Goal: Transaction & Acquisition: Purchase product/service

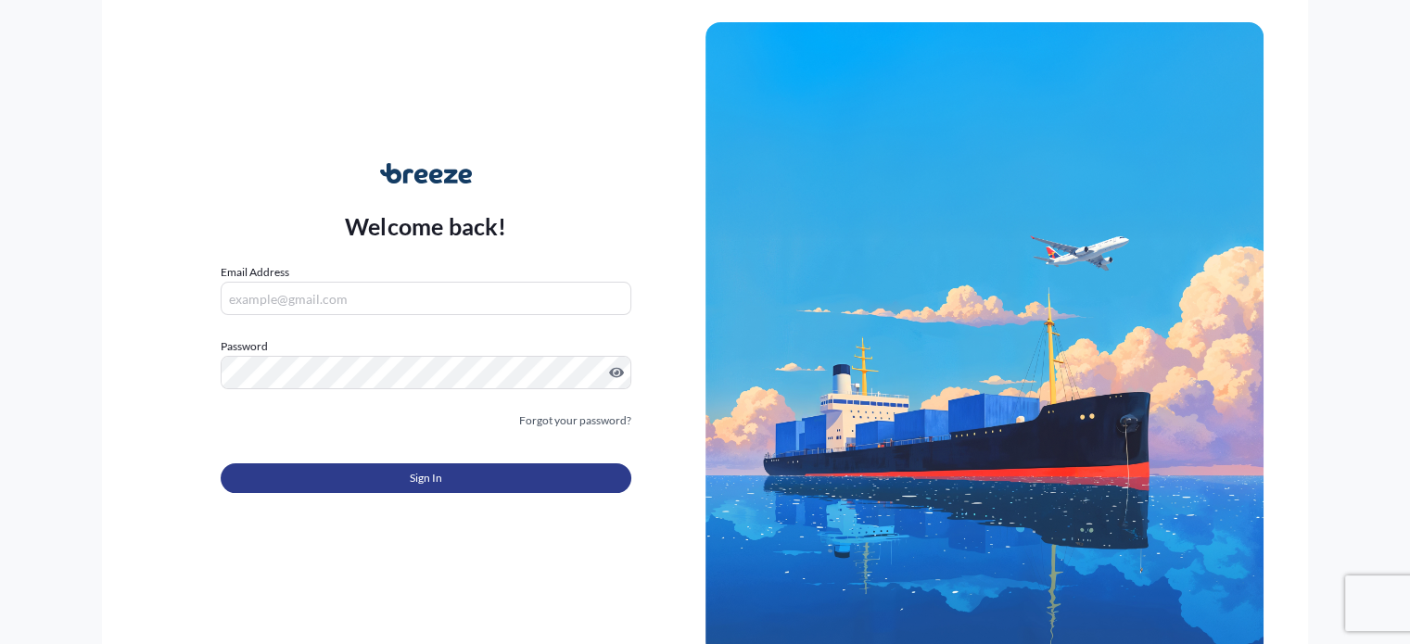
type input "[EMAIL_ADDRESS][DOMAIN_NAME]"
click at [424, 474] on span "Sign In" at bounding box center [426, 478] width 32 height 19
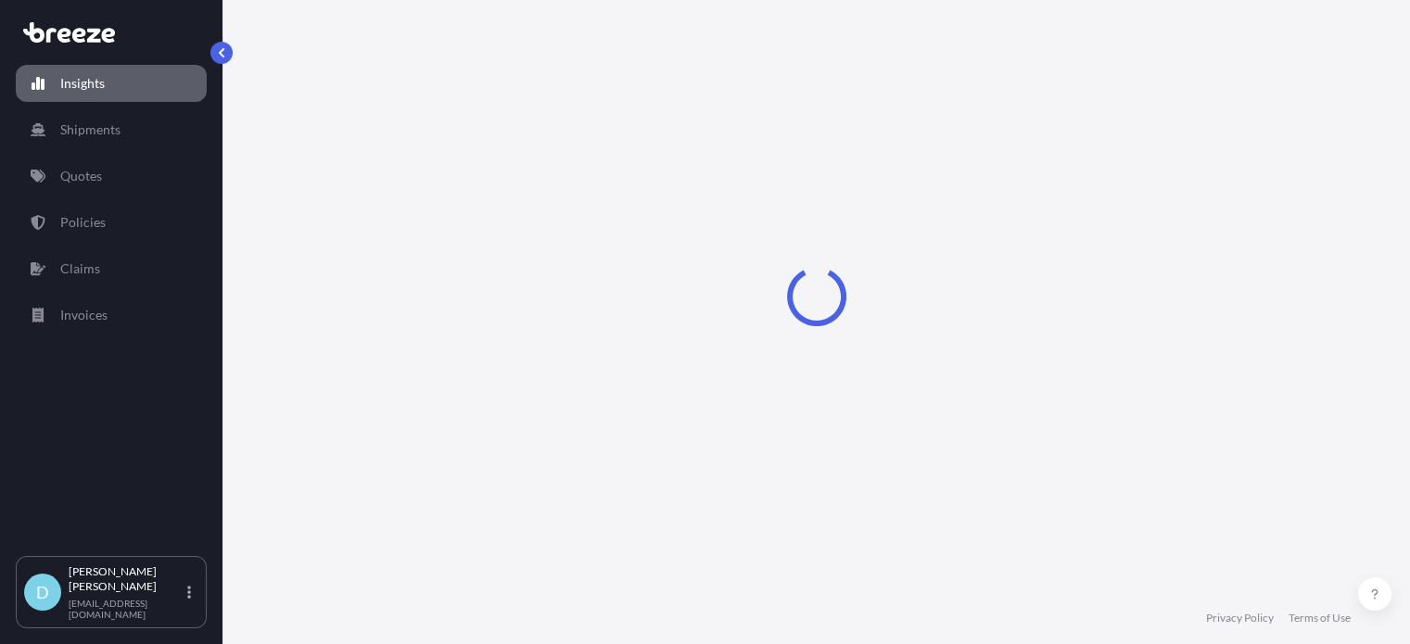
select select "2025"
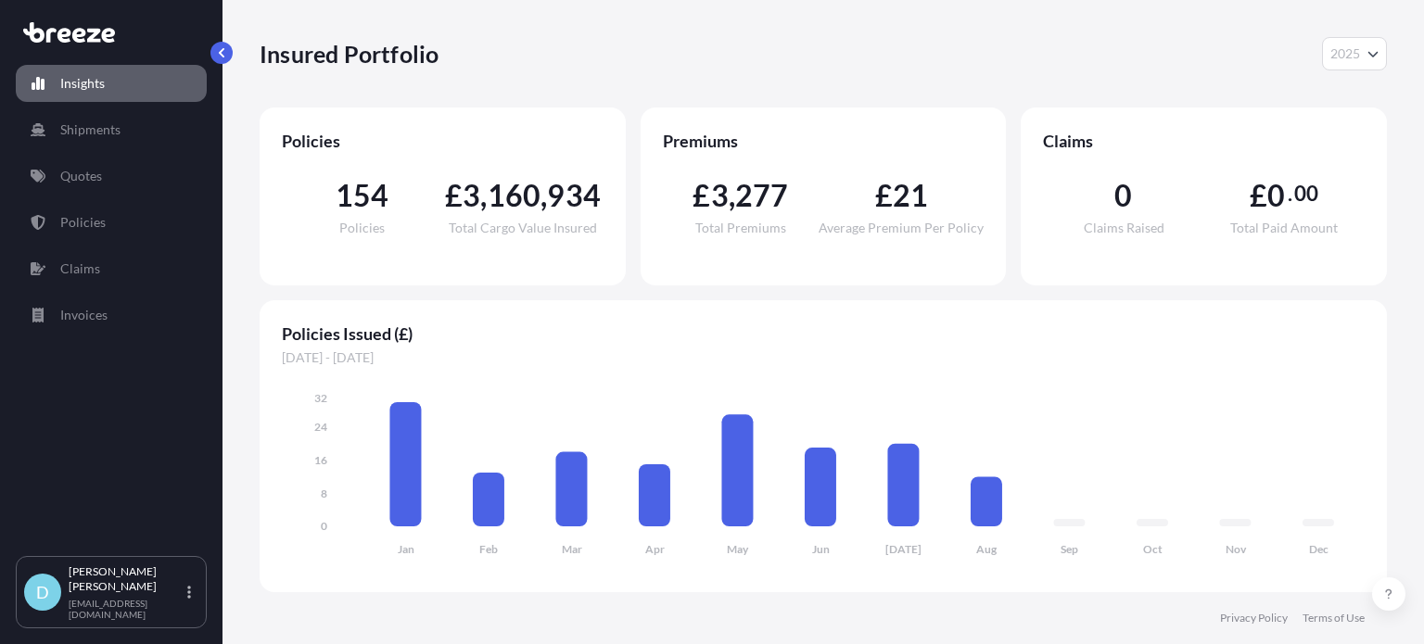
click at [146, 76] on link "Insights" at bounding box center [111, 83] width 191 height 37
click at [171, 167] on link "Quotes" at bounding box center [111, 176] width 191 height 37
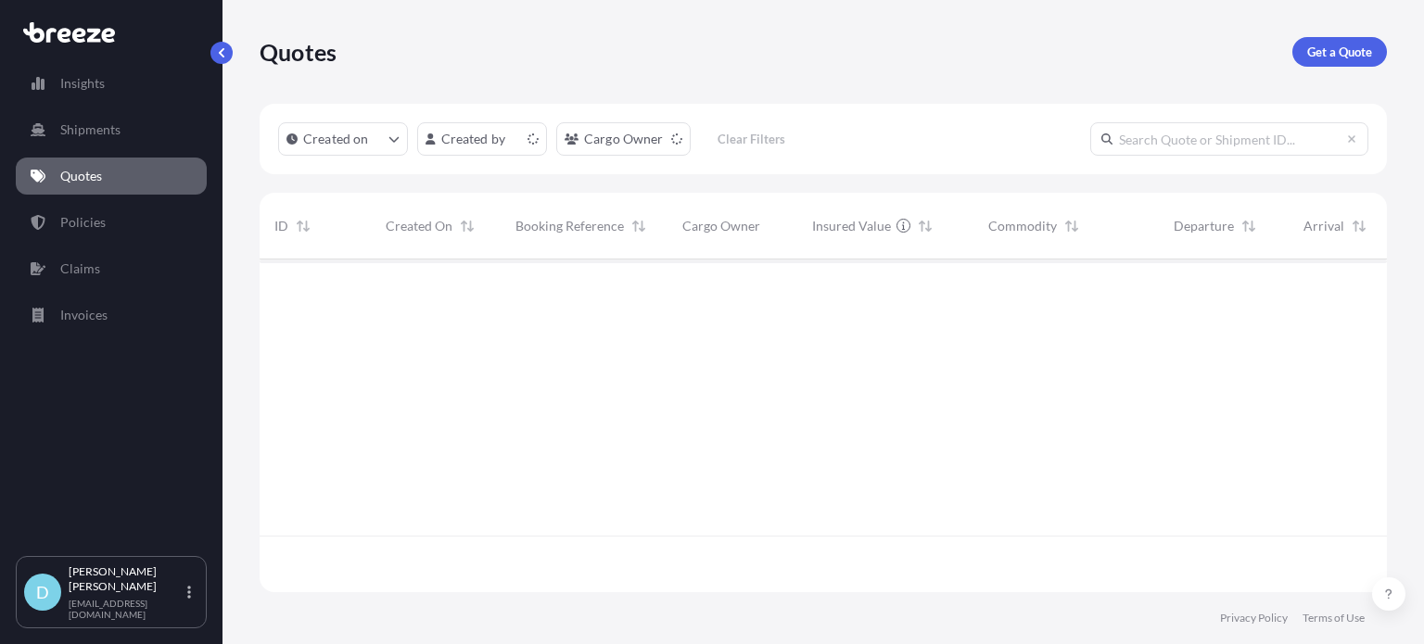
scroll to position [329, 1113]
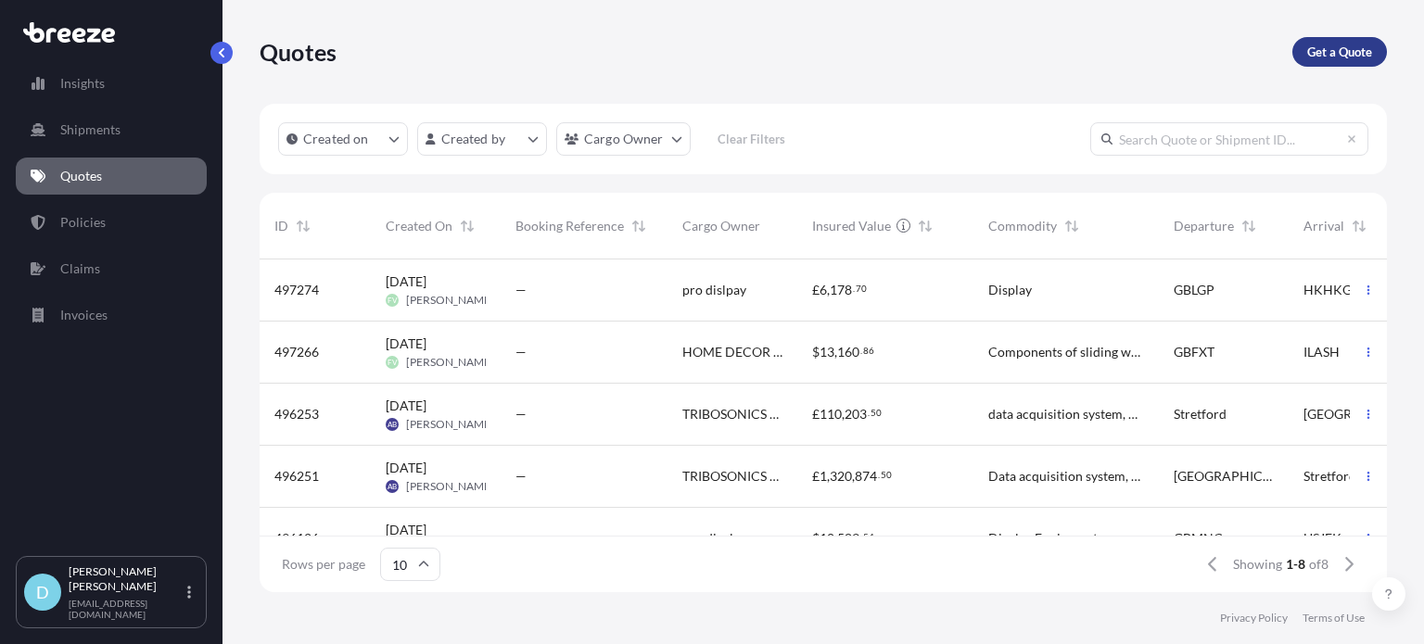
click at [1346, 62] on link "Get a Quote" at bounding box center [1339, 52] width 95 height 30
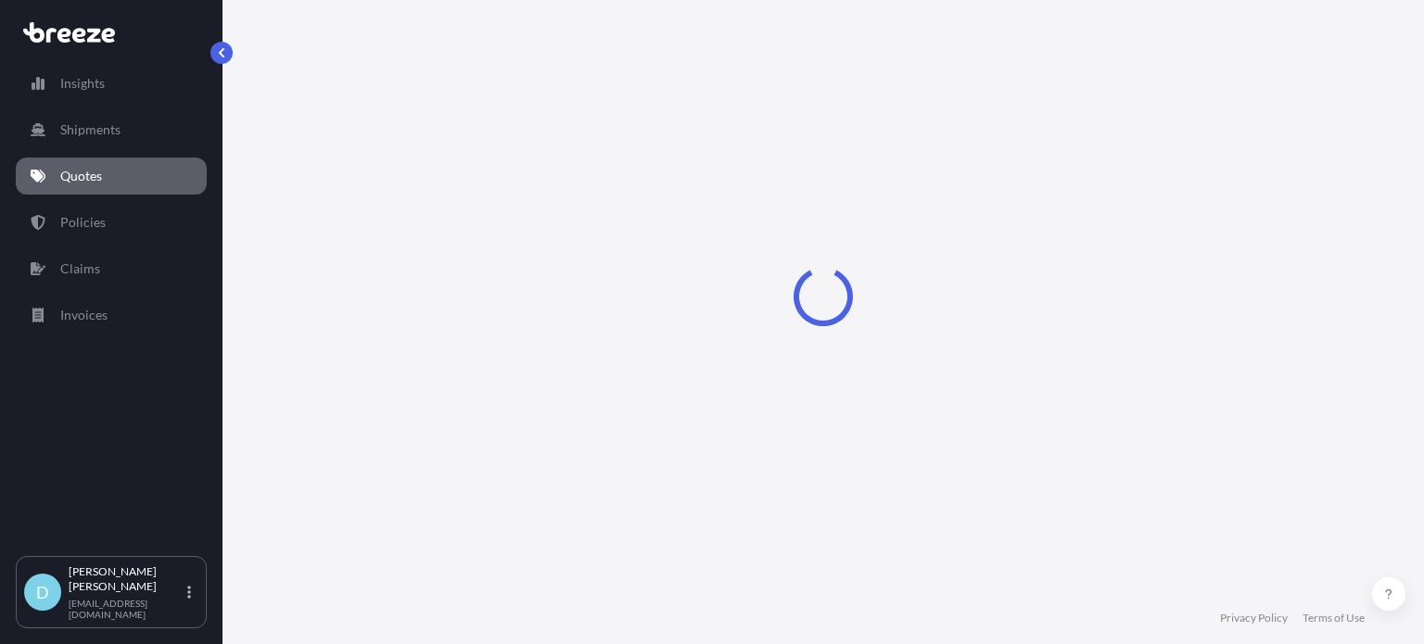
select select "Sea"
select select "1"
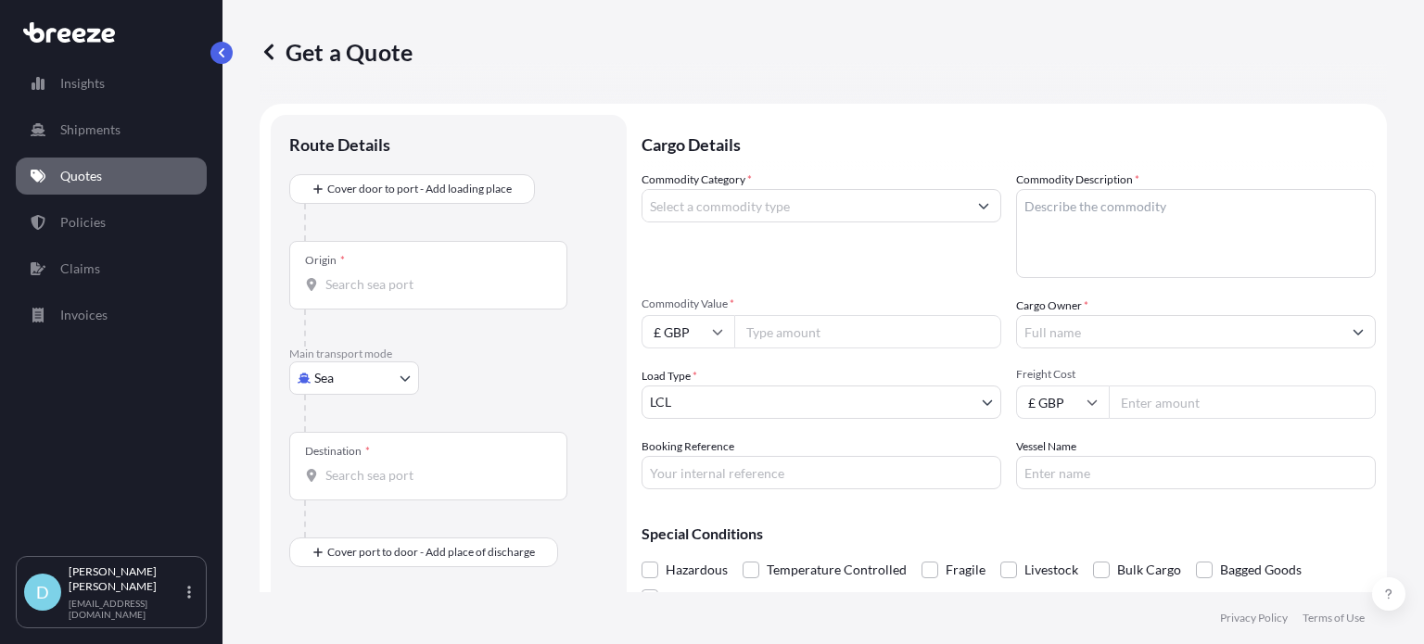
scroll to position [30, 0]
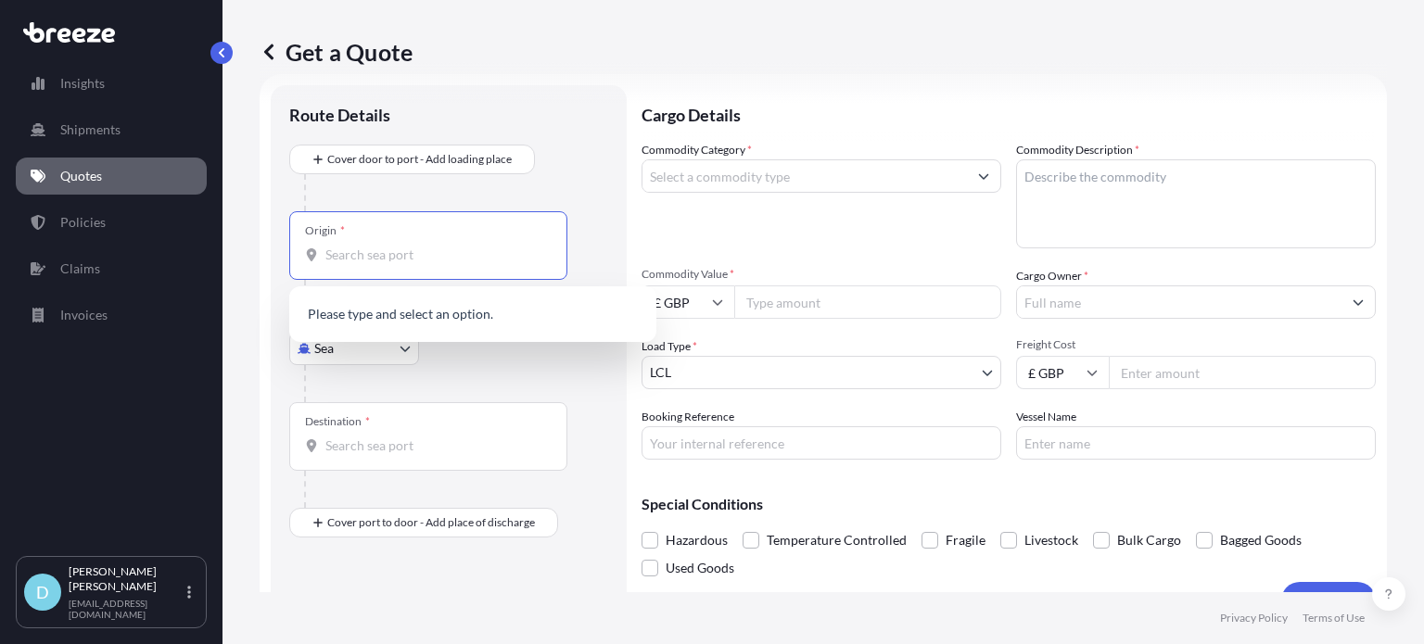
click at [431, 259] on input "Origin *" at bounding box center [434, 255] width 219 height 19
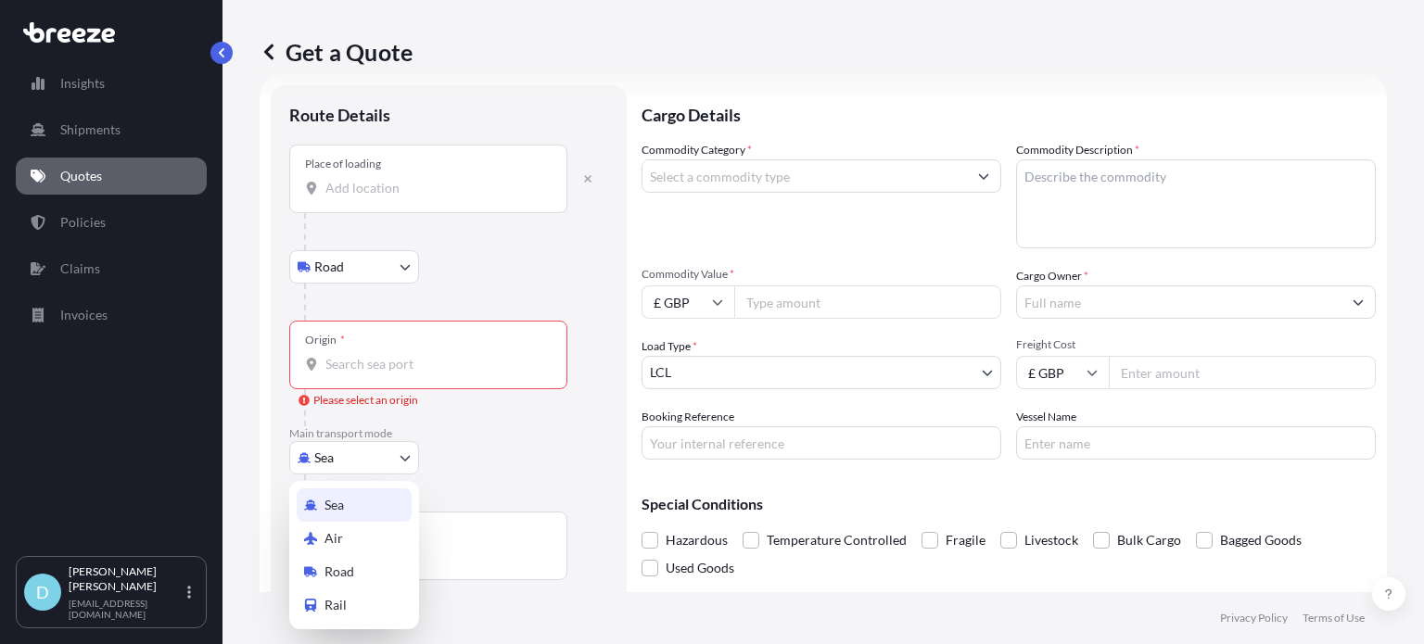
click at [367, 448] on body "0 options available. Insights Shipments Quotes Policies Claims Invoices D Domin…" at bounding box center [712, 322] width 1424 height 644
click at [367, 525] on div "Air" at bounding box center [354, 538] width 115 height 33
select select "Air"
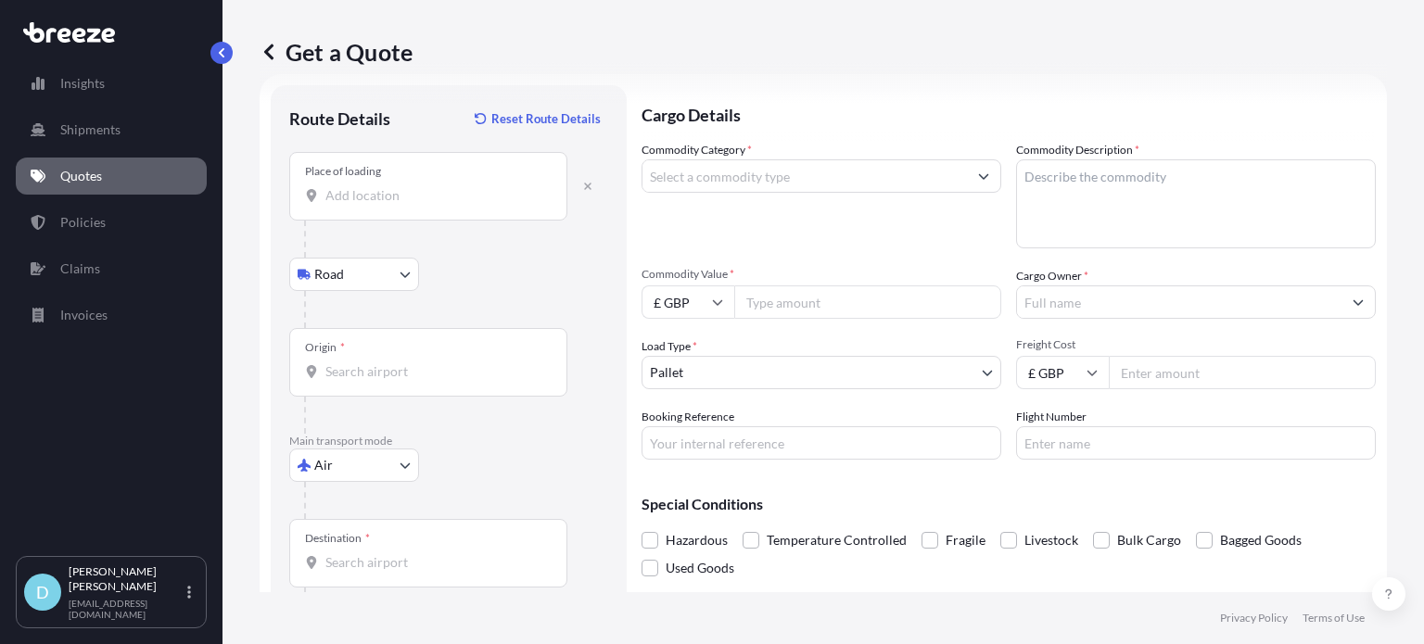
click at [412, 213] on div "Place of loading" at bounding box center [428, 186] width 278 height 69
click at [412, 205] on input "Place of loading" at bounding box center [434, 195] width 219 height 19
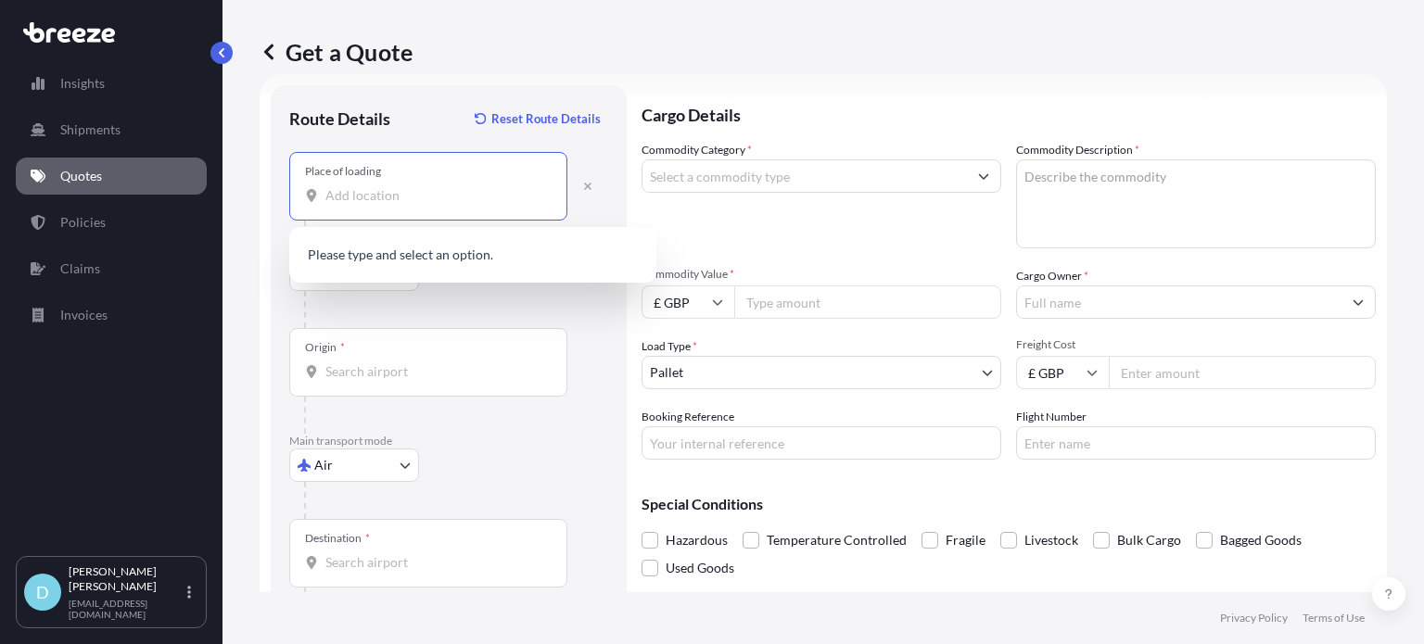
paste input "[STREET_ADDRESS]"
click at [376, 256] on b "[STREET_ADDRESS]" at bounding box center [410, 256] width 117 height 16
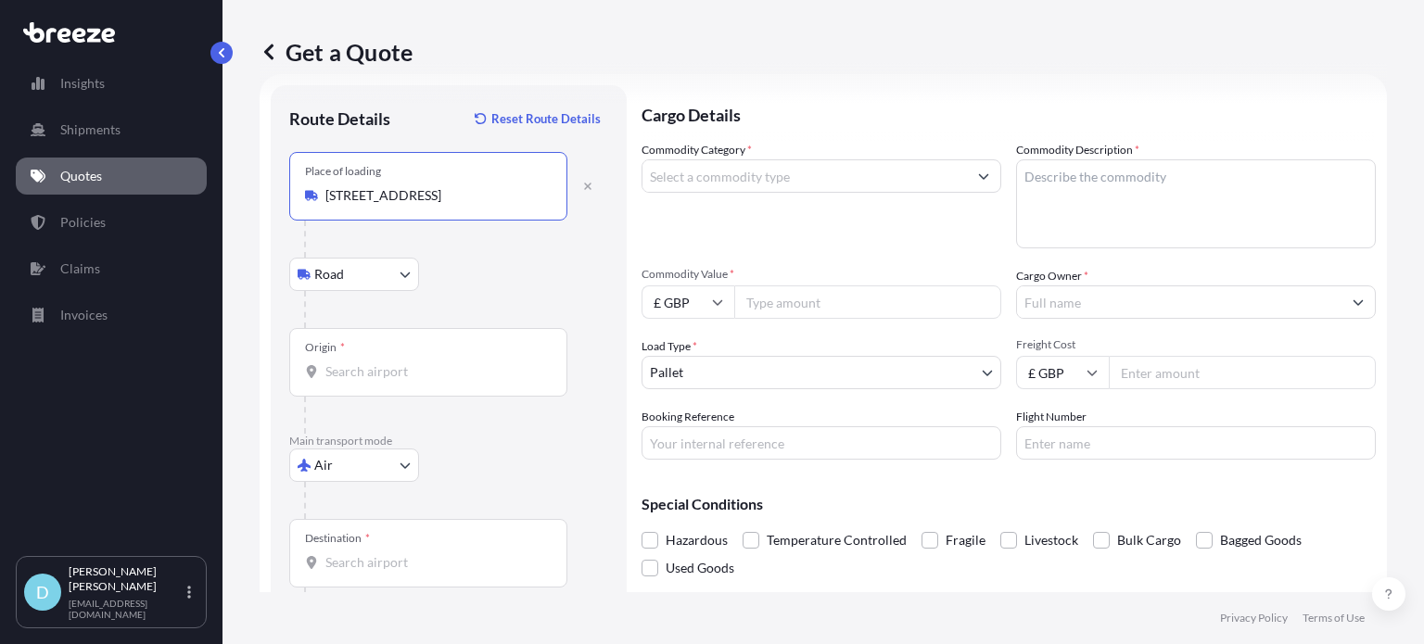
type input "[STREET_ADDRESS]"
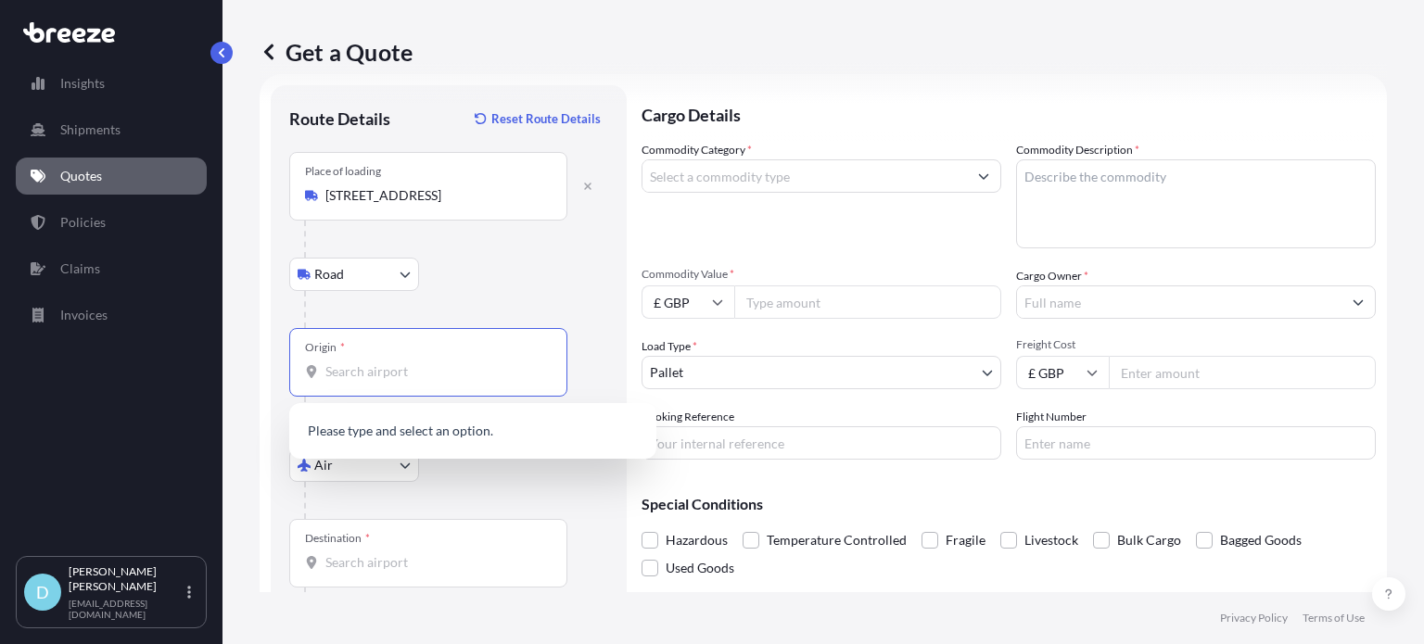
click at [365, 363] on input "Origin *" at bounding box center [434, 372] width 219 height 19
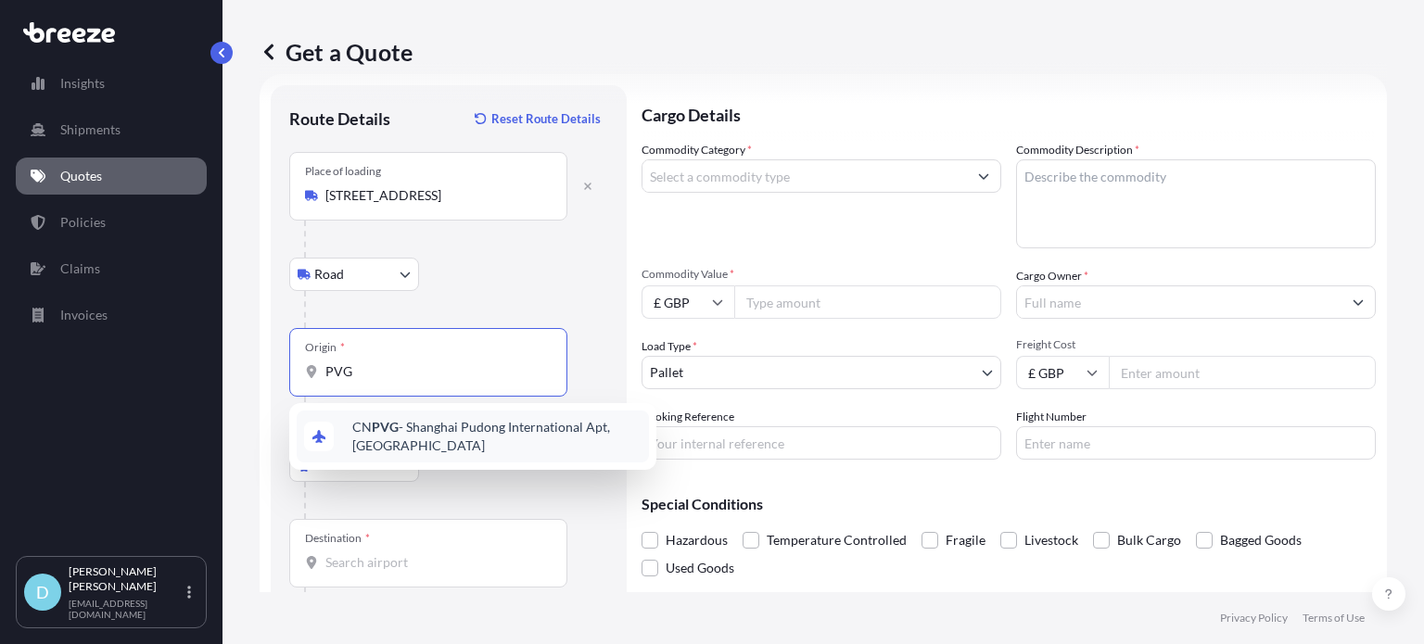
click at [361, 420] on span "CN PVG - Shanghai Pudong International Apt, [GEOGRAPHIC_DATA]" at bounding box center [496, 436] width 289 height 37
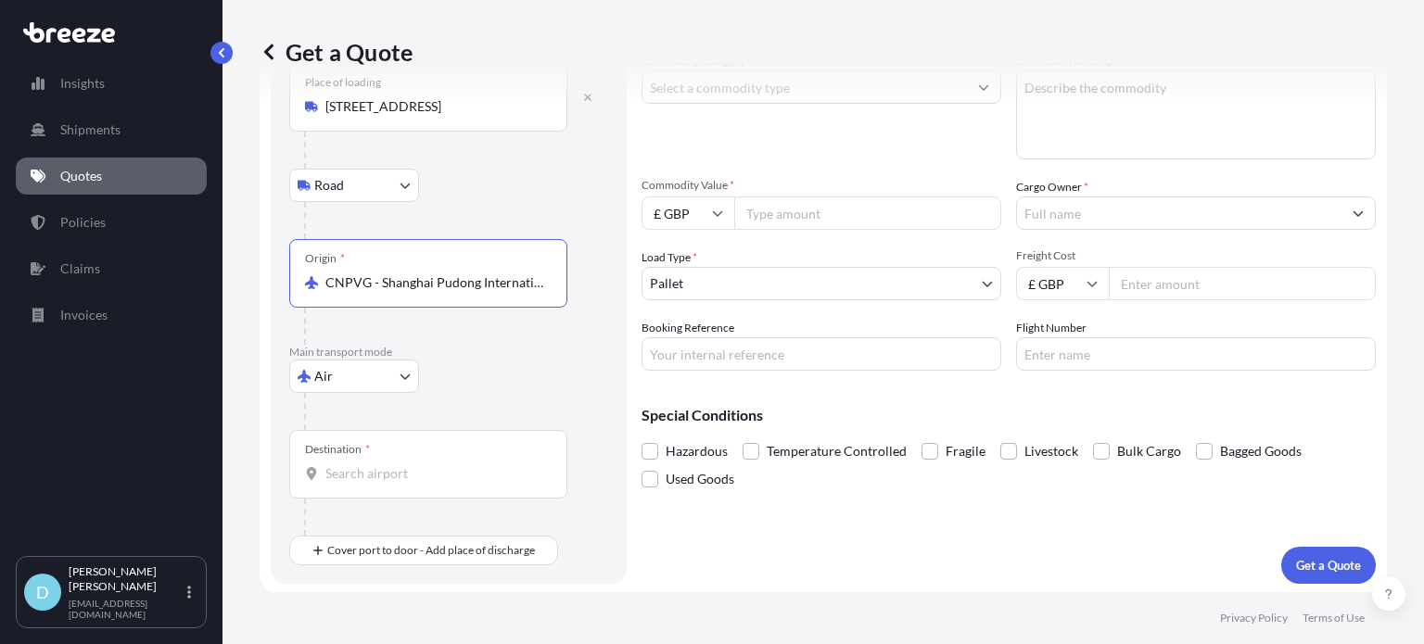
scroll to position [120, 0]
type input "CNPVG - Shanghai Pudong International Apt, [GEOGRAPHIC_DATA]"
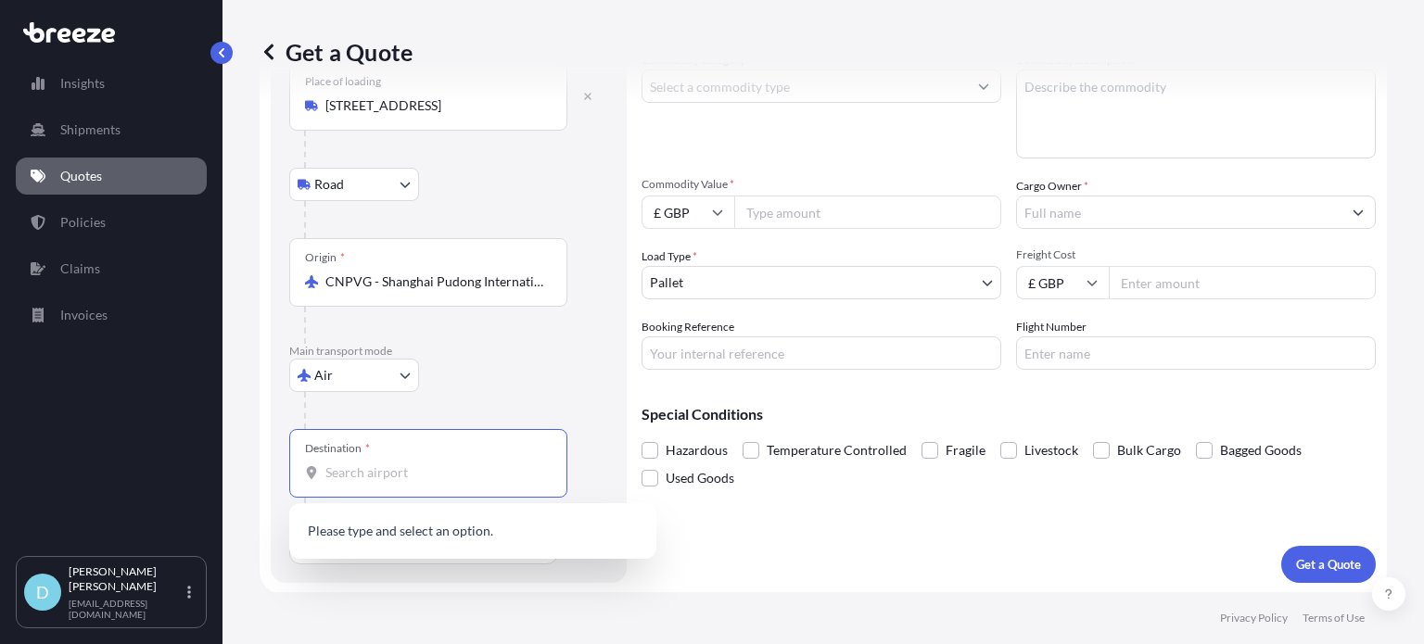
click at [380, 474] on input "Destination *" at bounding box center [434, 473] width 219 height 19
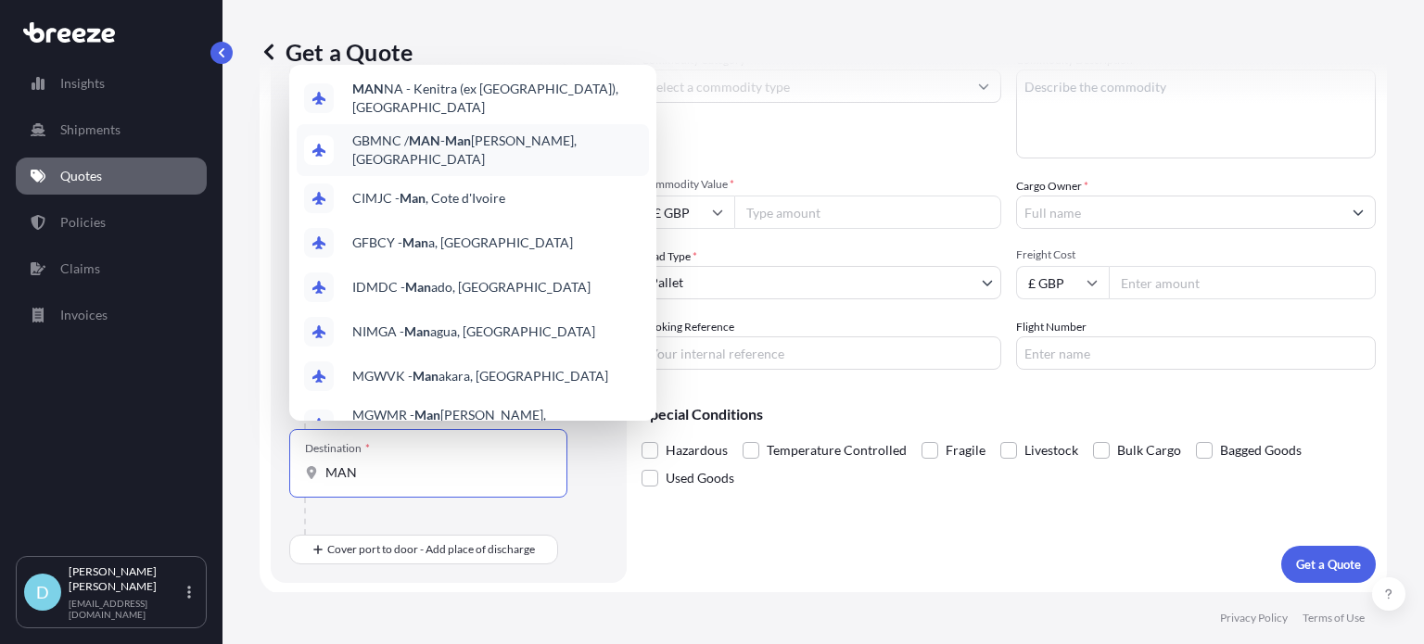
click at [500, 160] on div "GBMNC / MAN - Man [PERSON_NAME], [GEOGRAPHIC_DATA]" at bounding box center [473, 150] width 352 height 52
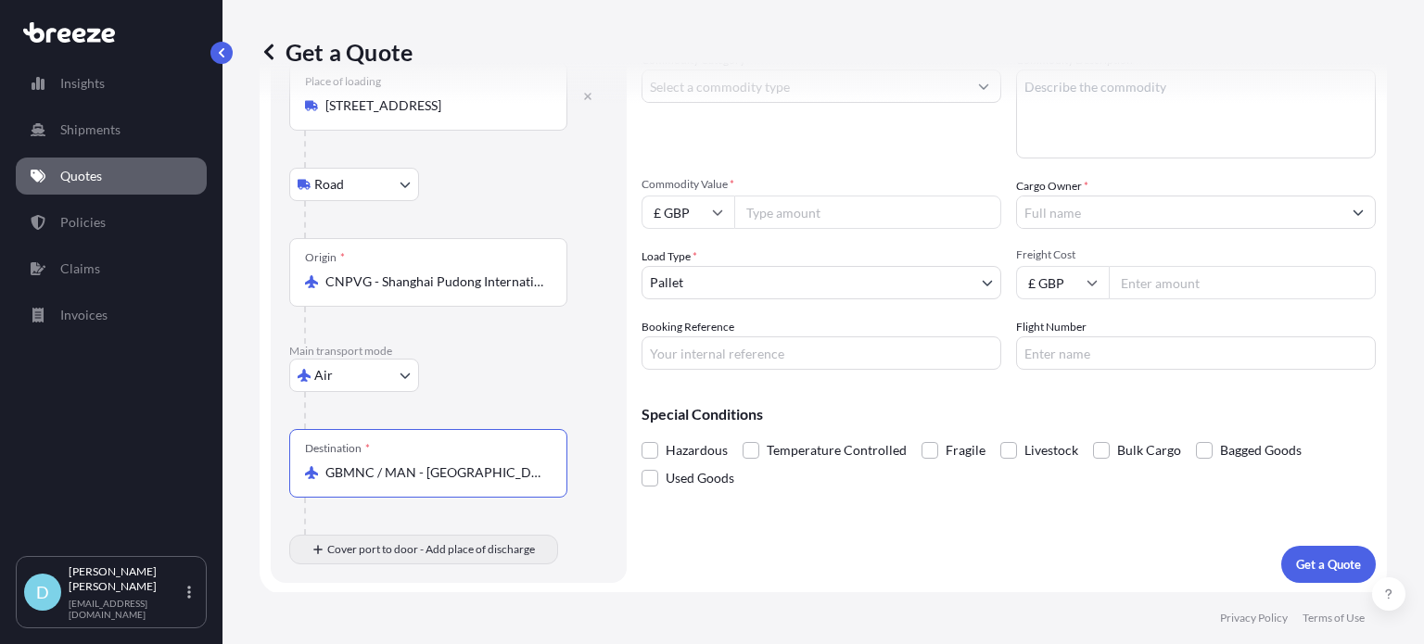
type input "GBMNC / MAN - [GEOGRAPHIC_DATA], [GEOGRAPHIC_DATA]"
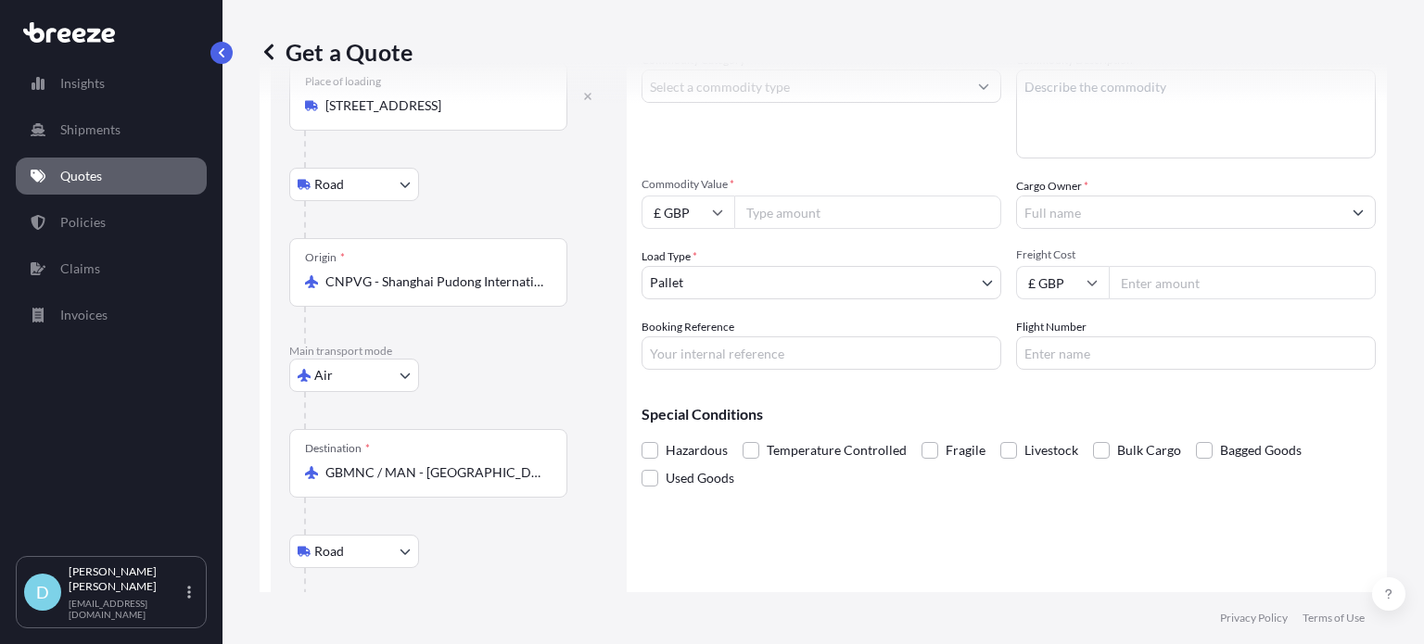
scroll to position [229, 0]
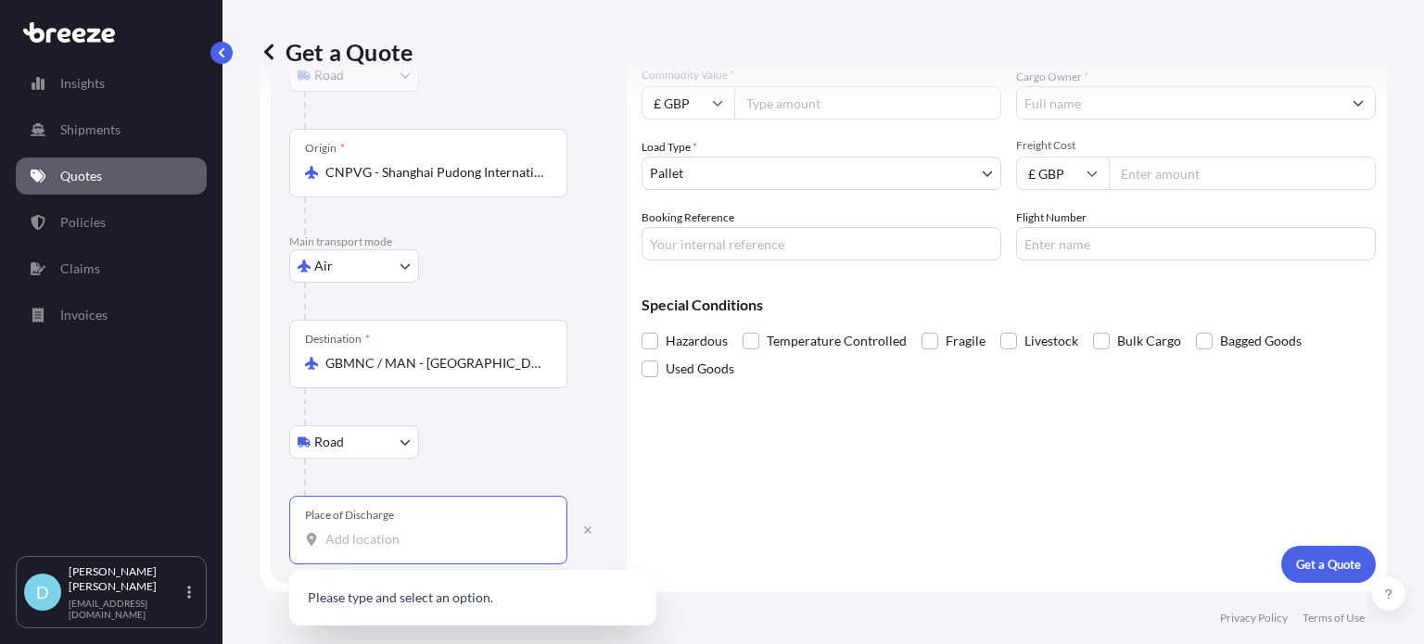
click at [424, 530] on input "Place of Discharge" at bounding box center [434, 539] width 219 height 19
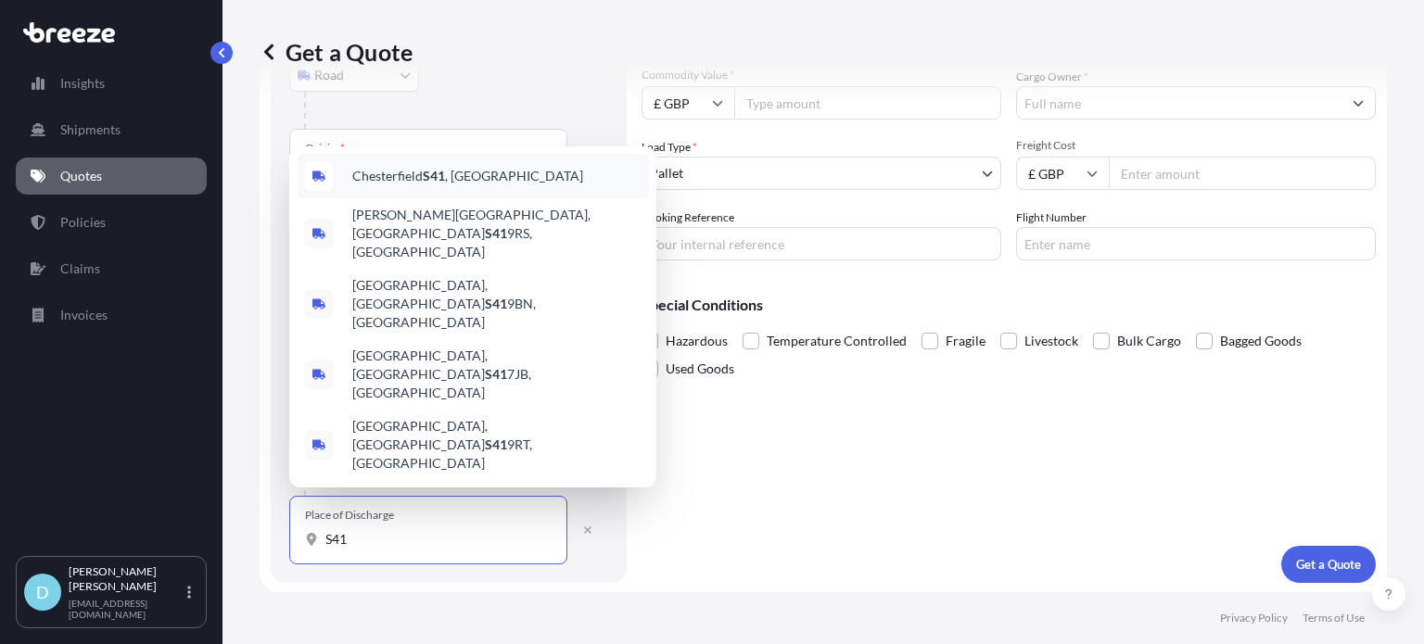
click at [508, 198] on div "Chesterfield S41 , [GEOGRAPHIC_DATA]" at bounding box center [473, 176] width 352 height 45
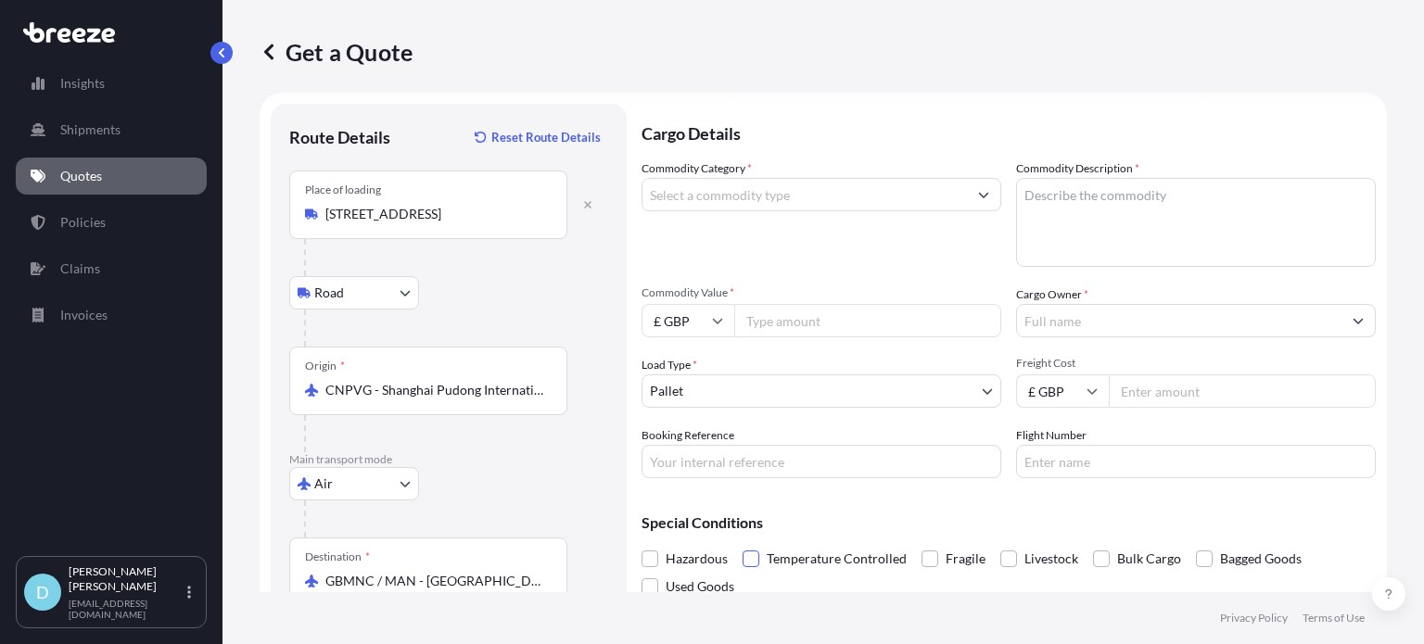
scroll to position [10, 0]
type input "Chesterfield S41, [GEOGRAPHIC_DATA]"
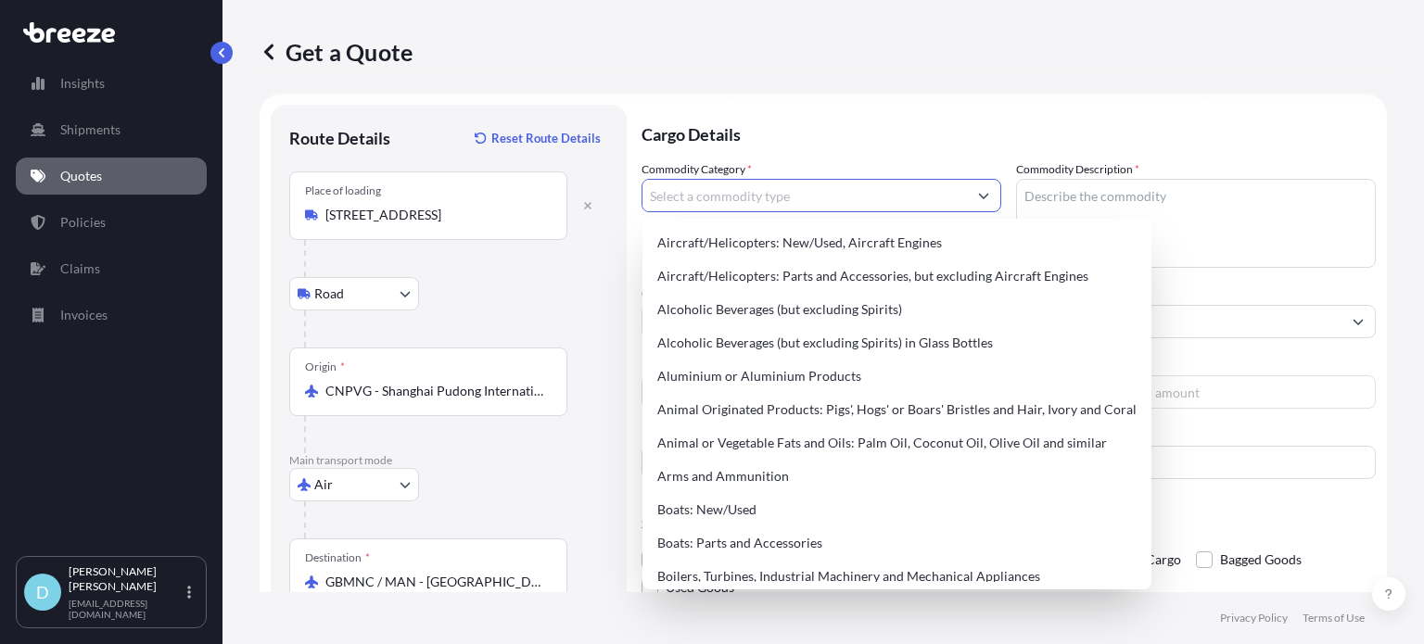
click at [764, 200] on input "Commodity Category *" at bounding box center [805, 195] width 324 height 33
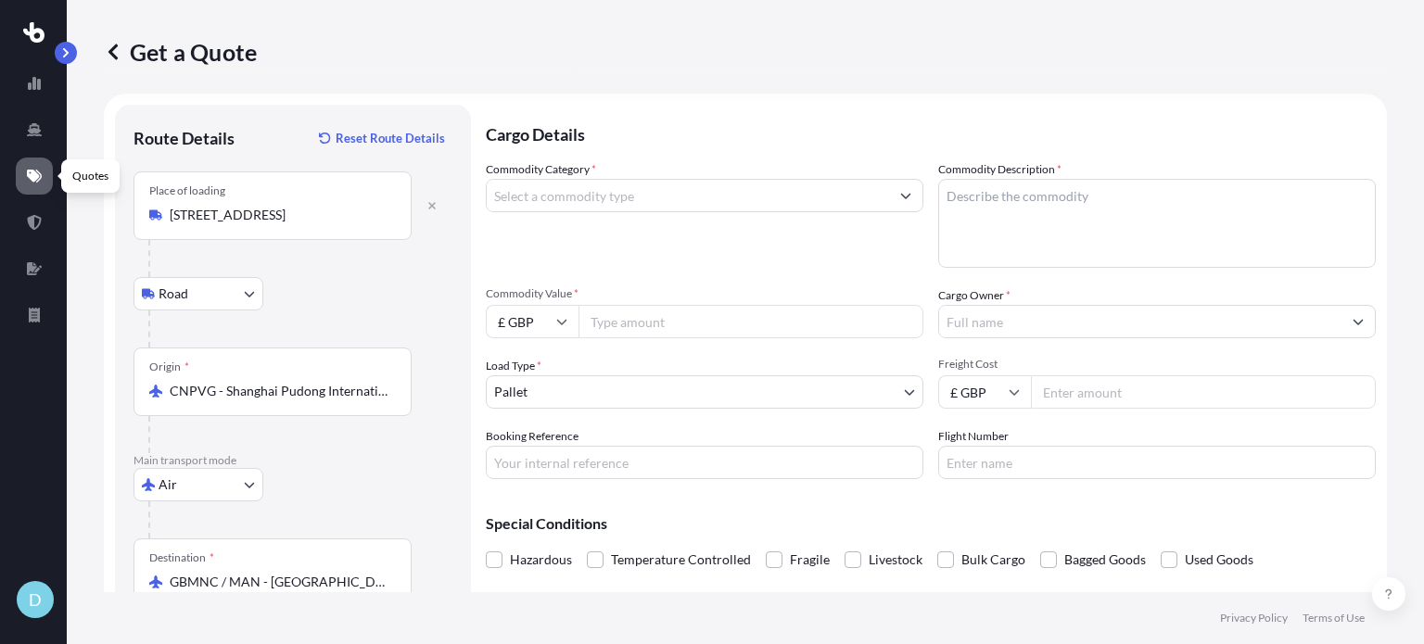
click at [83, 169] on div "Quotes" at bounding box center [90, 175] width 58 height 33
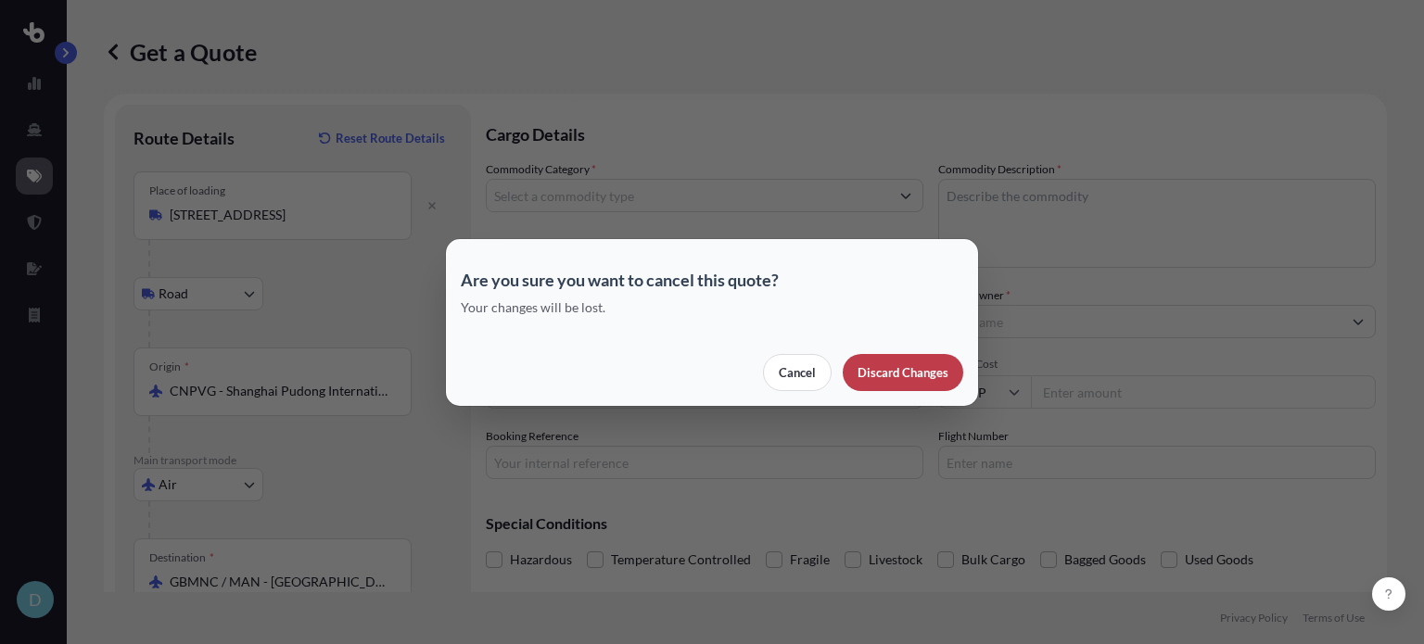
click at [861, 355] on button "Discard Changes" at bounding box center [903, 372] width 121 height 37
click at [821, 367] on button "Cancel" at bounding box center [797, 372] width 69 height 37
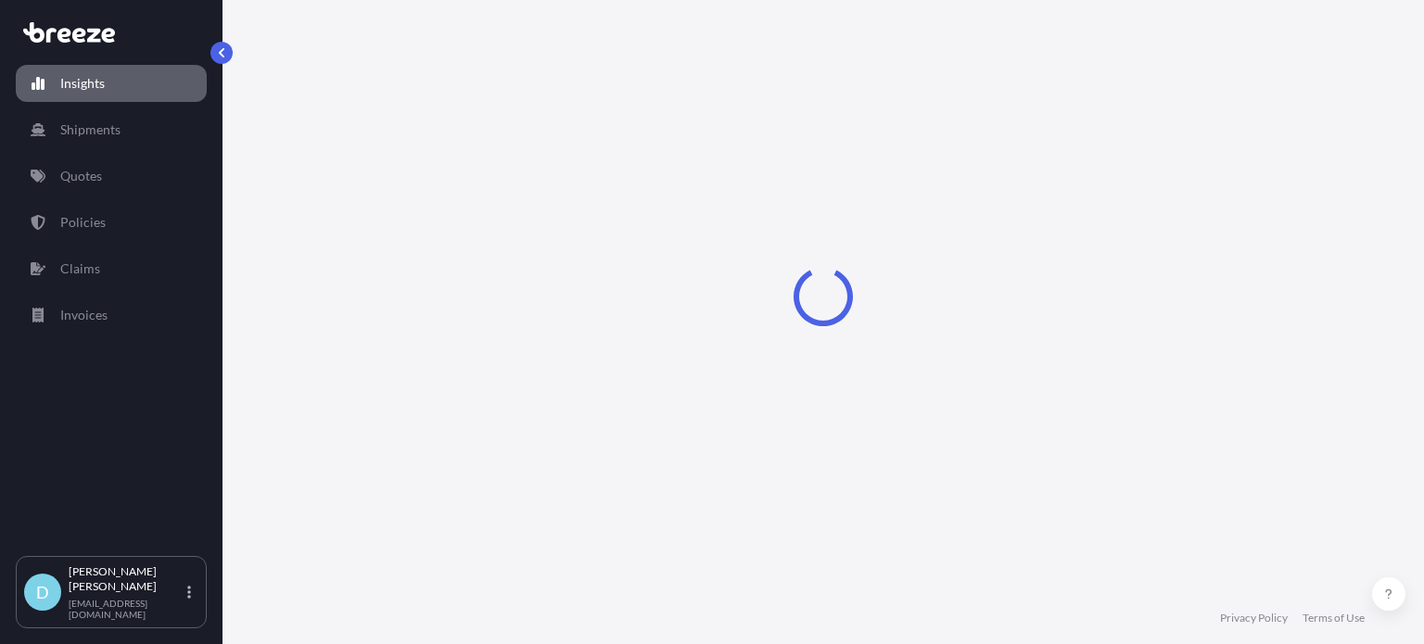
select select "2025"
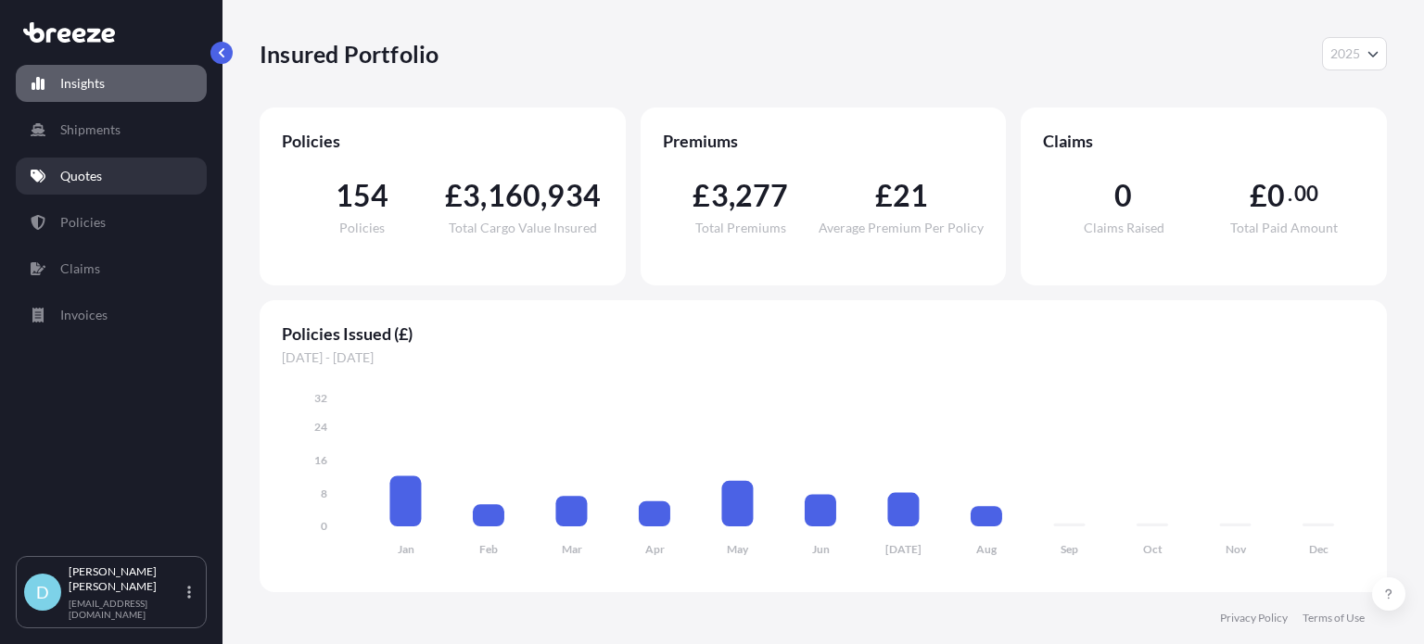
click at [171, 165] on link "Quotes" at bounding box center [111, 176] width 191 height 37
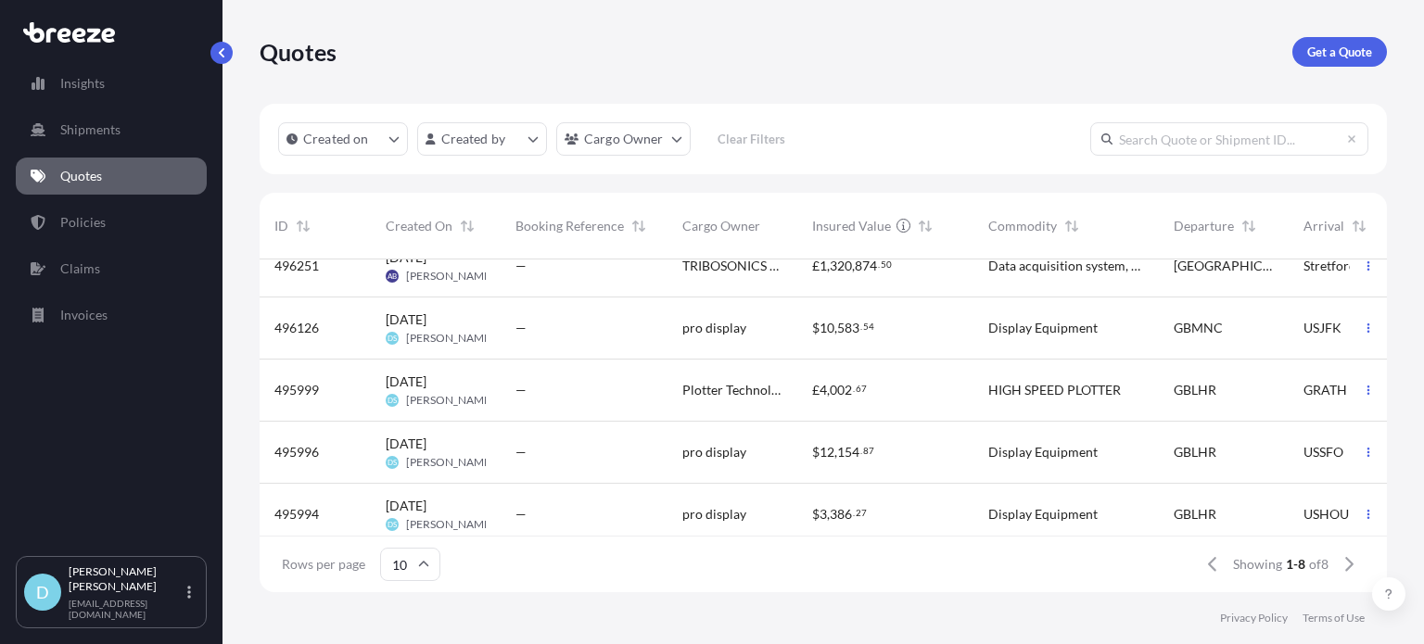
scroll to position [234, 0]
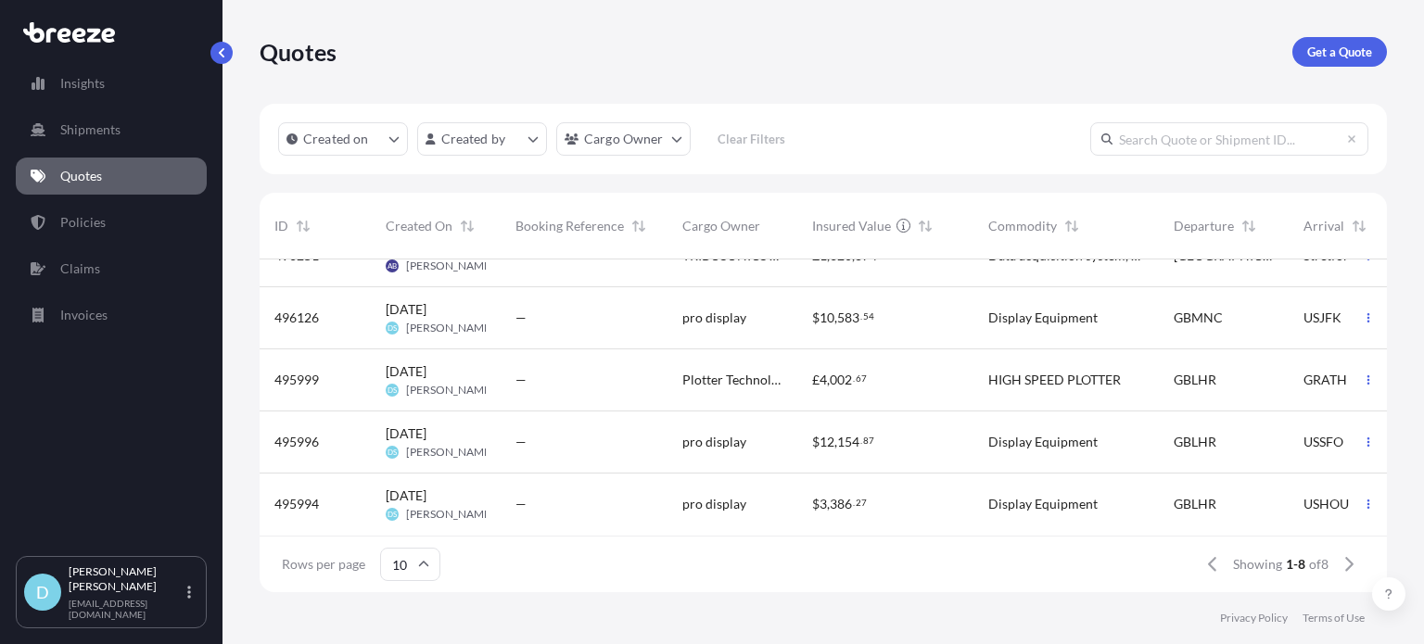
click at [412, 559] on input "10" at bounding box center [410, 564] width 60 height 33
click at [401, 519] on div "50" at bounding box center [409, 513] width 45 height 35
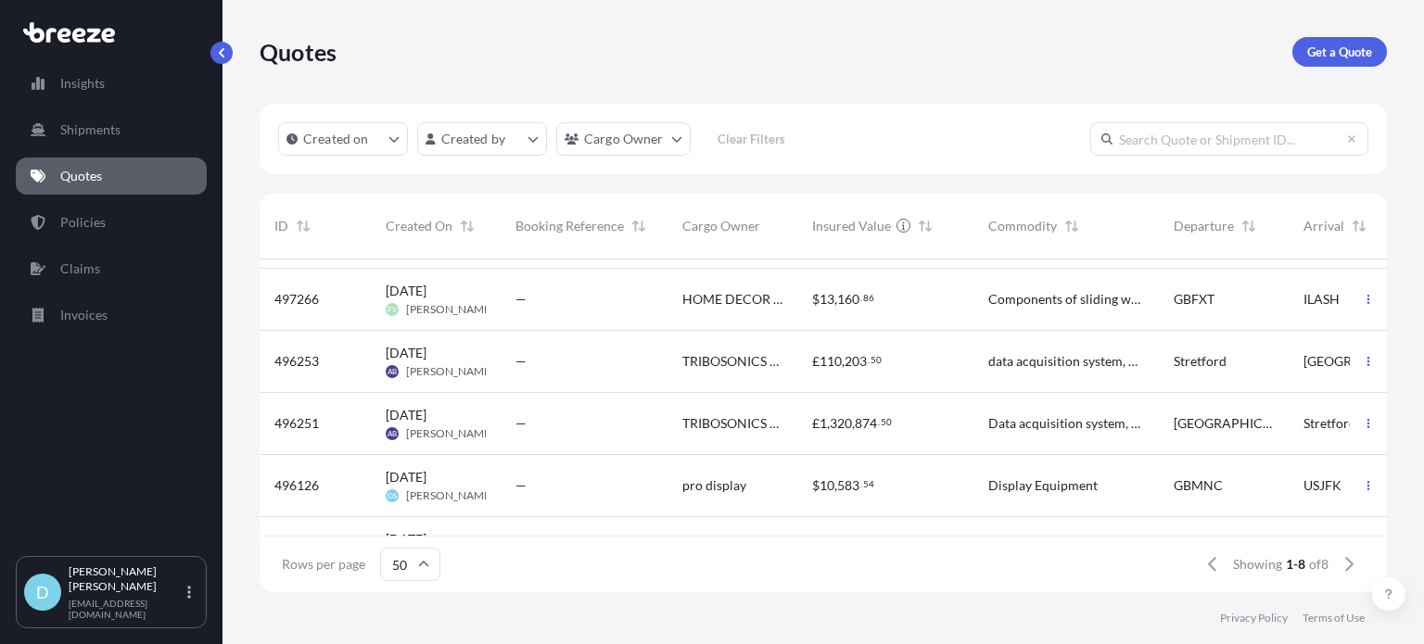
scroll to position [0, 0]
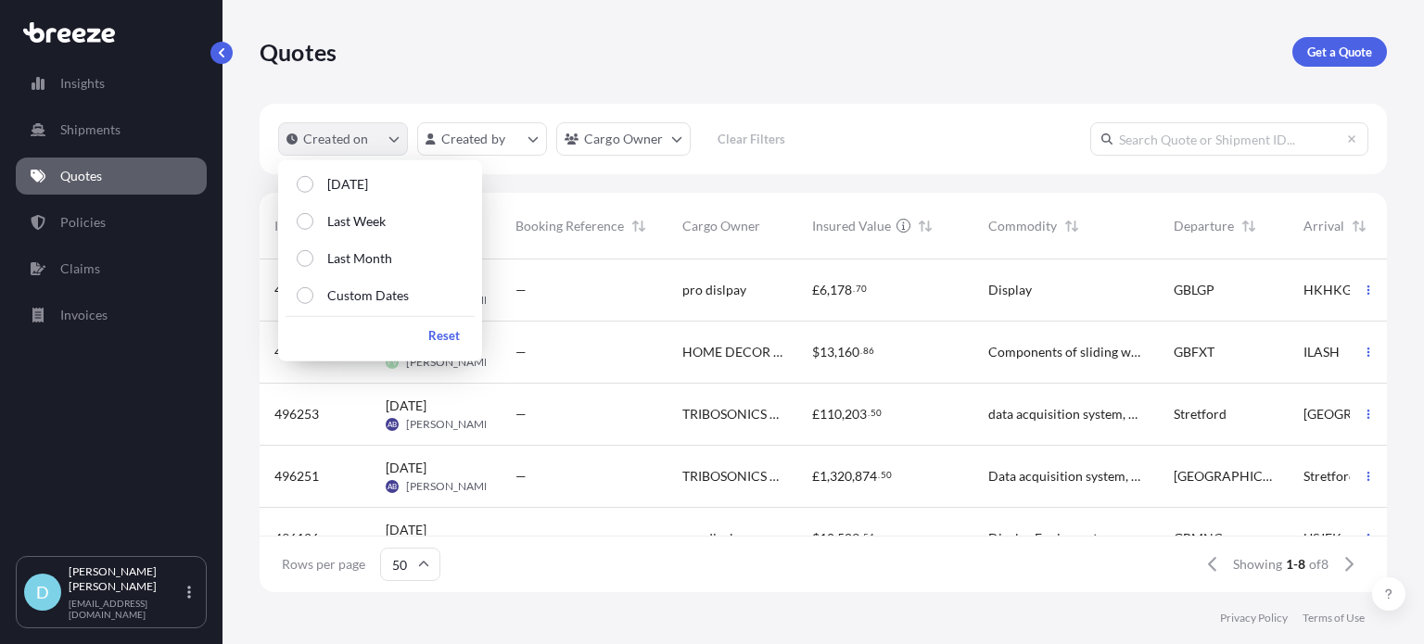
click at [359, 141] on p "Created on" at bounding box center [336, 139] width 66 height 19
click at [438, 250] on button "Last Month" at bounding box center [380, 258] width 189 height 33
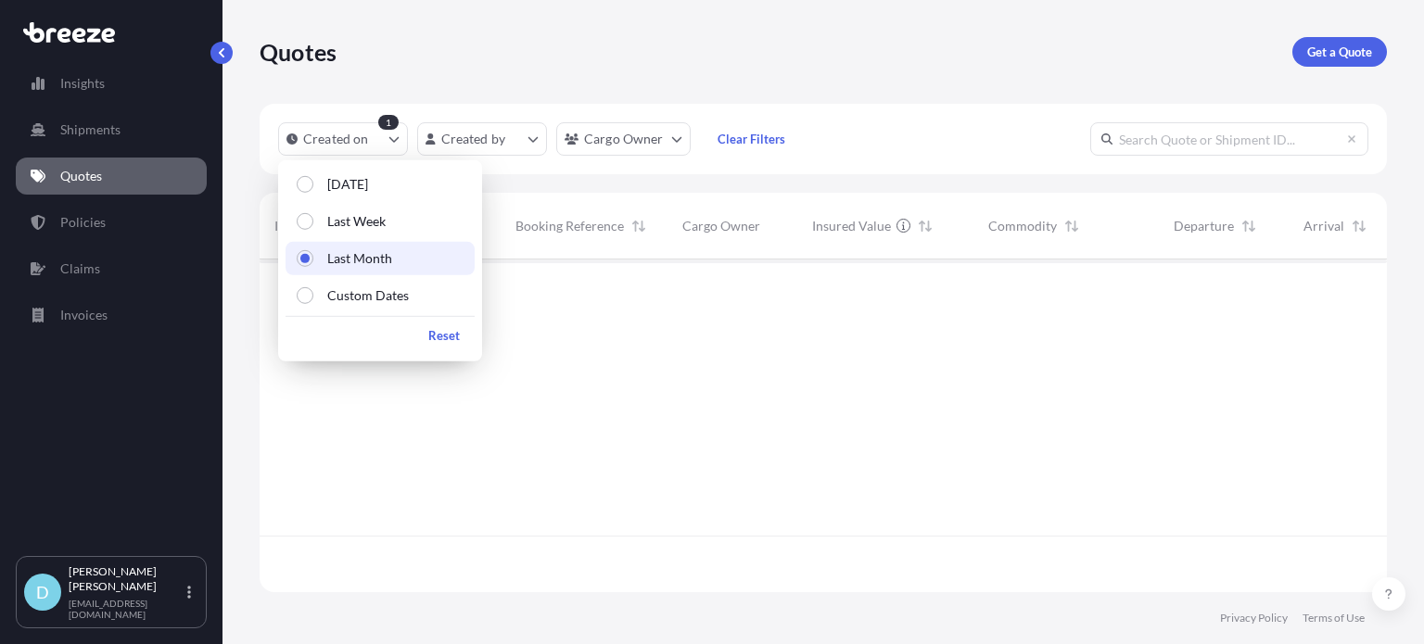
click at [490, 60] on div "Quotes Get a Quote" at bounding box center [823, 52] width 1127 height 30
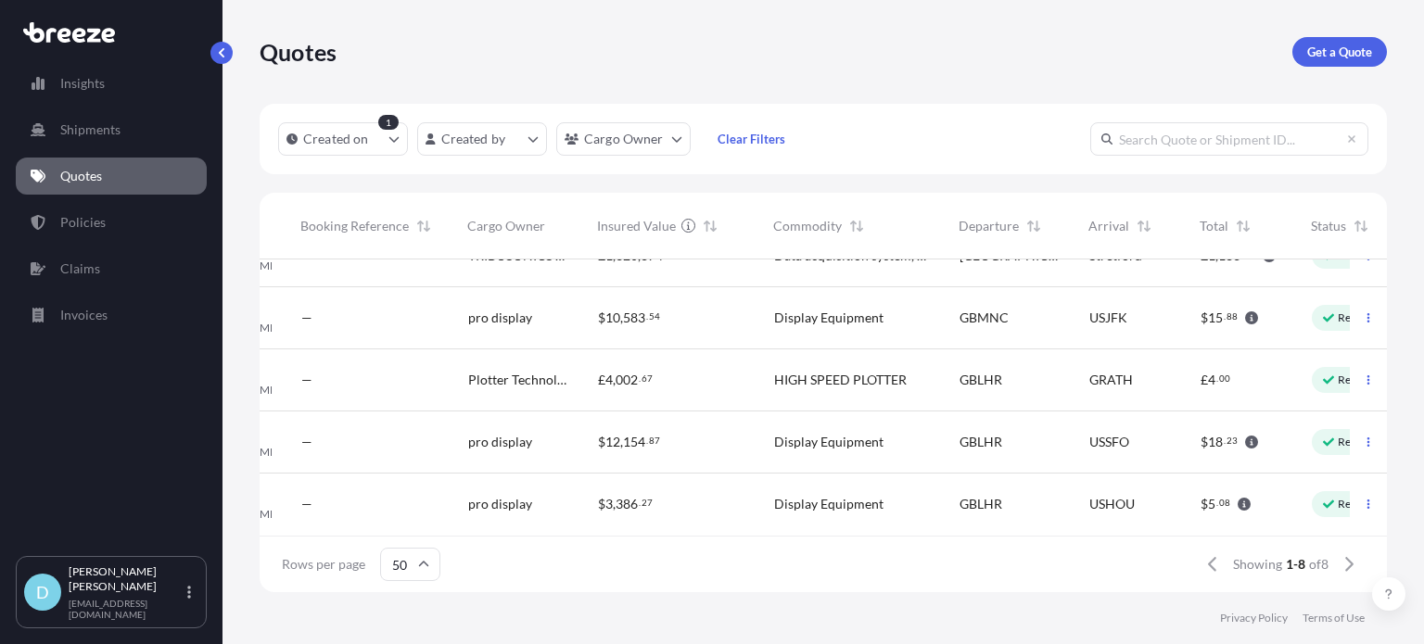
scroll to position [234, 215]
click at [152, 225] on link "Policies" at bounding box center [111, 222] width 191 height 37
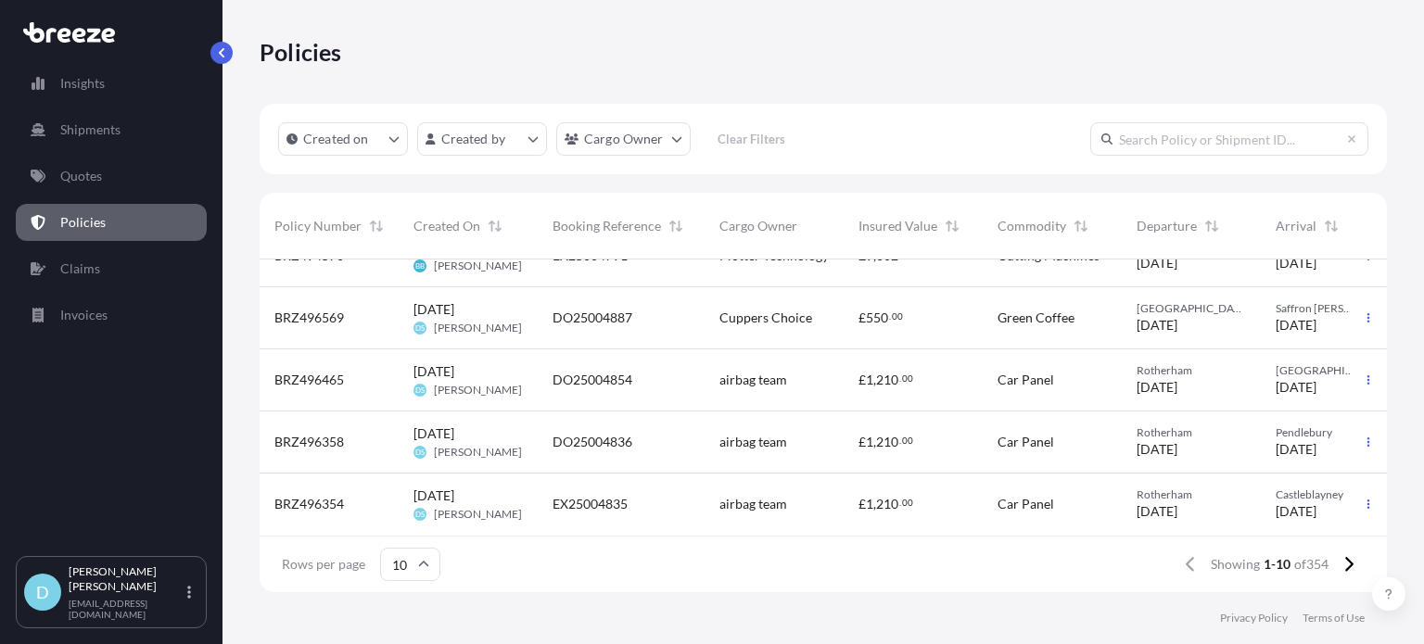
scroll to position [359, 0]
click at [1349, 561] on icon at bounding box center [1349, 564] width 8 height 15
click at [1348, 563] on icon at bounding box center [1348, 564] width 10 height 17
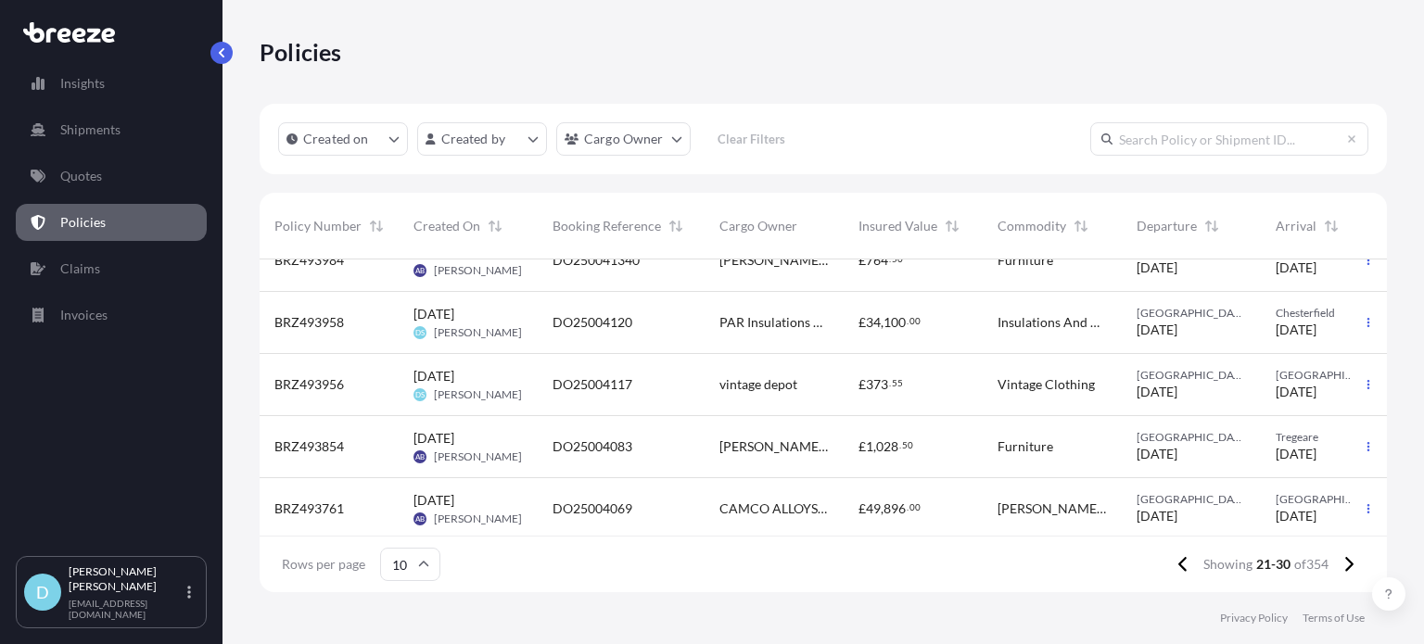
scroll to position [217, 0]
click at [561, 350] on div "DO25004120" at bounding box center [621, 322] width 167 height 62
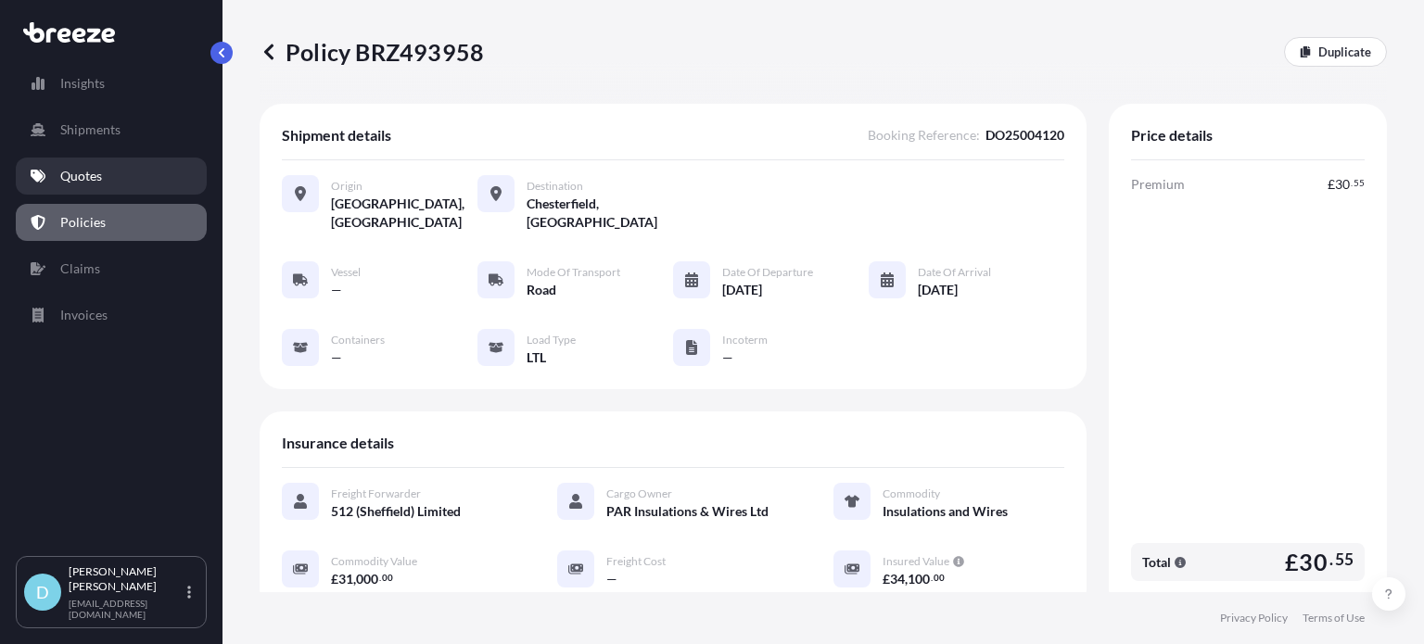
click at [134, 161] on link "Quotes" at bounding box center [111, 176] width 191 height 37
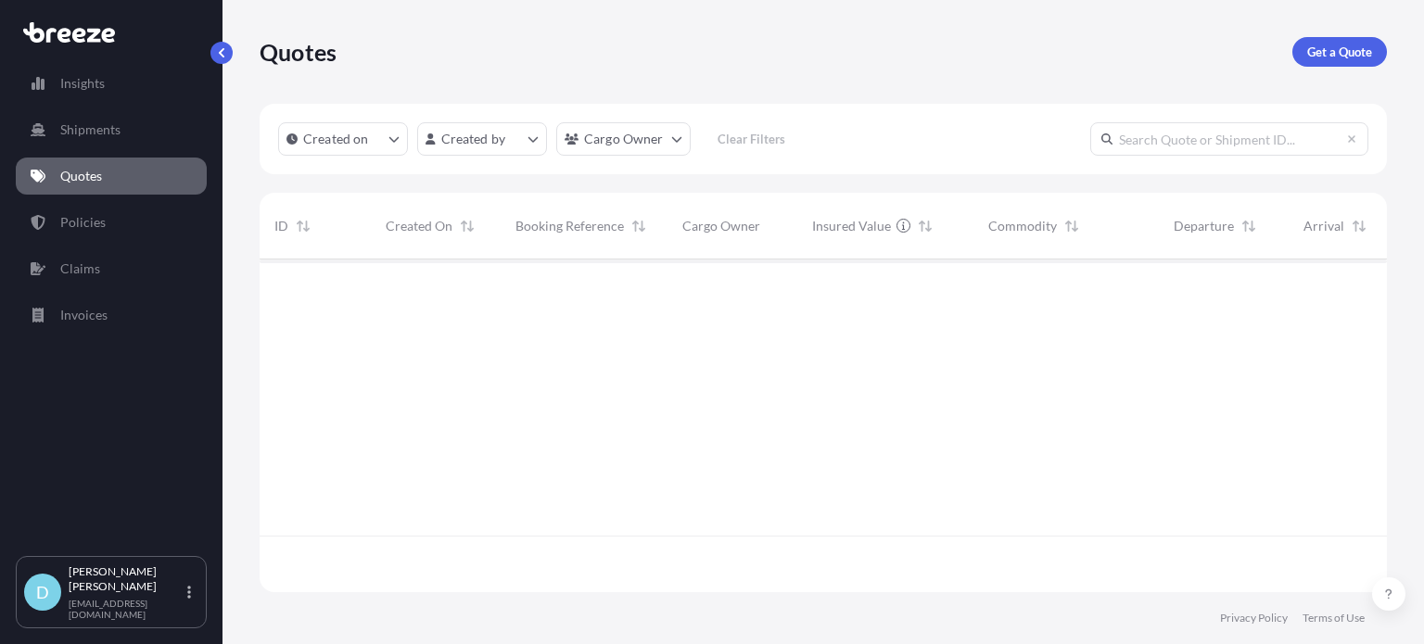
scroll to position [329, 1113]
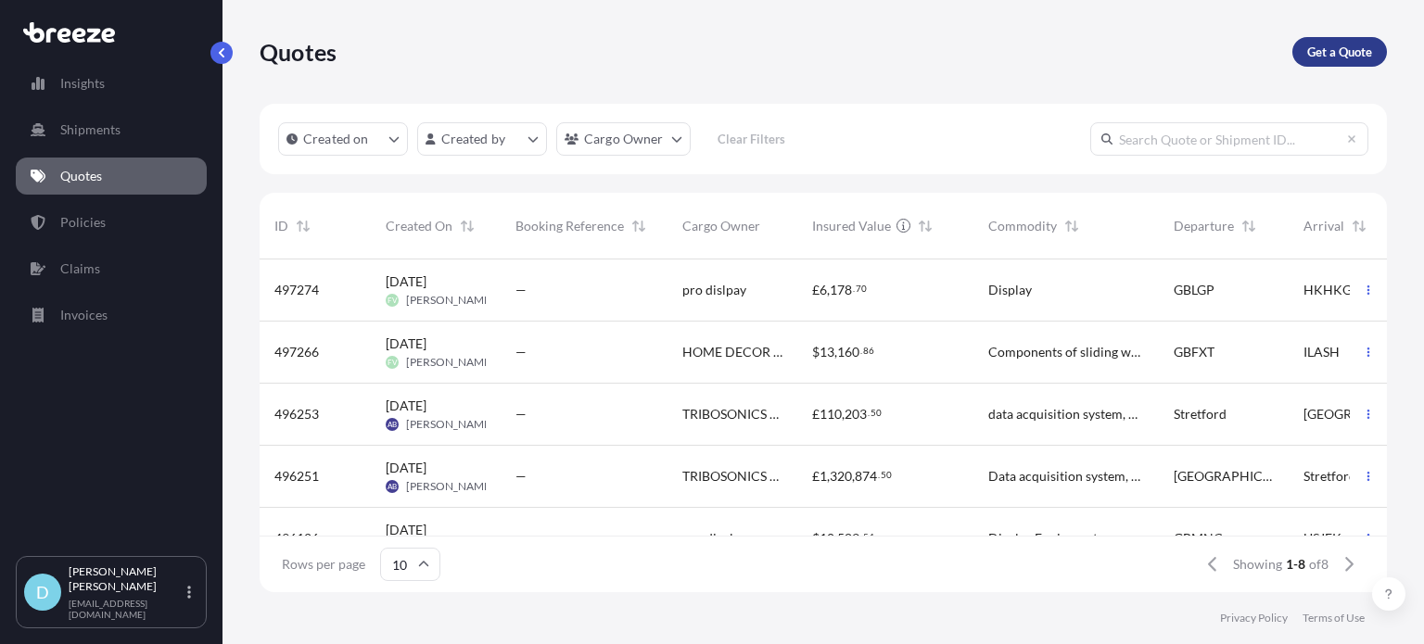
click at [1302, 56] on link "Get a Quote" at bounding box center [1339, 52] width 95 height 30
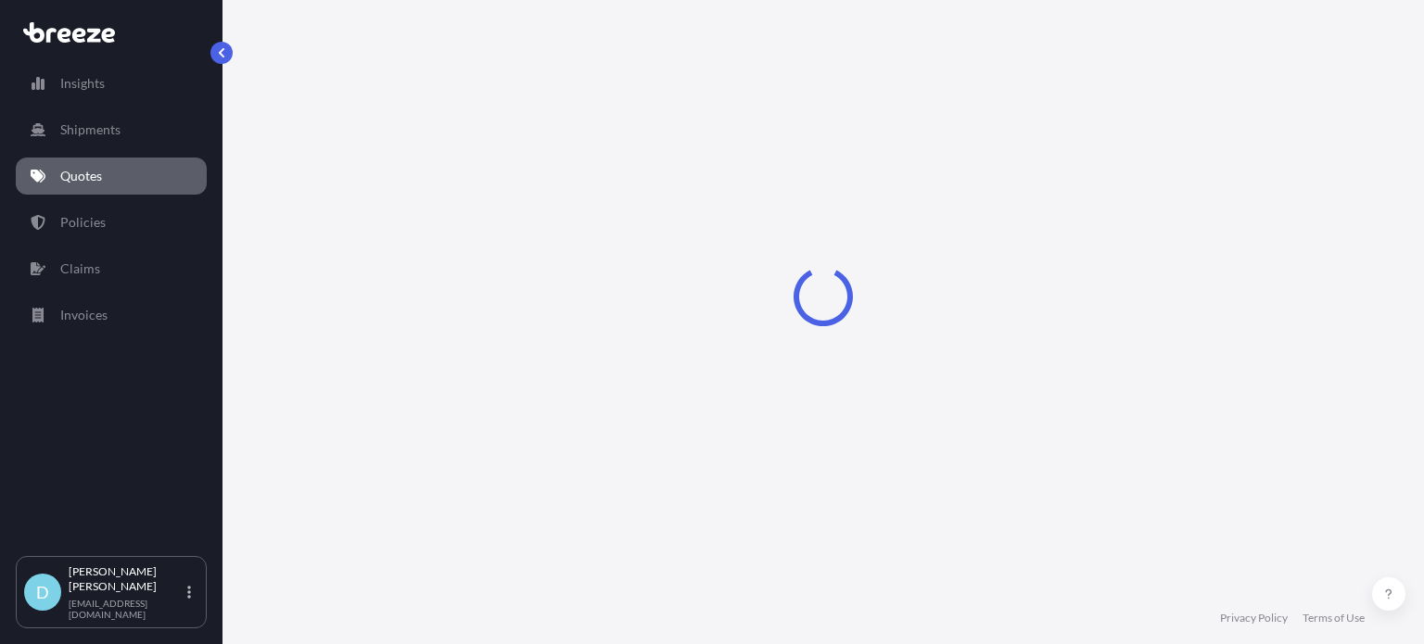
select select "Sea"
select select "1"
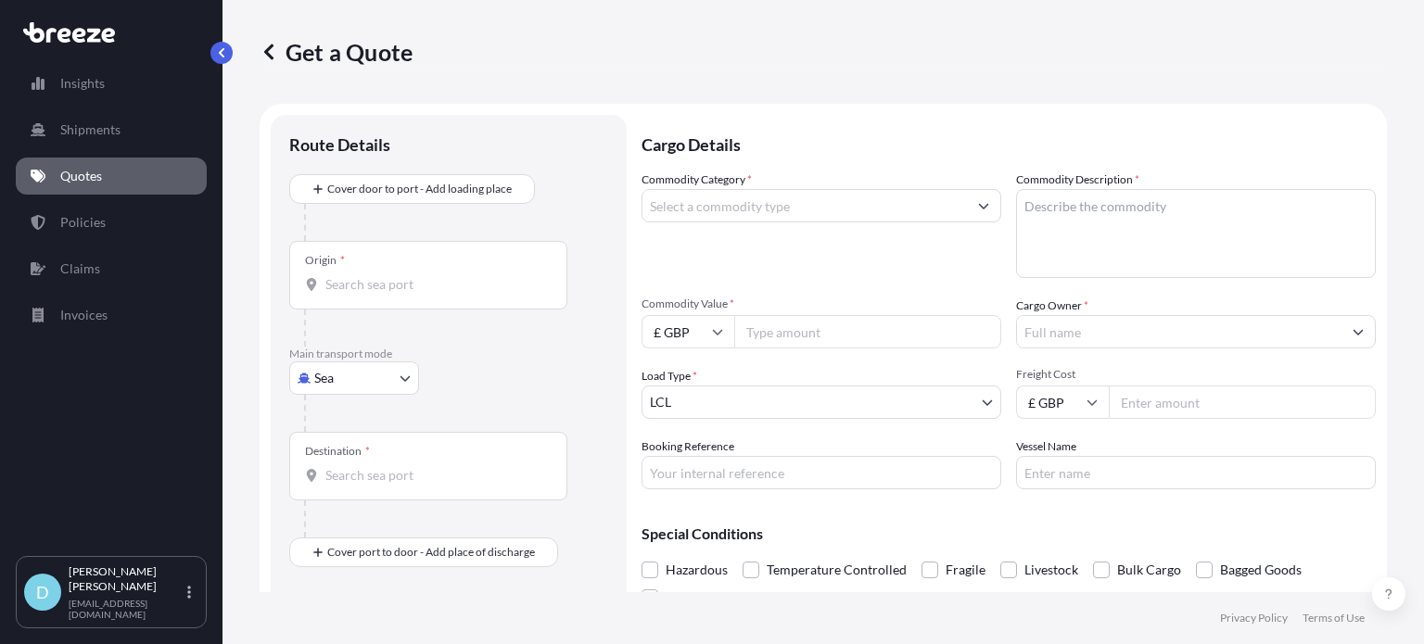
scroll to position [30, 0]
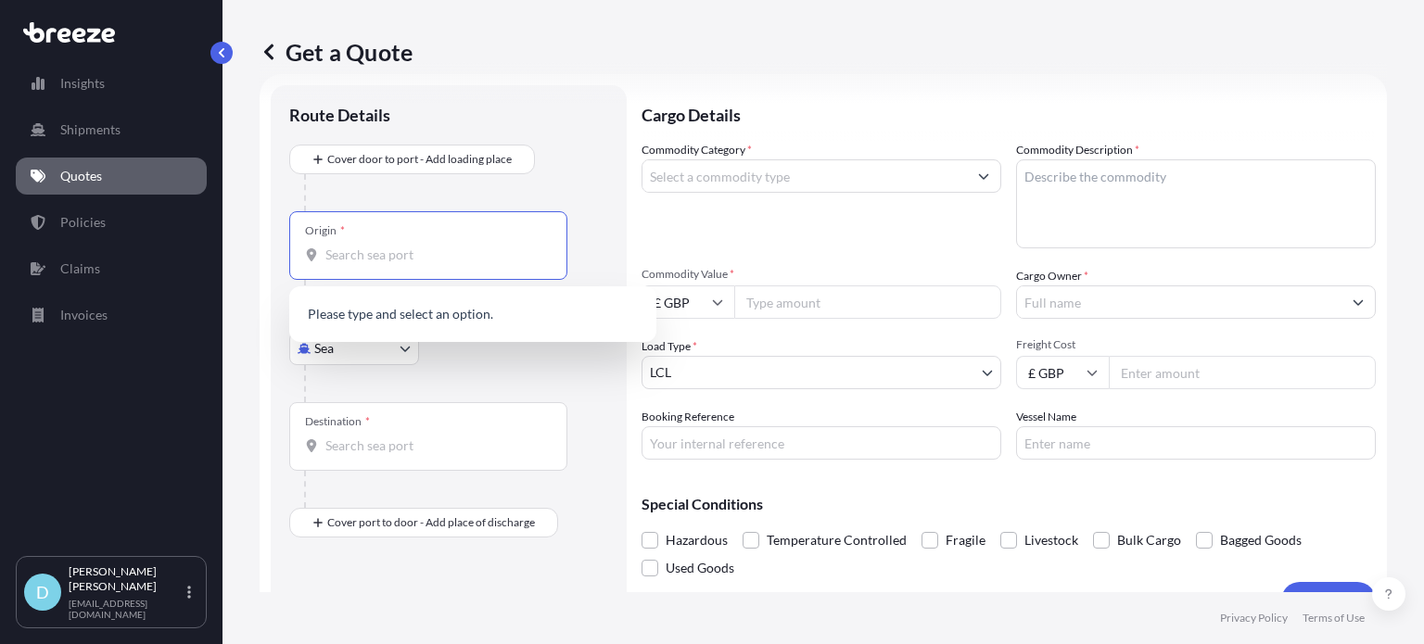
click at [401, 257] on input "Origin *" at bounding box center [434, 255] width 219 height 19
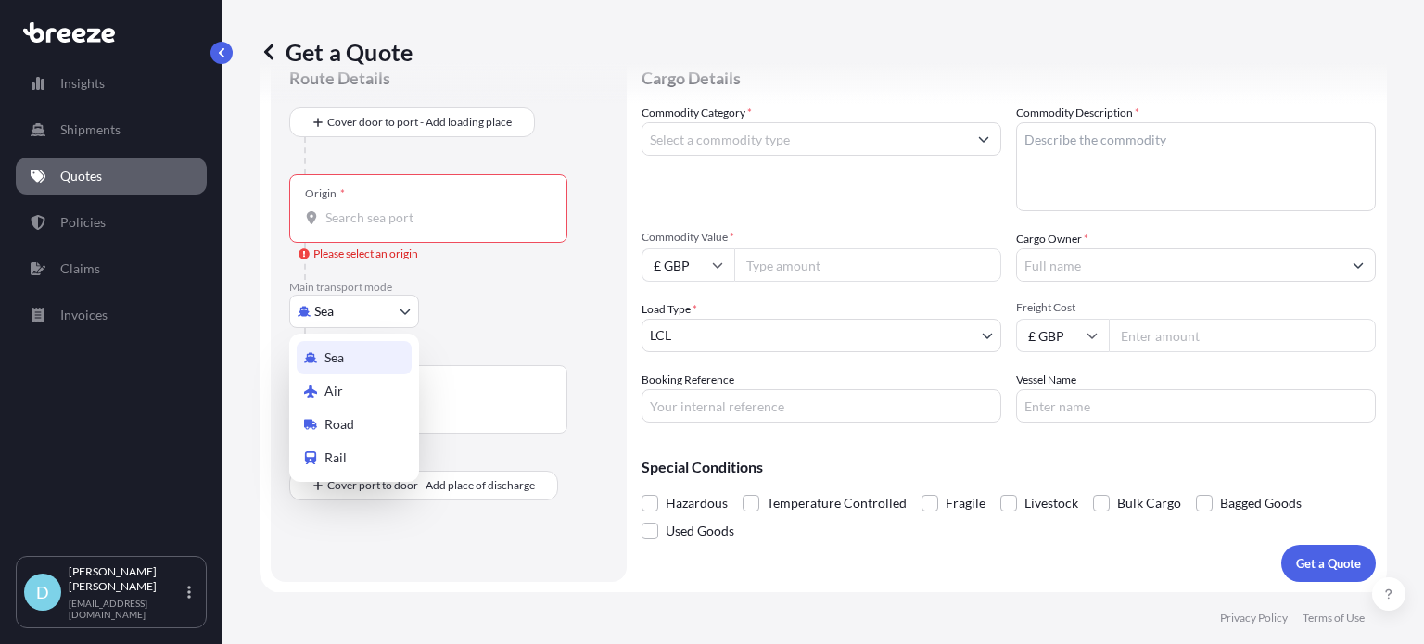
click at [387, 307] on body "0 options available. Insights Shipments Quotes Policies Claims Invoices D [PERS…" at bounding box center [712, 322] width 1424 height 644
click at [377, 396] on div "Air" at bounding box center [354, 391] width 115 height 33
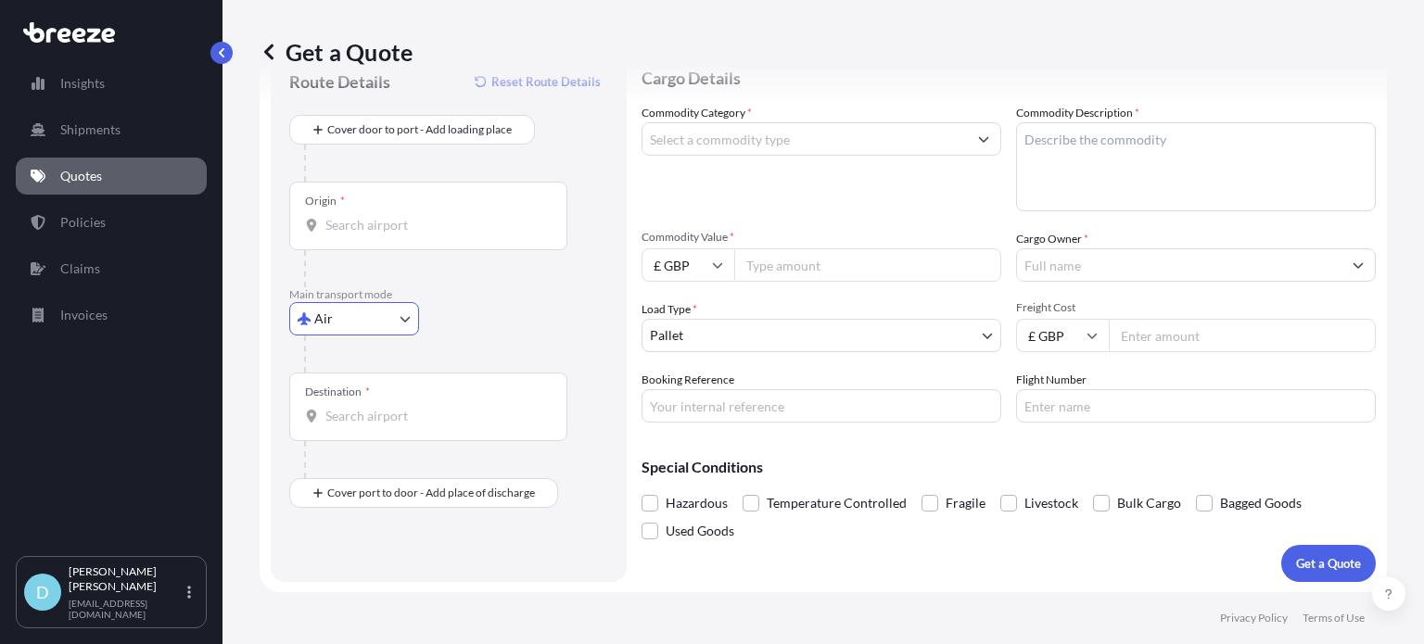
scroll to position [0, 0]
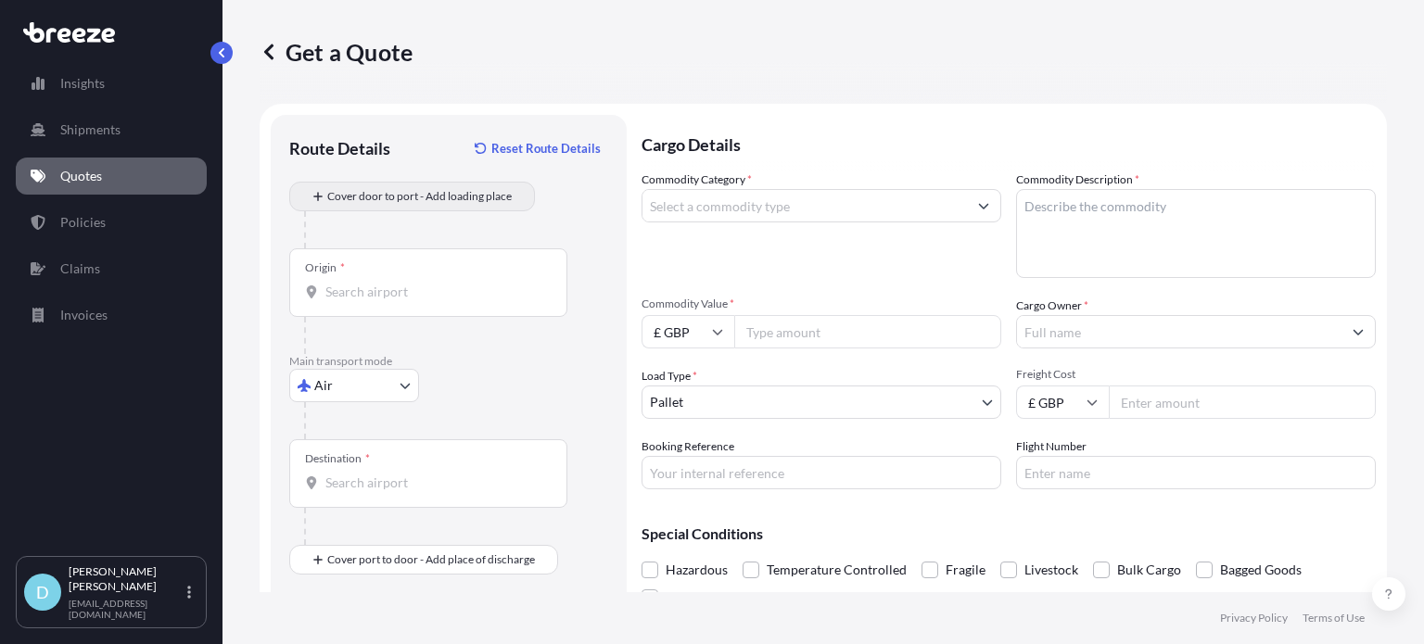
click at [461, 180] on div "Cover door to port - Add loading place" at bounding box center [412, 196] width 214 height 33
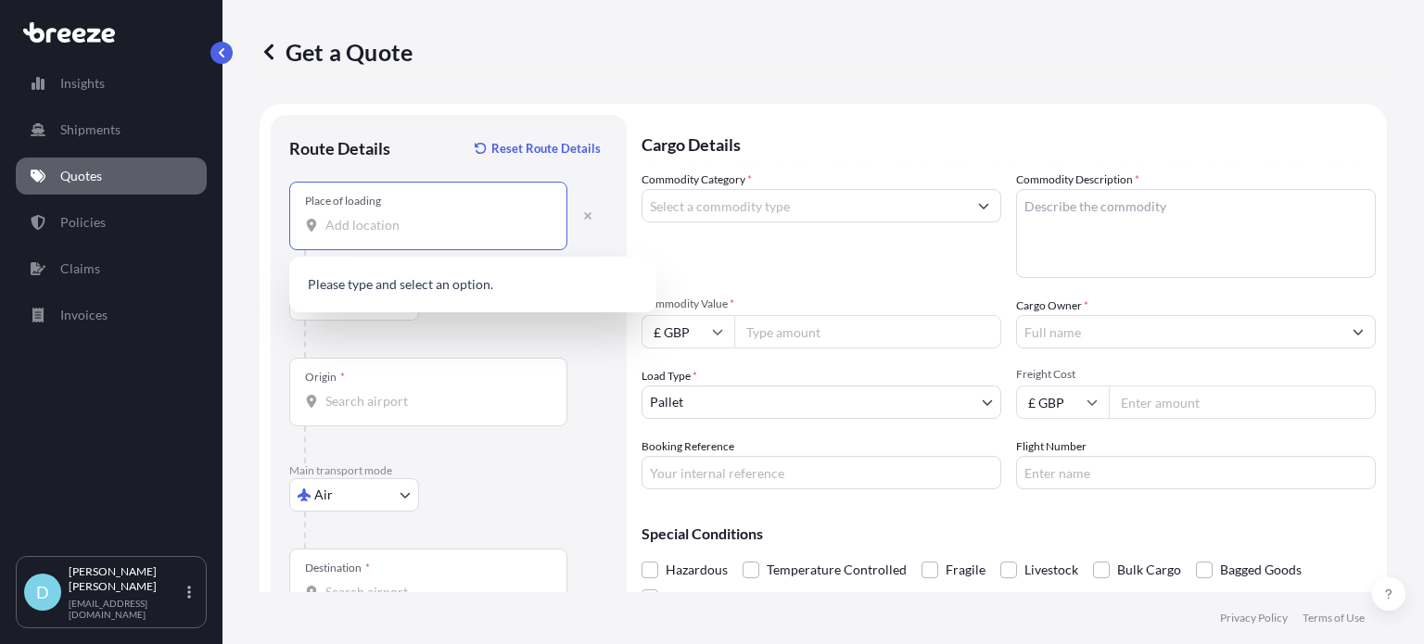
click at [466, 227] on input "Place of loading" at bounding box center [434, 225] width 219 height 19
type input "v"
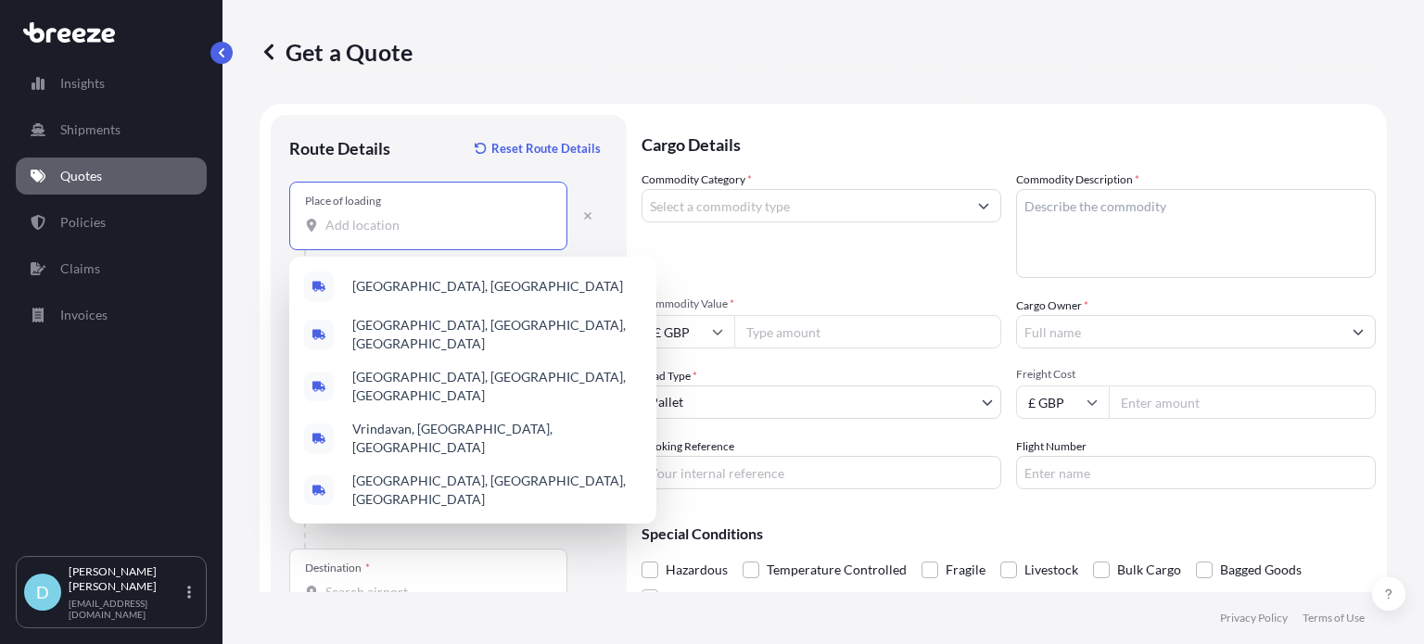
paste input "[STREET_ADDRESS]"
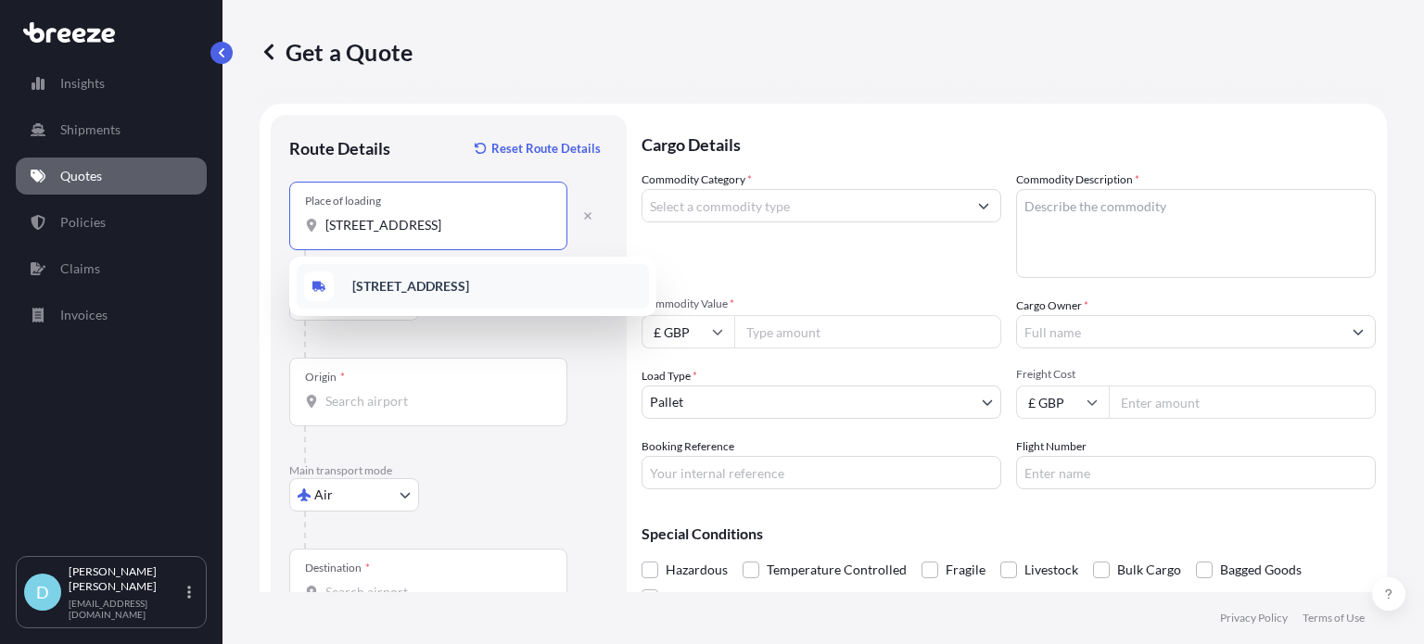
click at [469, 278] on b "[STREET_ADDRESS]" at bounding box center [410, 286] width 117 height 16
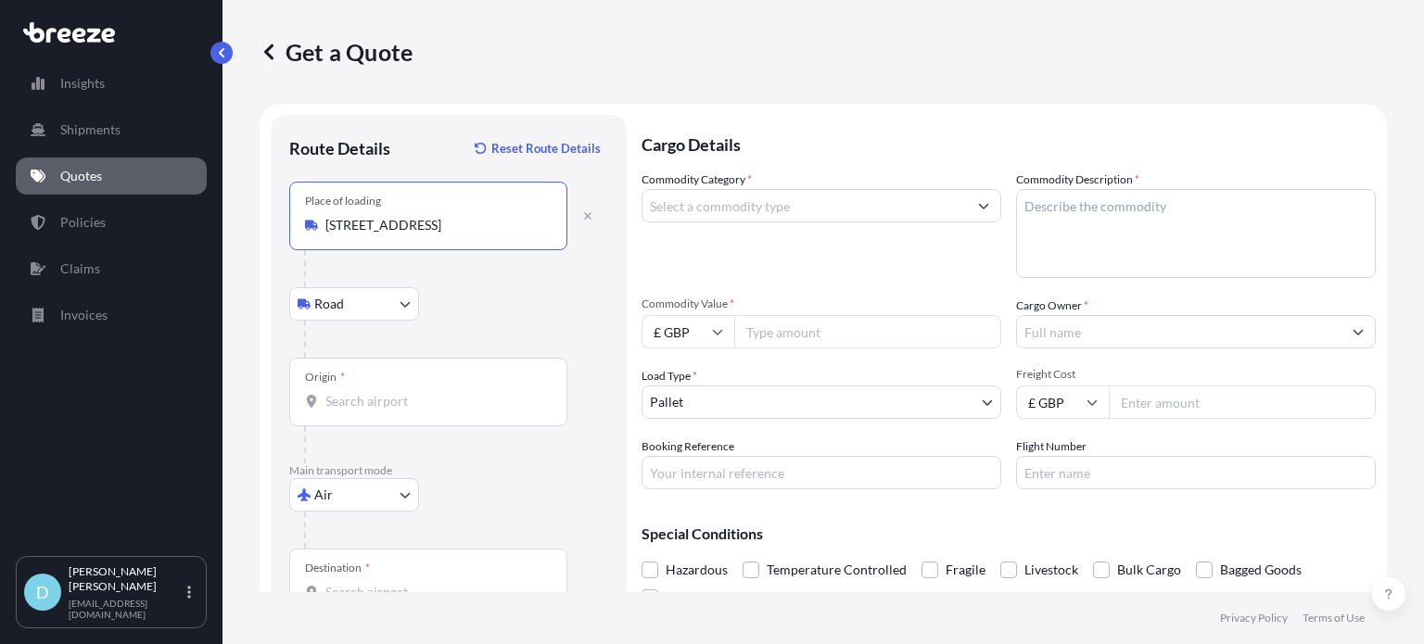
type input "[STREET_ADDRESS]"
click at [452, 396] on input "Origin *" at bounding box center [434, 401] width 219 height 19
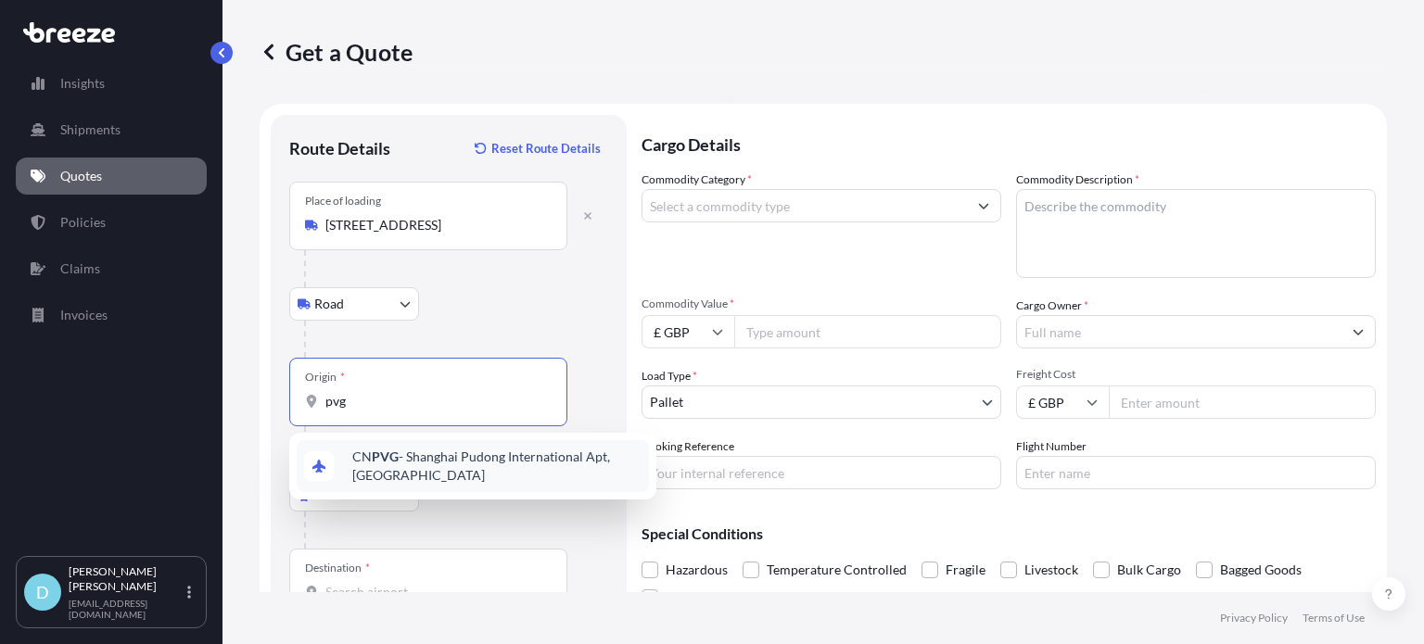
click at [437, 474] on span "CN PVG - Shanghai Pudong International Apt, [GEOGRAPHIC_DATA]" at bounding box center [496, 466] width 289 height 37
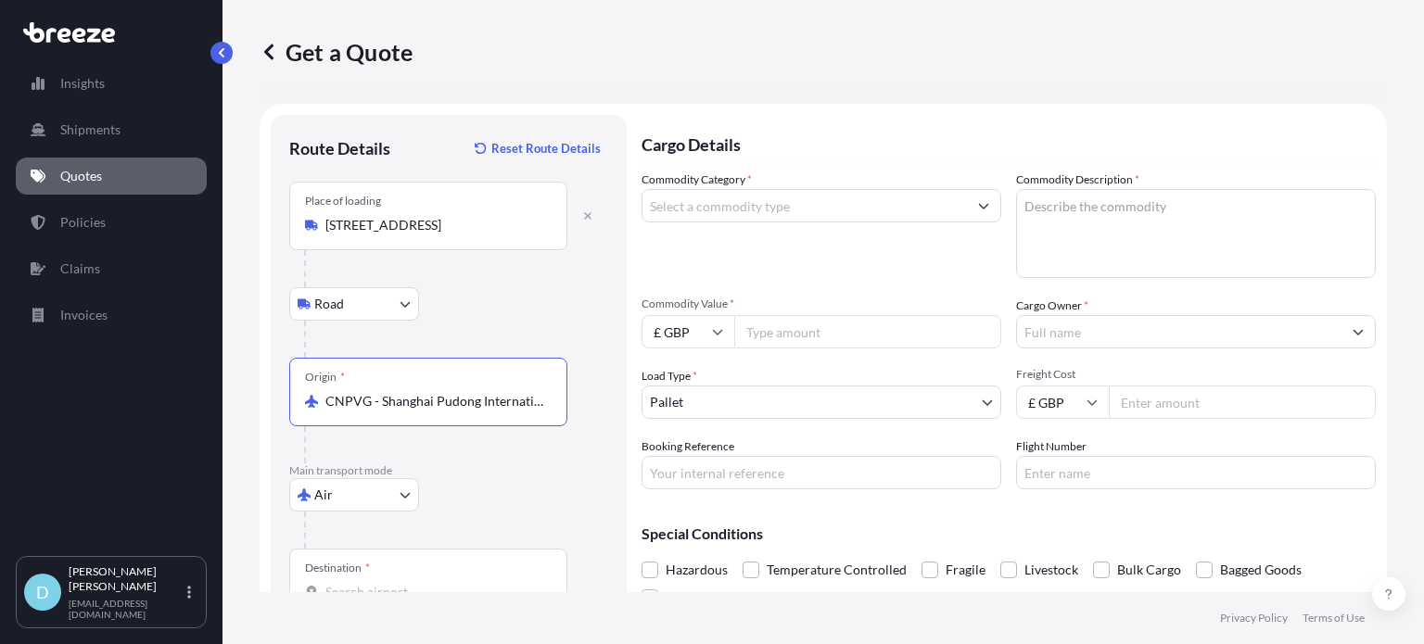
scroll to position [120, 0]
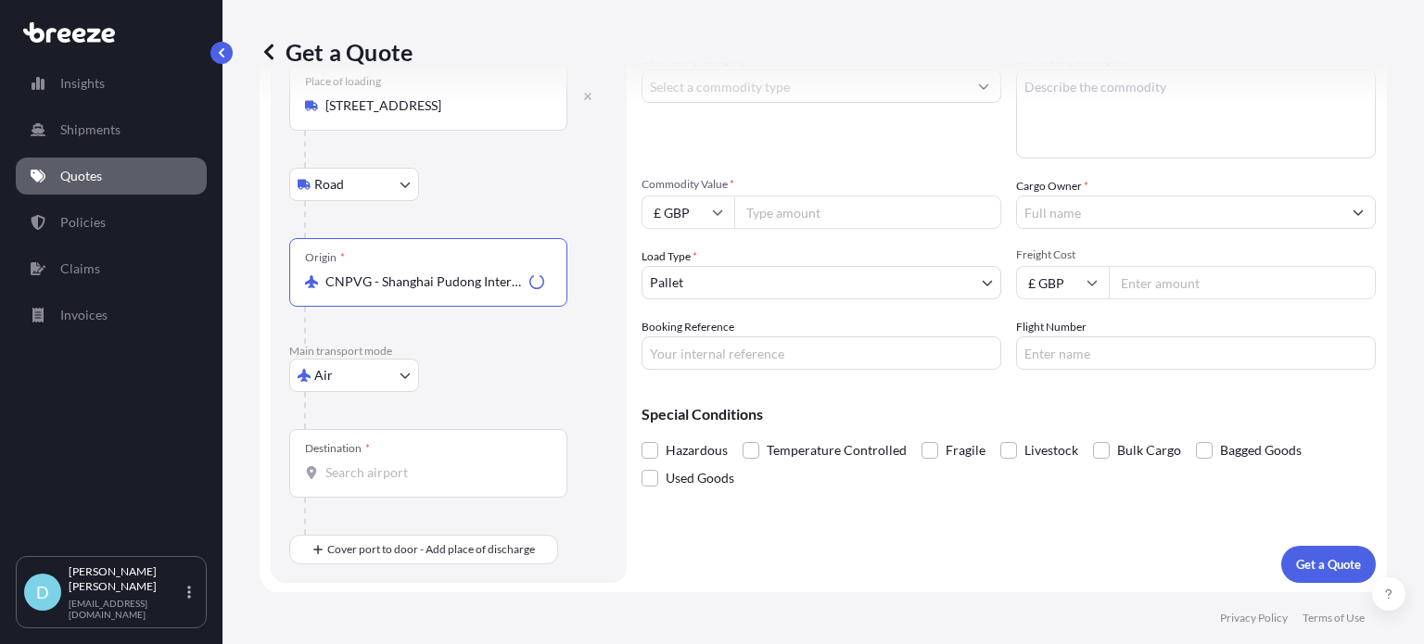
type input "CNPVG - Shanghai Pudong International Apt, [GEOGRAPHIC_DATA]"
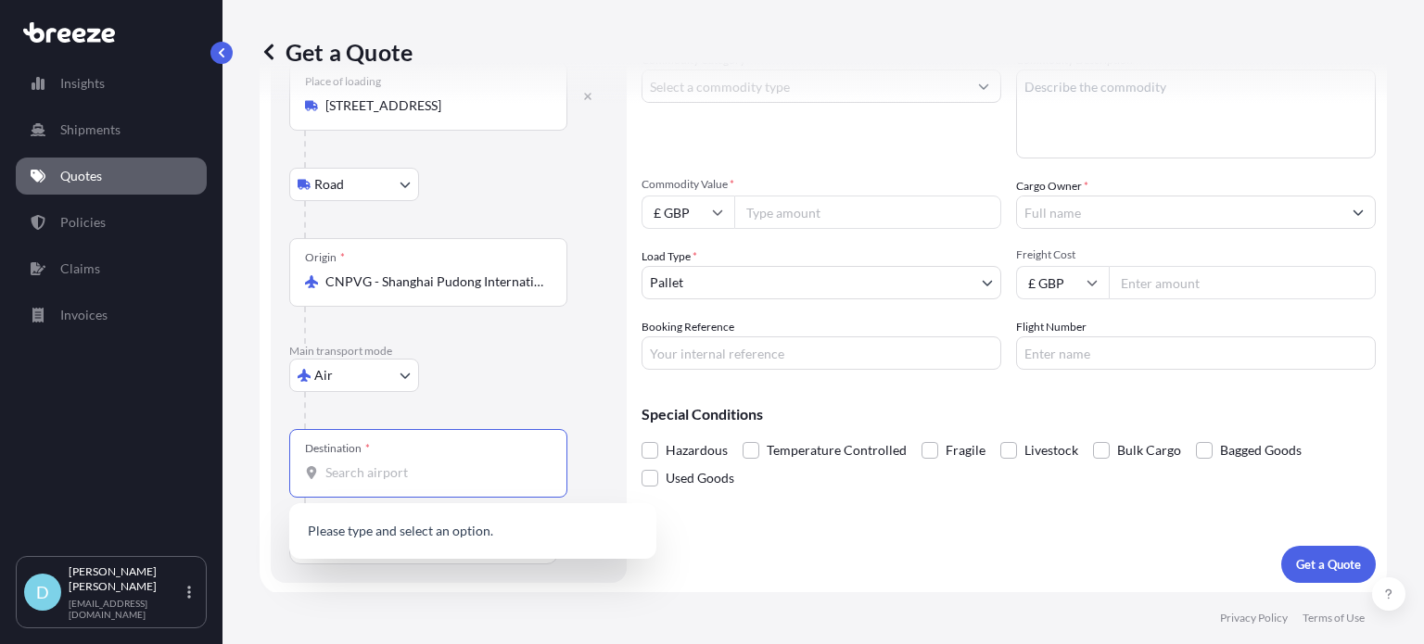
click at [437, 474] on input "Destination *" at bounding box center [434, 473] width 219 height 19
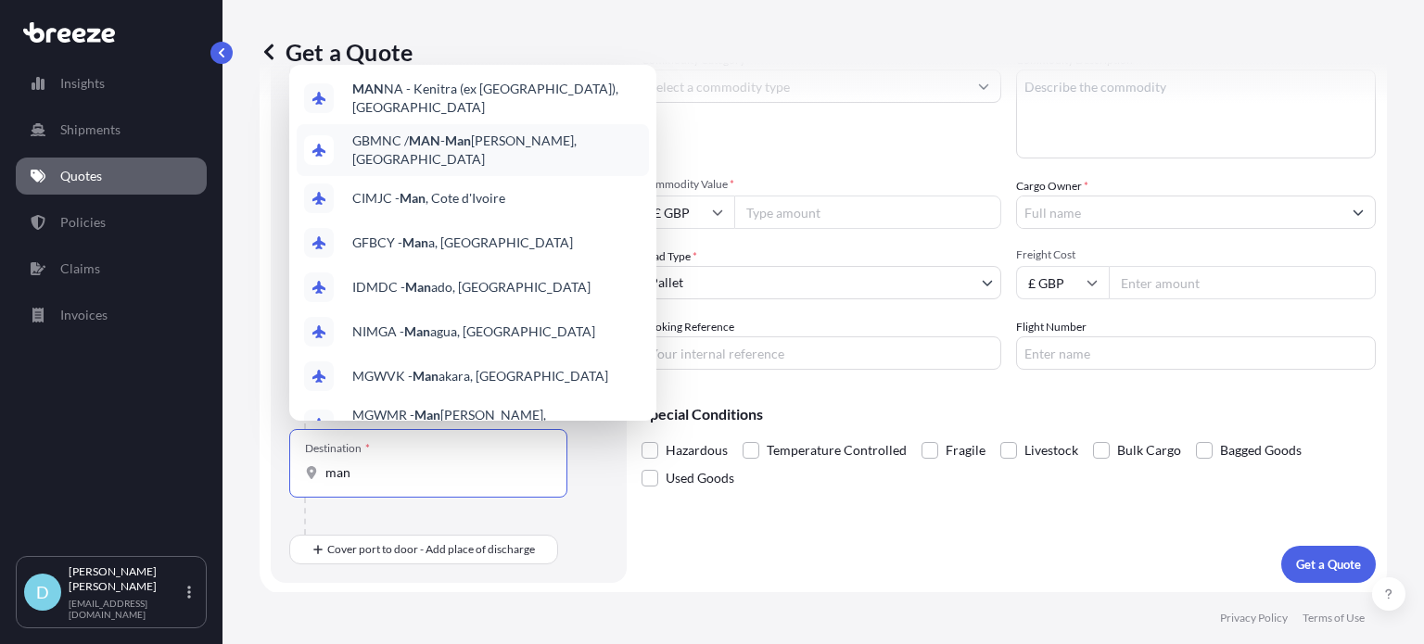
click at [513, 148] on div "GBMNC / MAN - Man [PERSON_NAME], [GEOGRAPHIC_DATA]" at bounding box center [473, 150] width 352 height 52
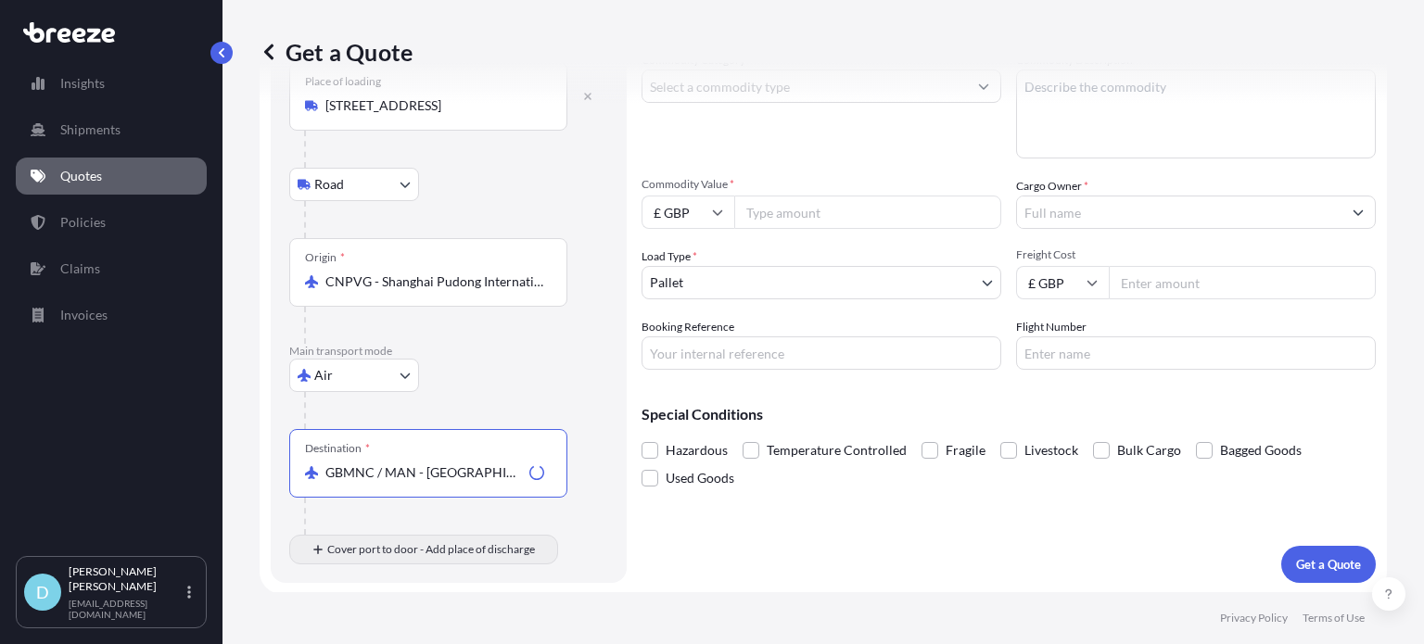
type input "GBMNC / MAN - [GEOGRAPHIC_DATA], [GEOGRAPHIC_DATA]"
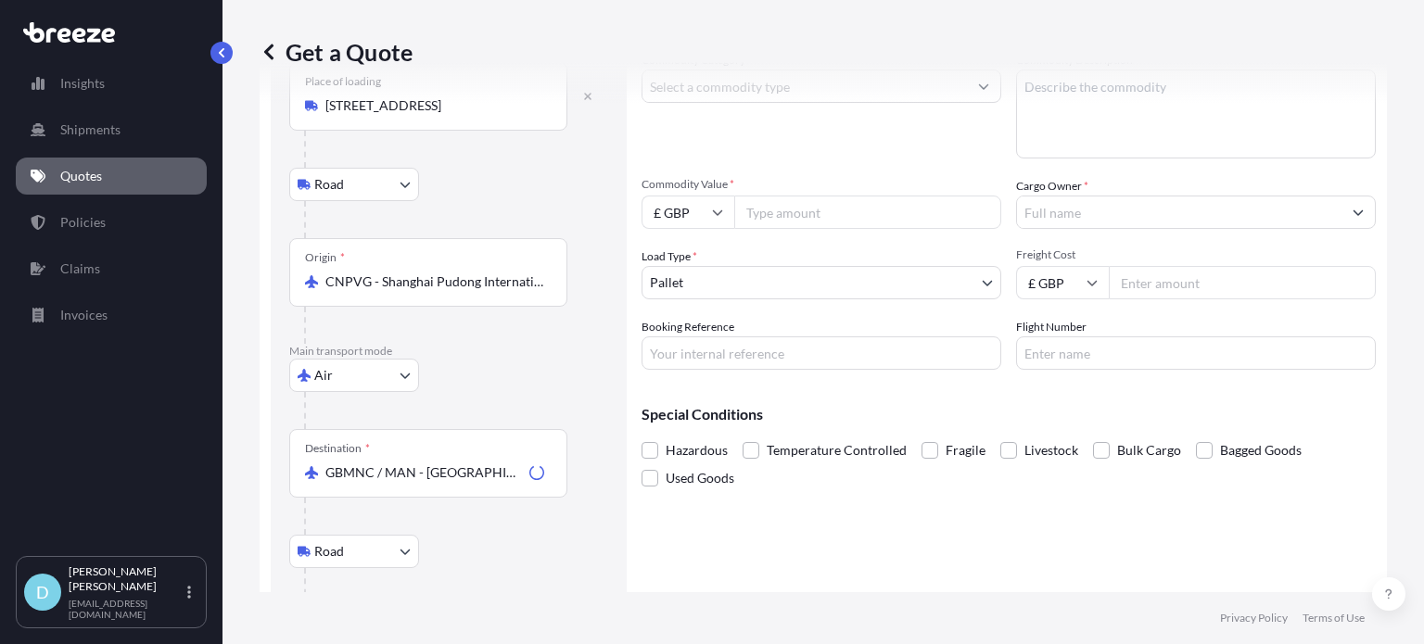
scroll to position [229, 0]
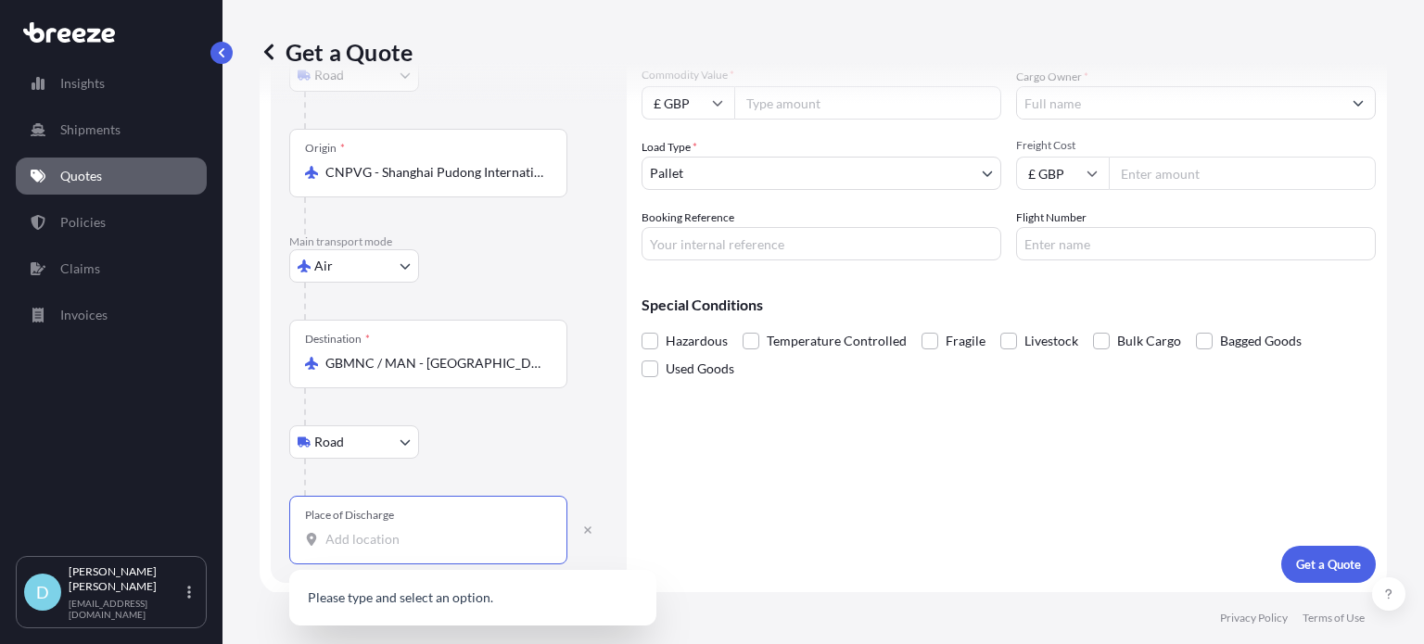
click at [393, 537] on input "Place of Discharge" at bounding box center [434, 539] width 219 height 19
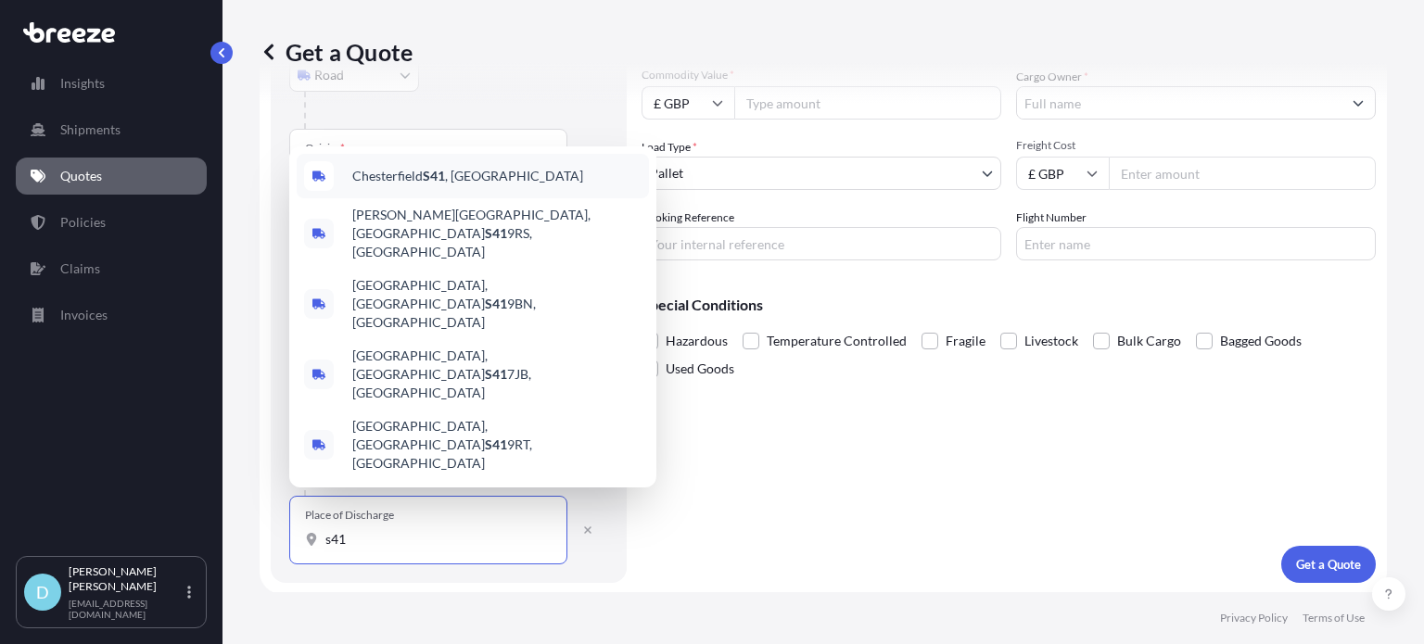
click at [521, 198] on div "Chesterfield S41 , [GEOGRAPHIC_DATA]" at bounding box center [473, 176] width 352 height 45
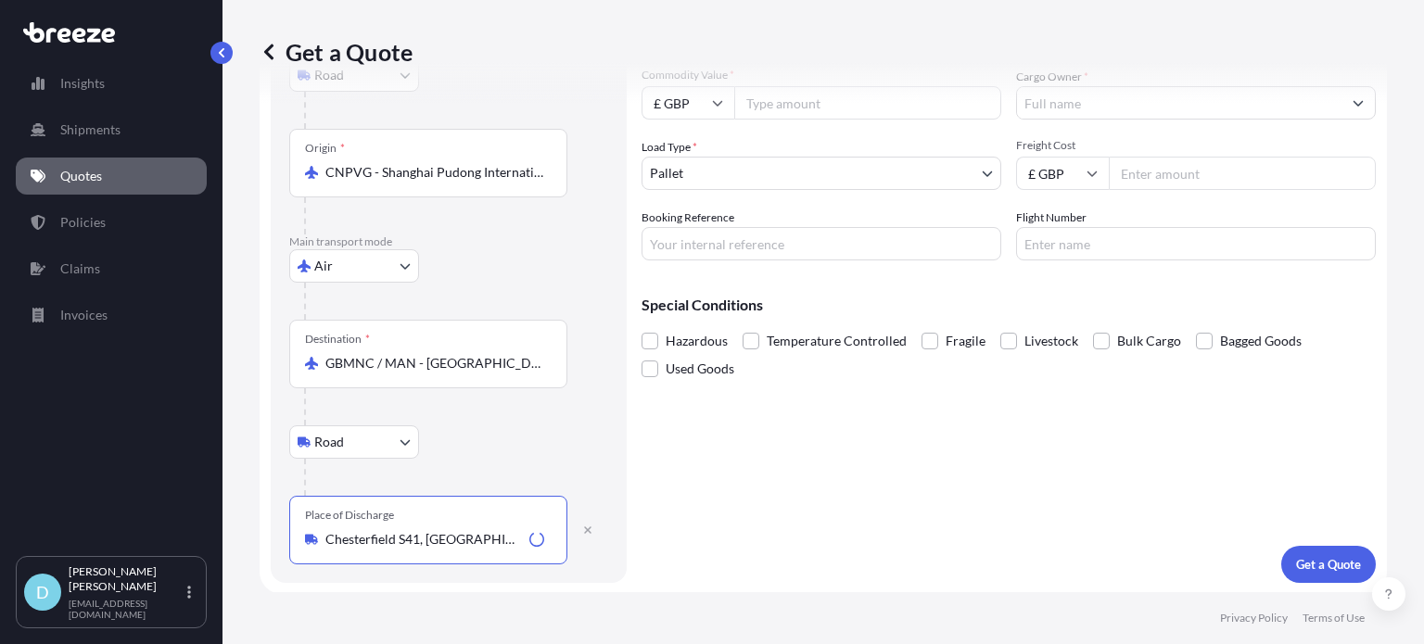
scroll to position [0, 0]
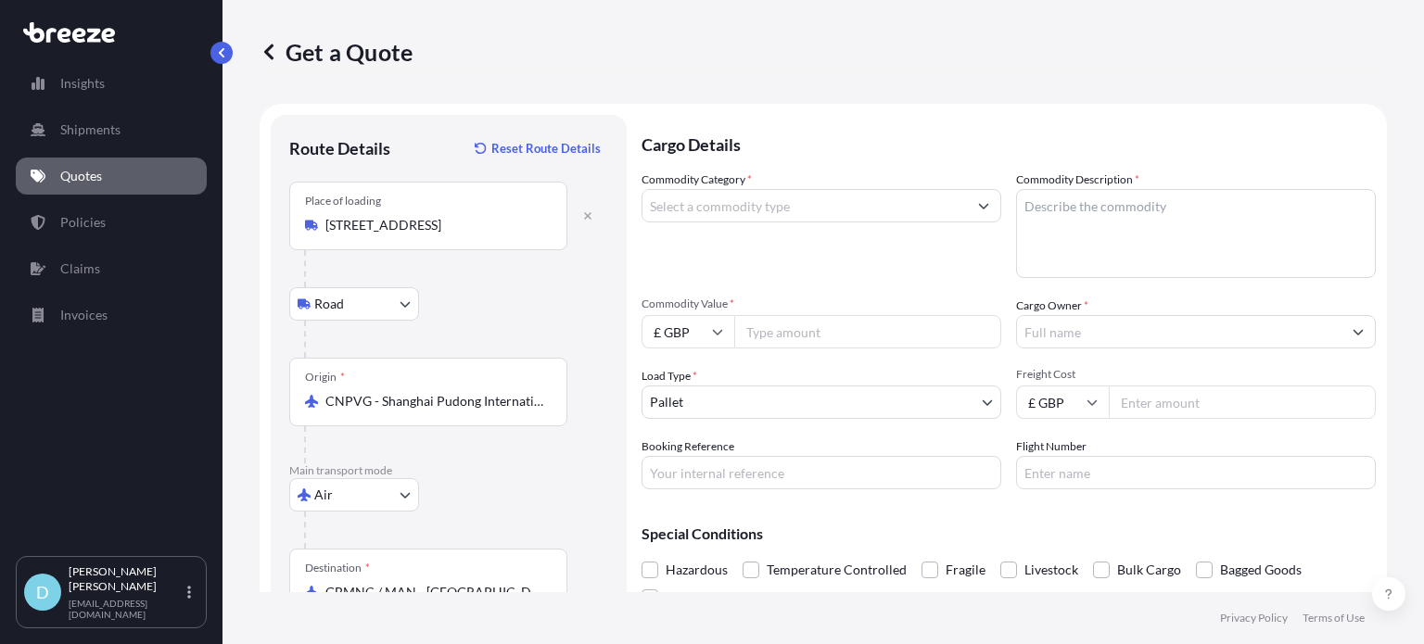
type input "Chesterfield S41, [GEOGRAPHIC_DATA]"
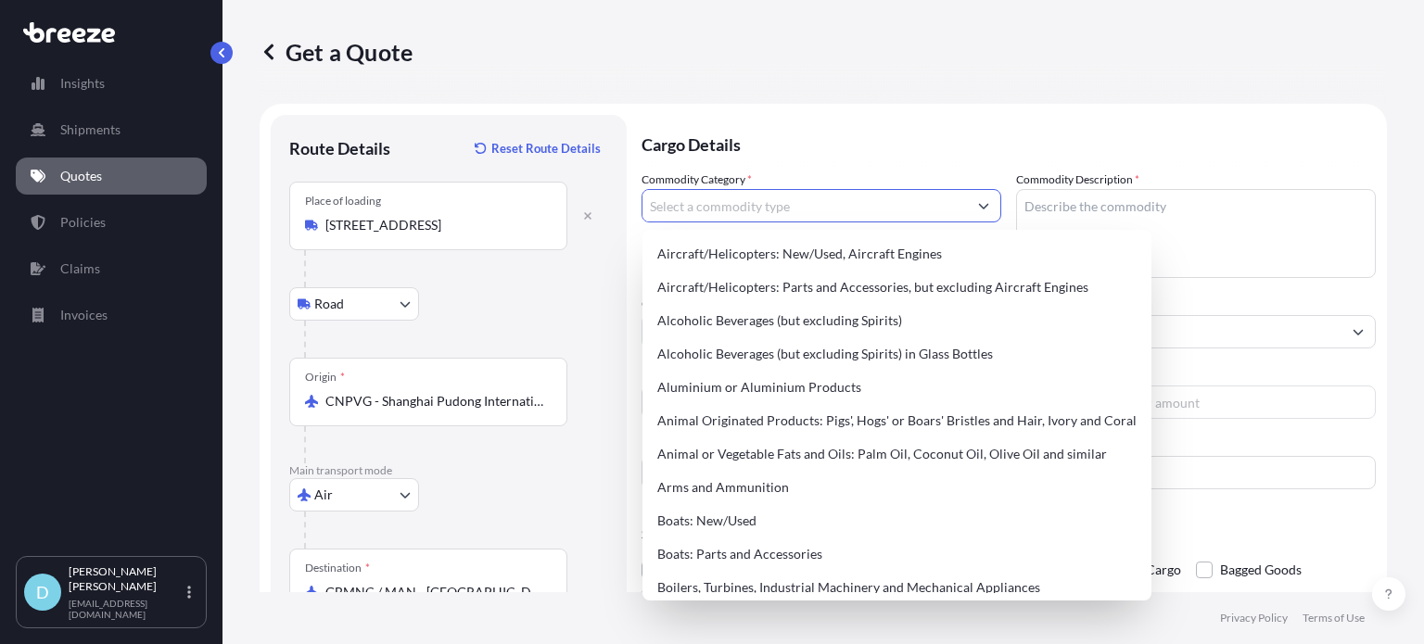
click at [795, 214] on input "Commodity Category *" at bounding box center [805, 205] width 324 height 33
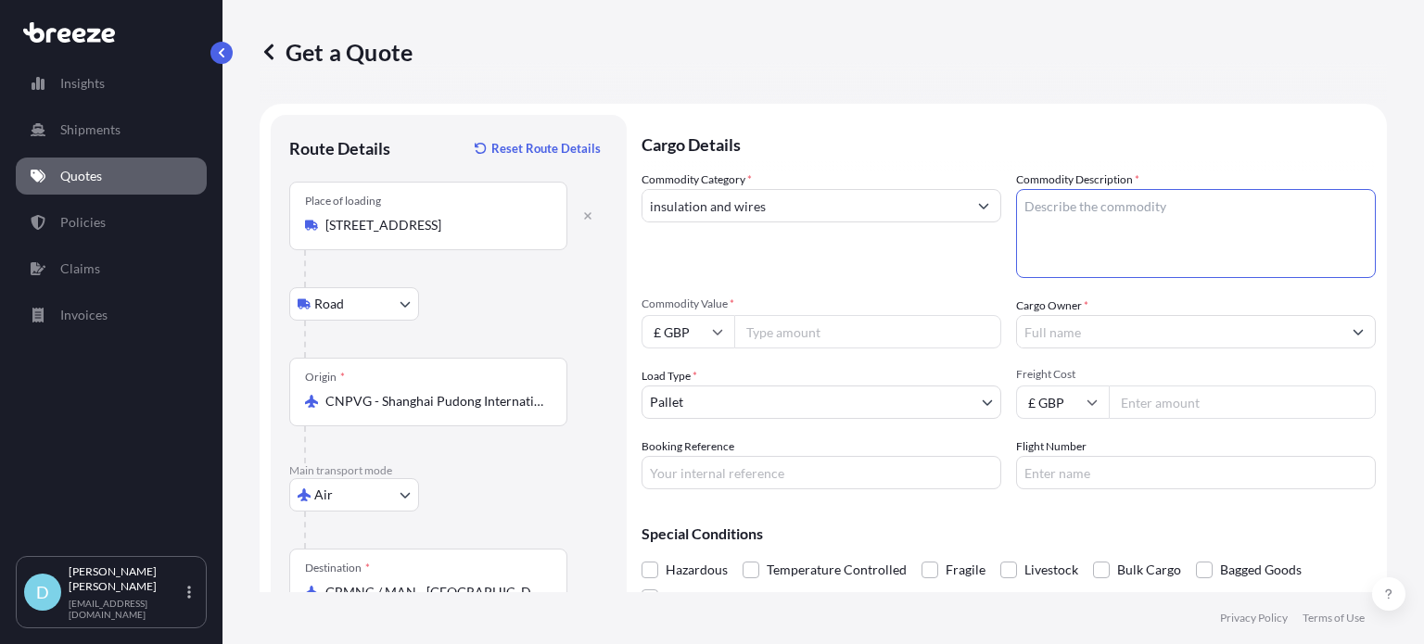
click at [1045, 226] on textarea "Commodity Description *" at bounding box center [1196, 233] width 360 height 89
click at [1079, 254] on textarea "Commodity Description *" at bounding box center [1196, 233] width 360 height 89
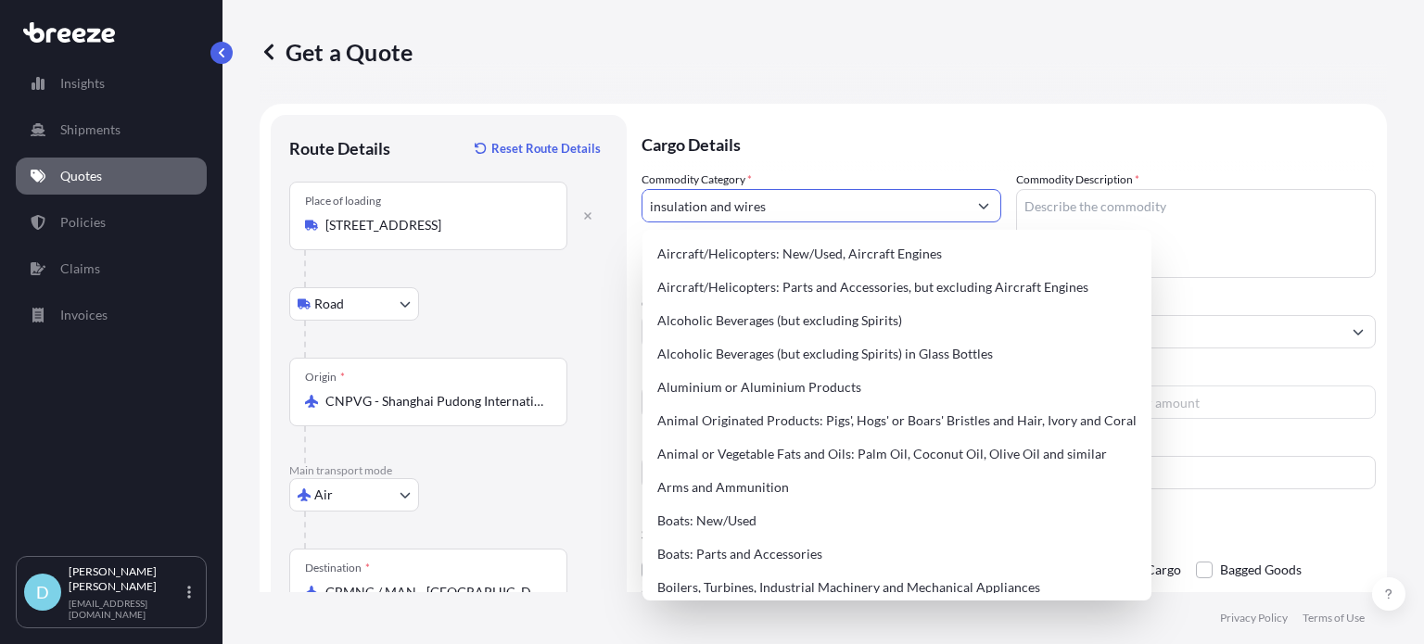
click at [969, 210] on button "Show suggestions" at bounding box center [983, 205] width 33 height 33
drag, startPoint x: 889, startPoint y: 211, endPoint x: 587, endPoint y: 210, distance: 302.2
click at [587, 210] on form "Route Details Reset Route Details Place of loading [STREET_ADDRESS][GEOGRAPHIC_…" at bounding box center [823, 463] width 1127 height 719
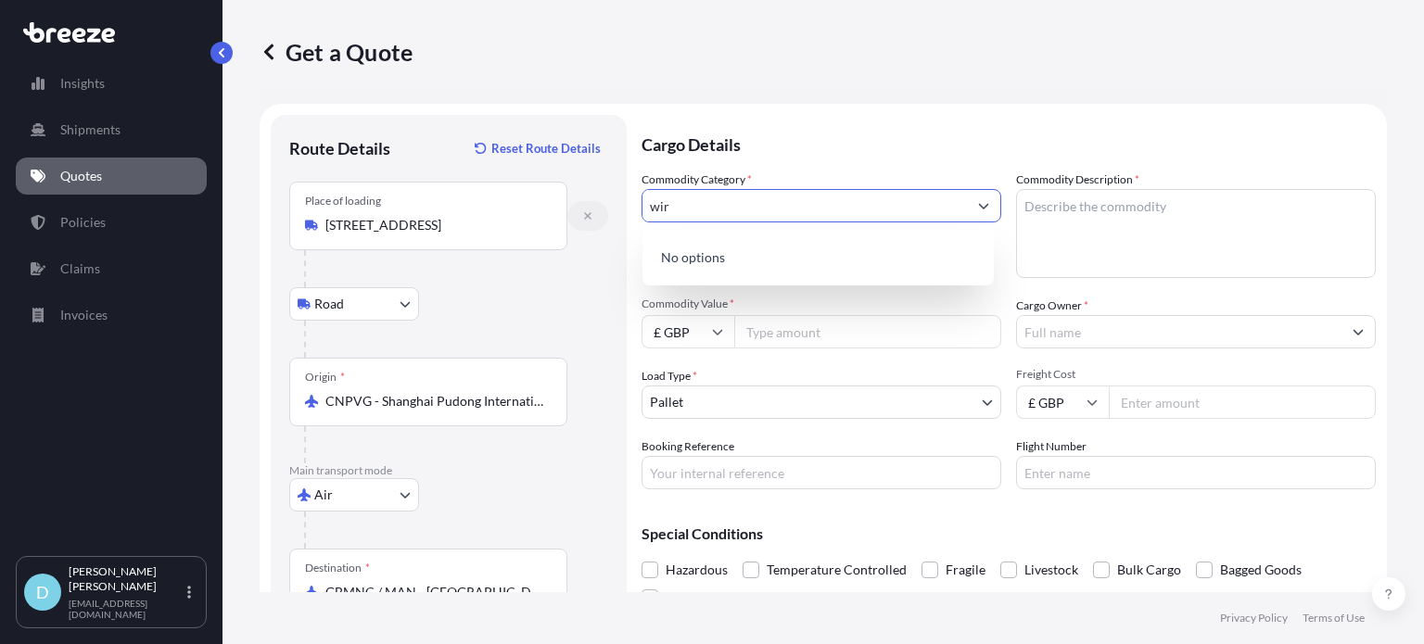
type input "wire"
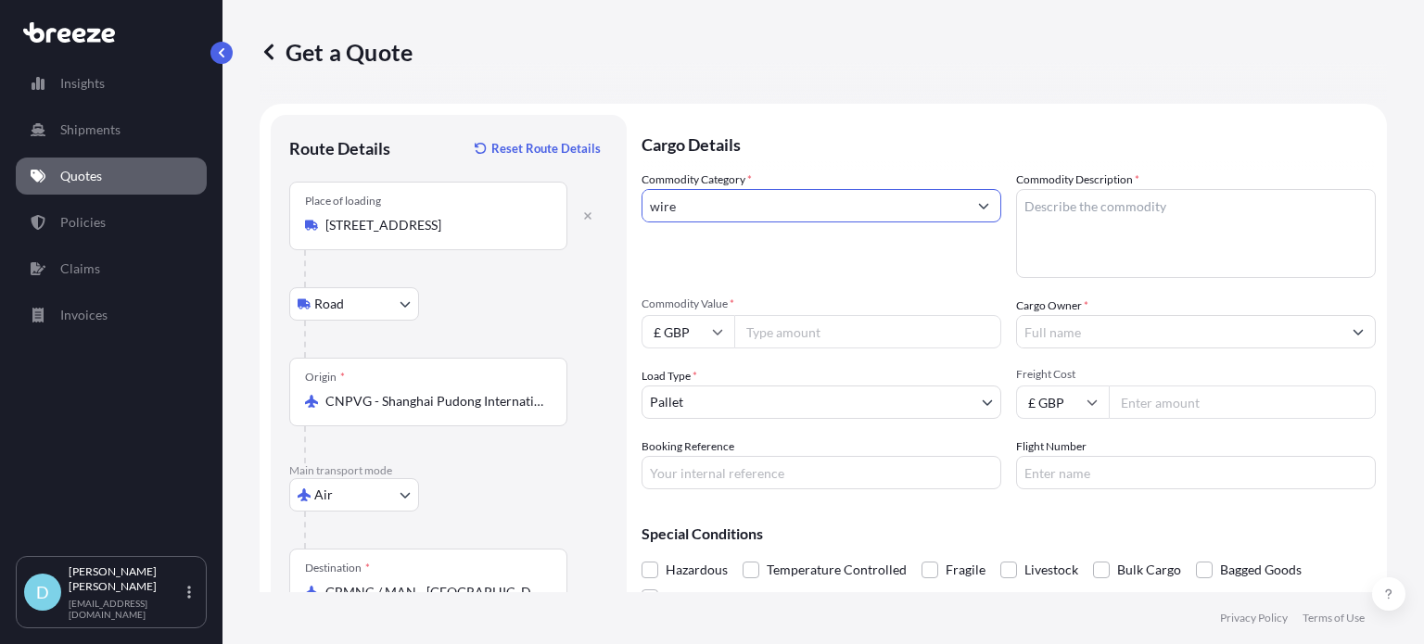
drag, startPoint x: 680, startPoint y: 210, endPoint x: 590, endPoint y: 191, distance: 91.8
click at [590, 191] on form "Route Details Reset Route Details Place of loading [STREET_ADDRESS][GEOGRAPHIC_…" at bounding box center [823, 463] width 1127 height 719
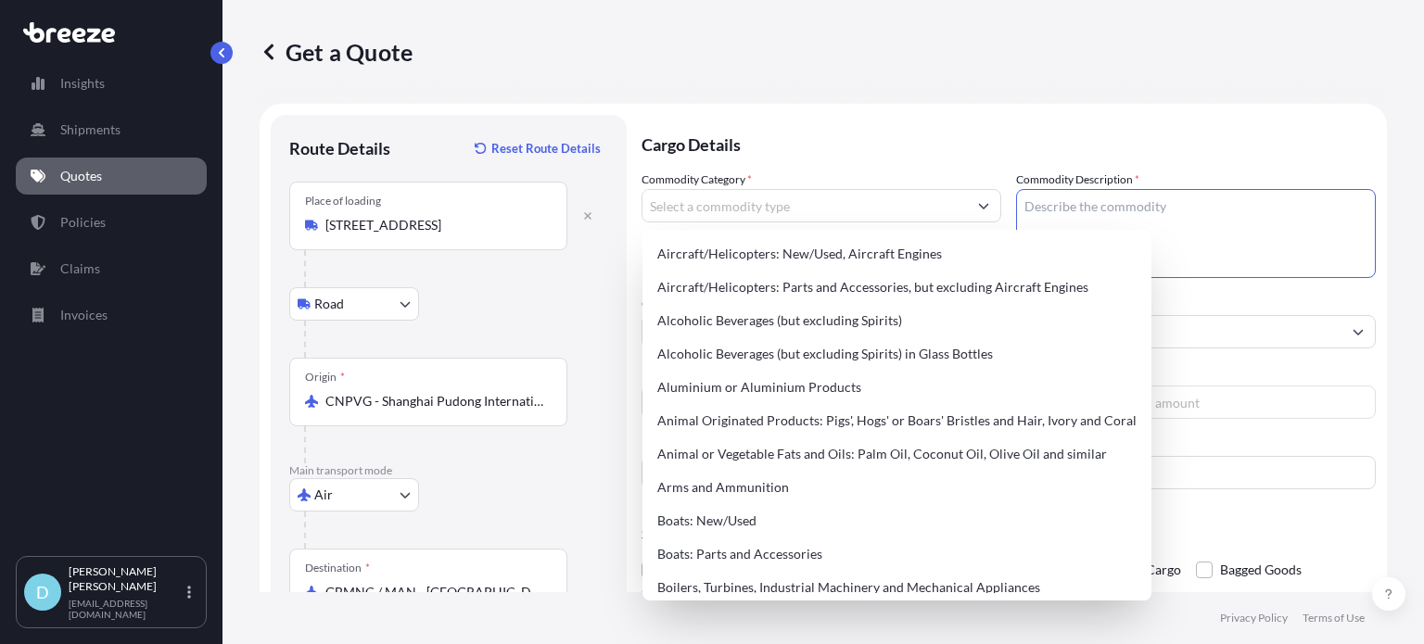
click at [1273, 214] on textarea "Commodity Description *" at bounding box center [1196, 233] width 360 height 89
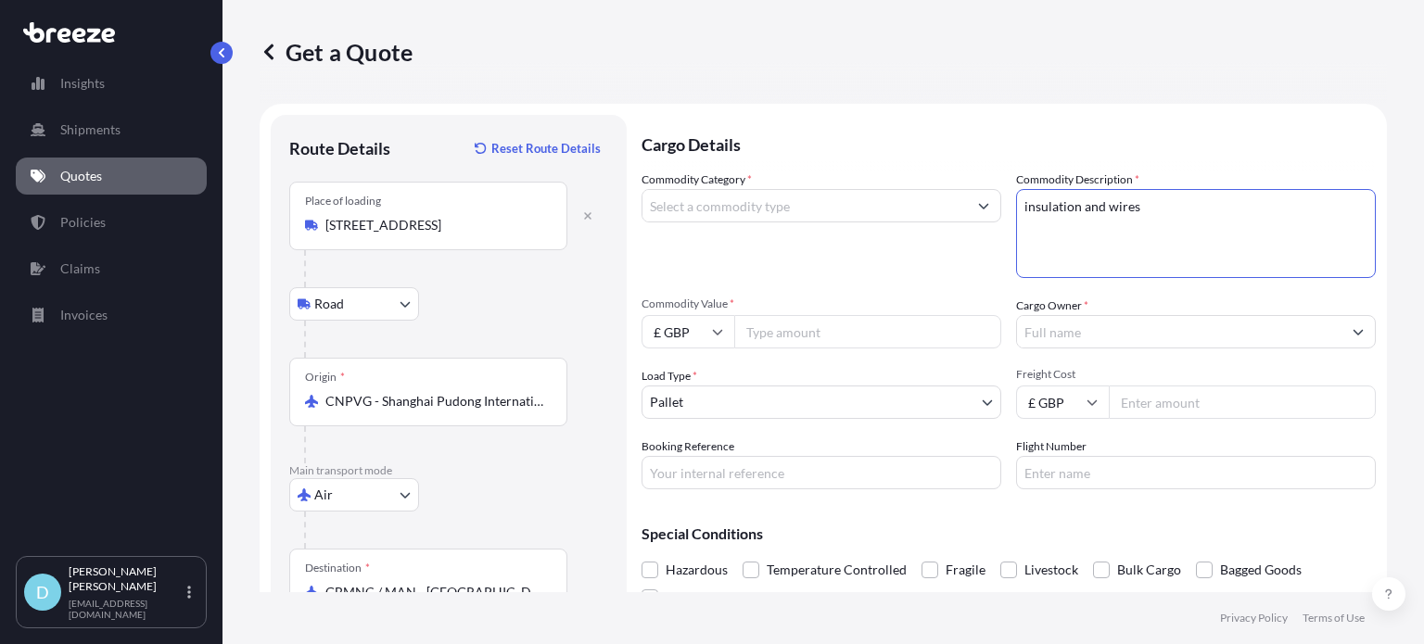
type textarea "insulation and wires"
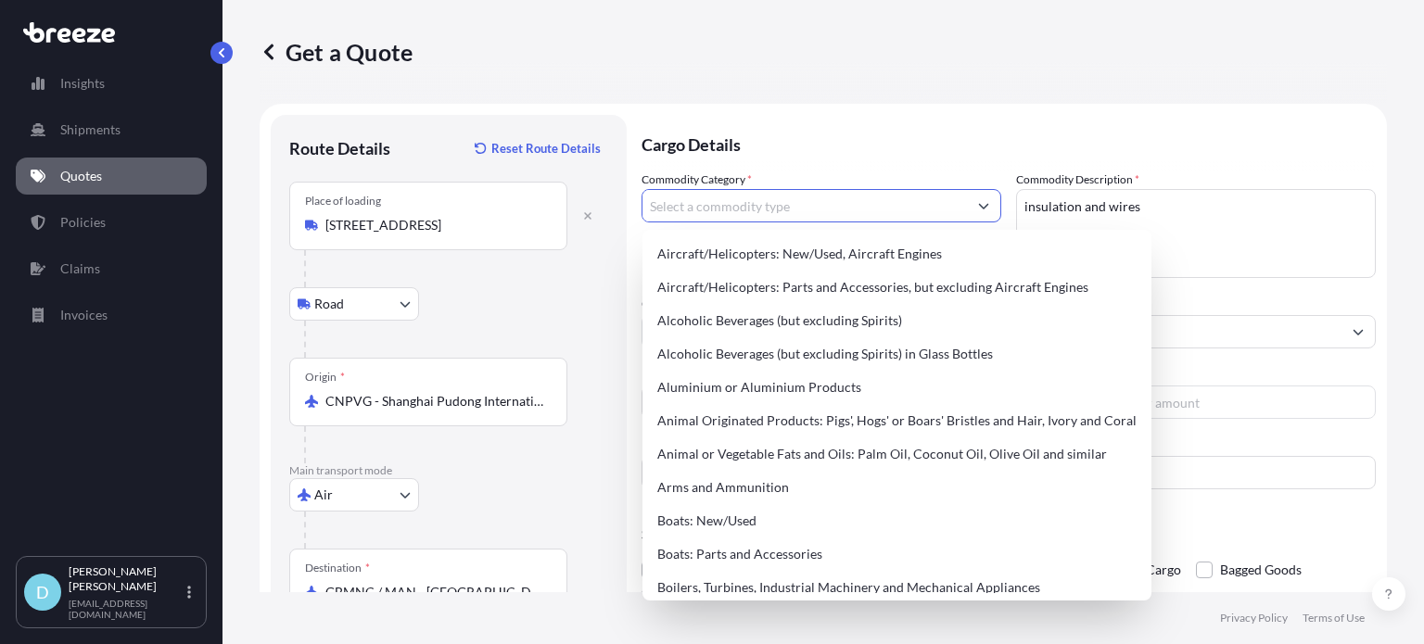
click at [982, 216] on button "Show suggestions" at bounding box center [983, 205] width 33 height 33
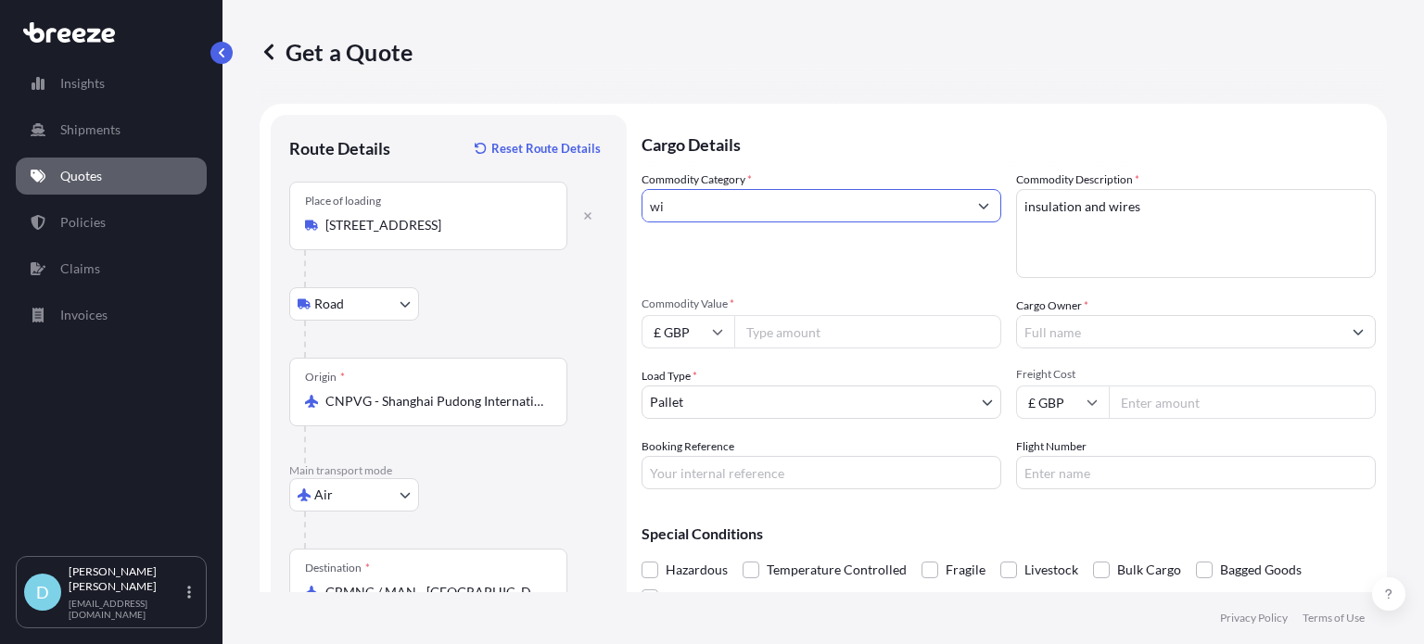
type input "w"
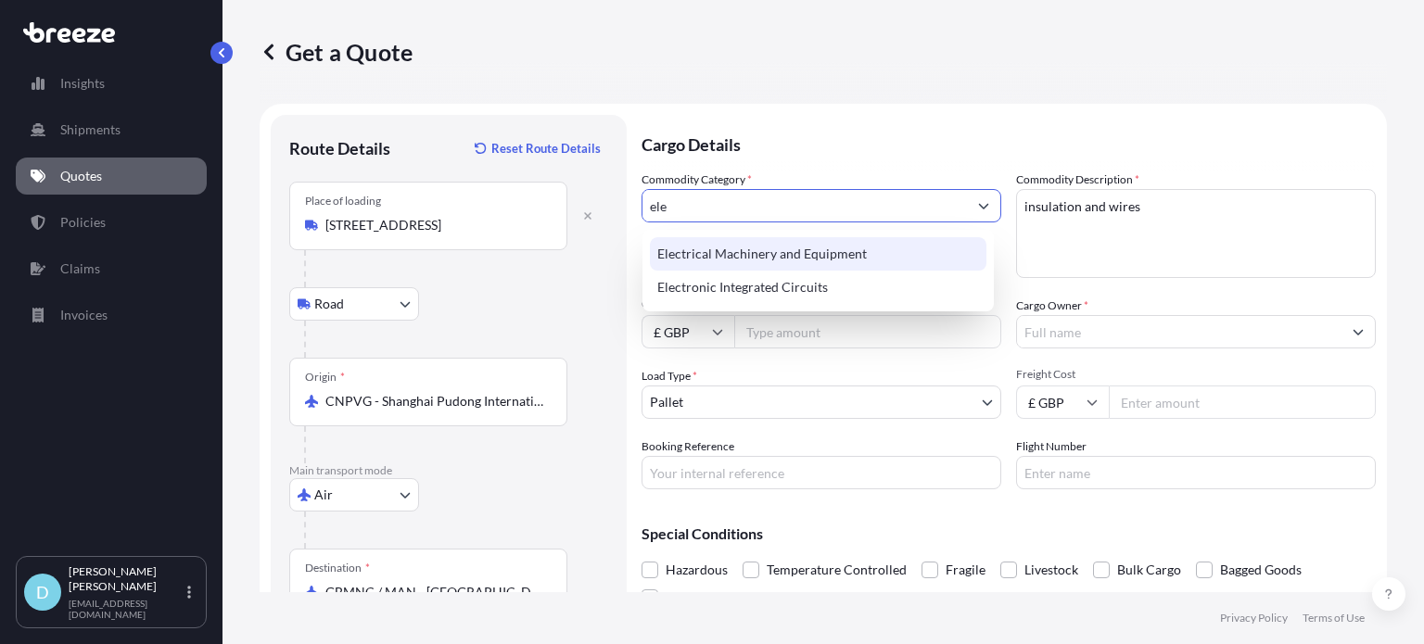
click at [799, 248] on div "Electrical Machinery and Equipment" at bounding box center [818, 253] width 337 height 33
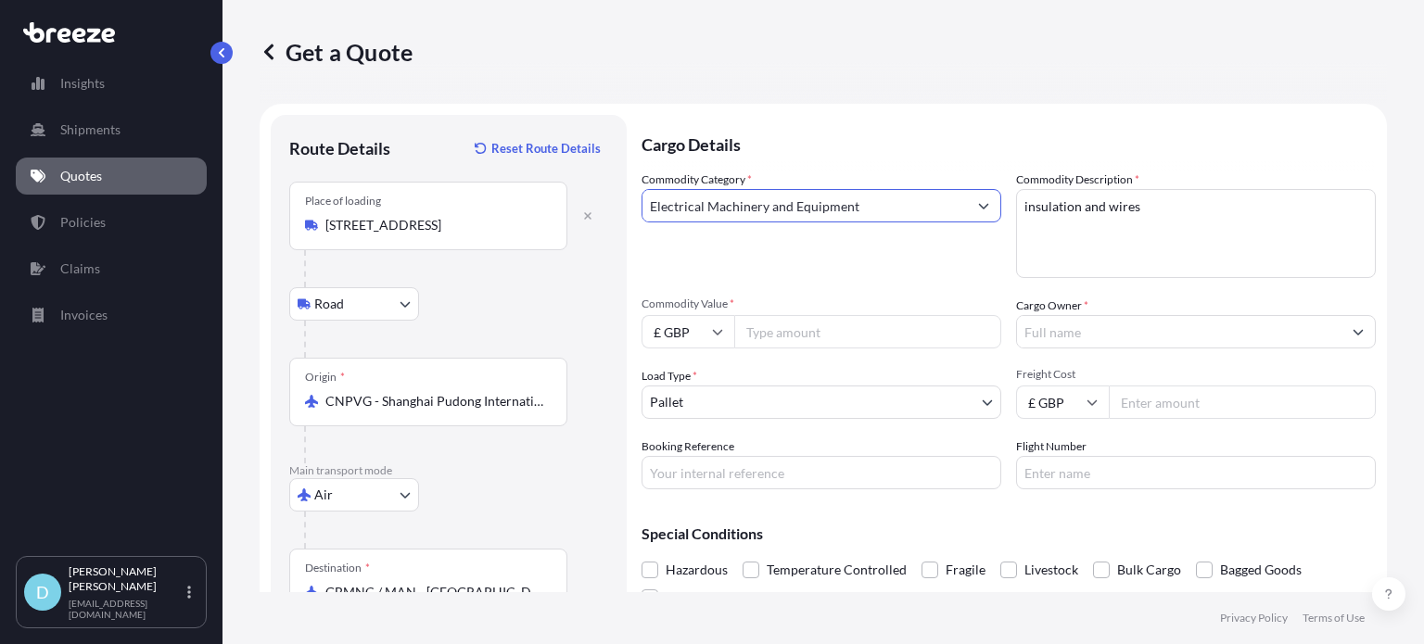
type input "Electrical Machinery and Equipment"
click at [799, 248] on div "Commodity Category * Electrical Machinery and Equipment" at bounding box center [822, 225] width 360 height 108
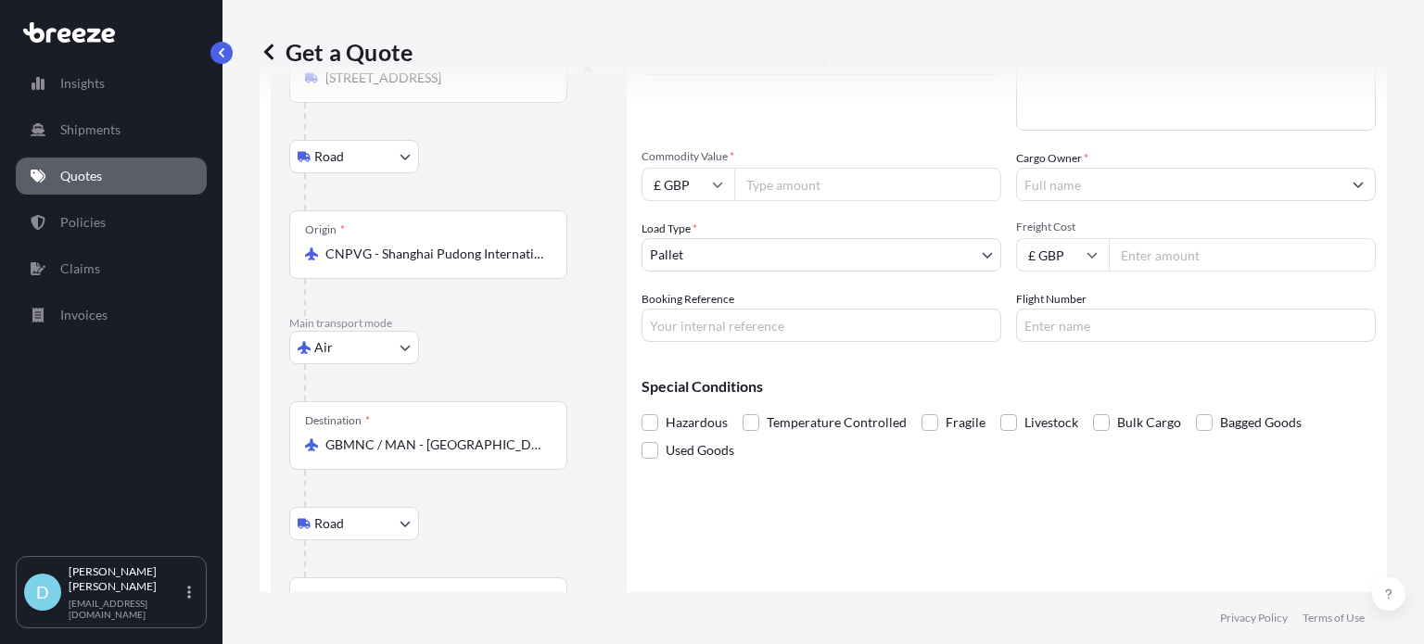
scroll to position [144, 0]
click at [833, 183] on input "Commodity Value *" at bounding box center [867, 188] width 267 height 33
type input "3000"
click at [1088, 191] on input "Cargo Owner *" at bounding box center [1179, 188] width 324 height 33
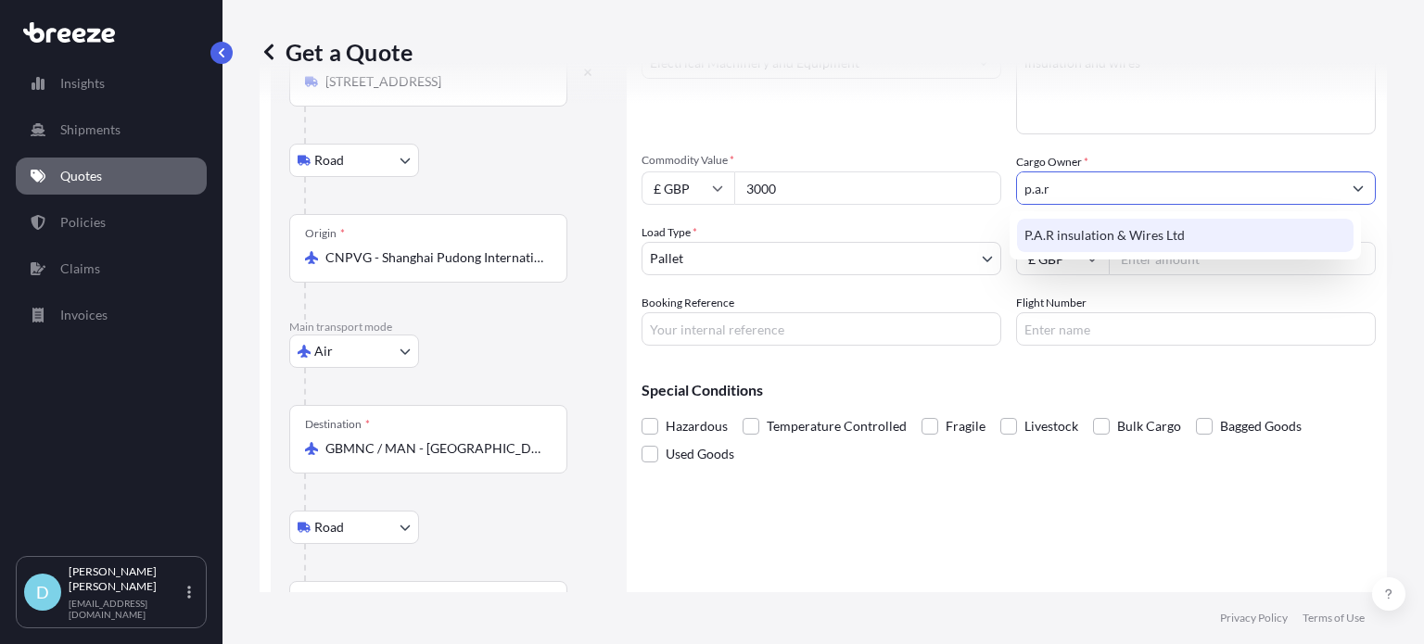
click at [1089, 240] on span "P.A.R insulation & Wires Ltd" at bounding box center [1104, 235] width 160 height 19
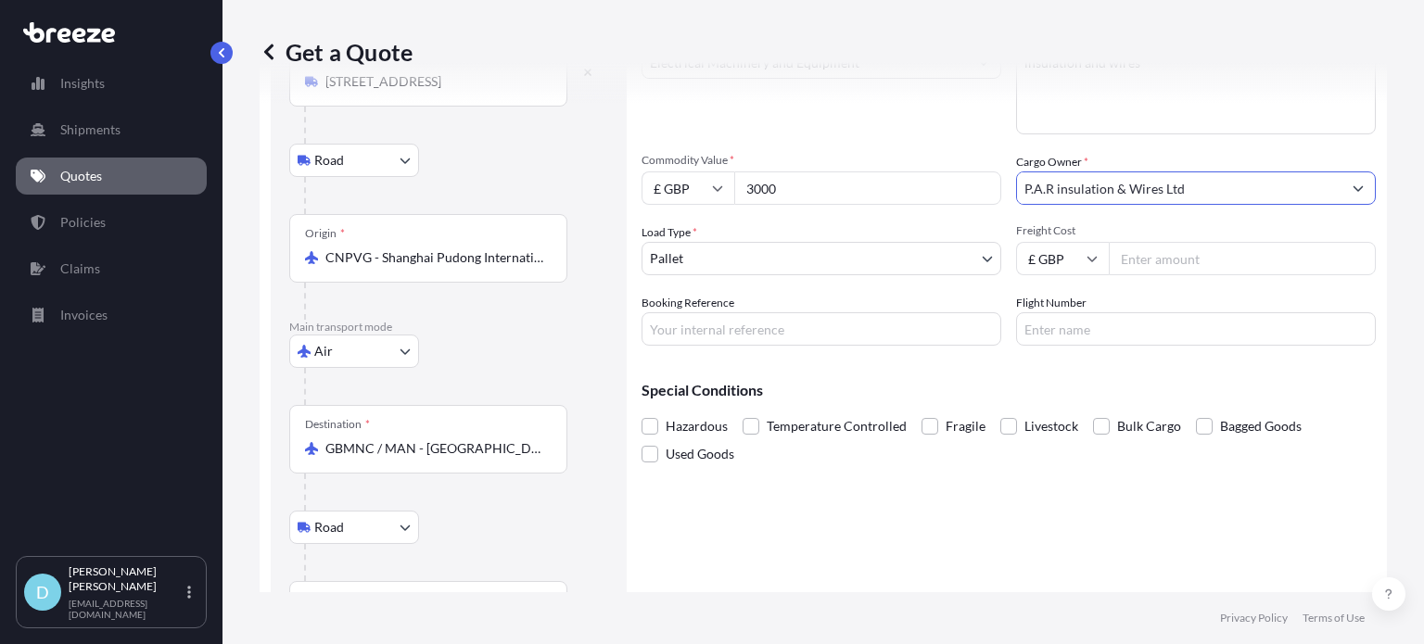
type input "P.A.R insulation & Wires Ltd"
click at [1063, 211] on div "Commodity Category * Electrical Machinery and Equipment Commodity Description *…" at bounding box center [1009, 186] width 734 height 319
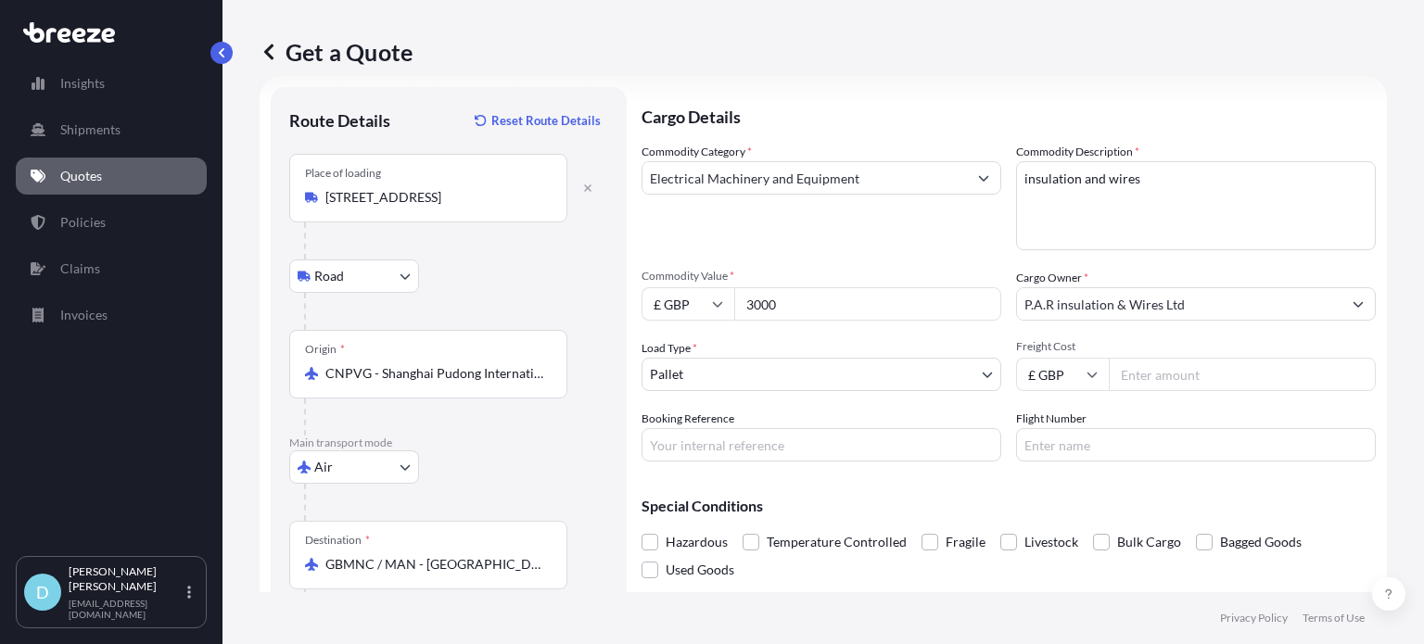
scroll to position [0, 0]
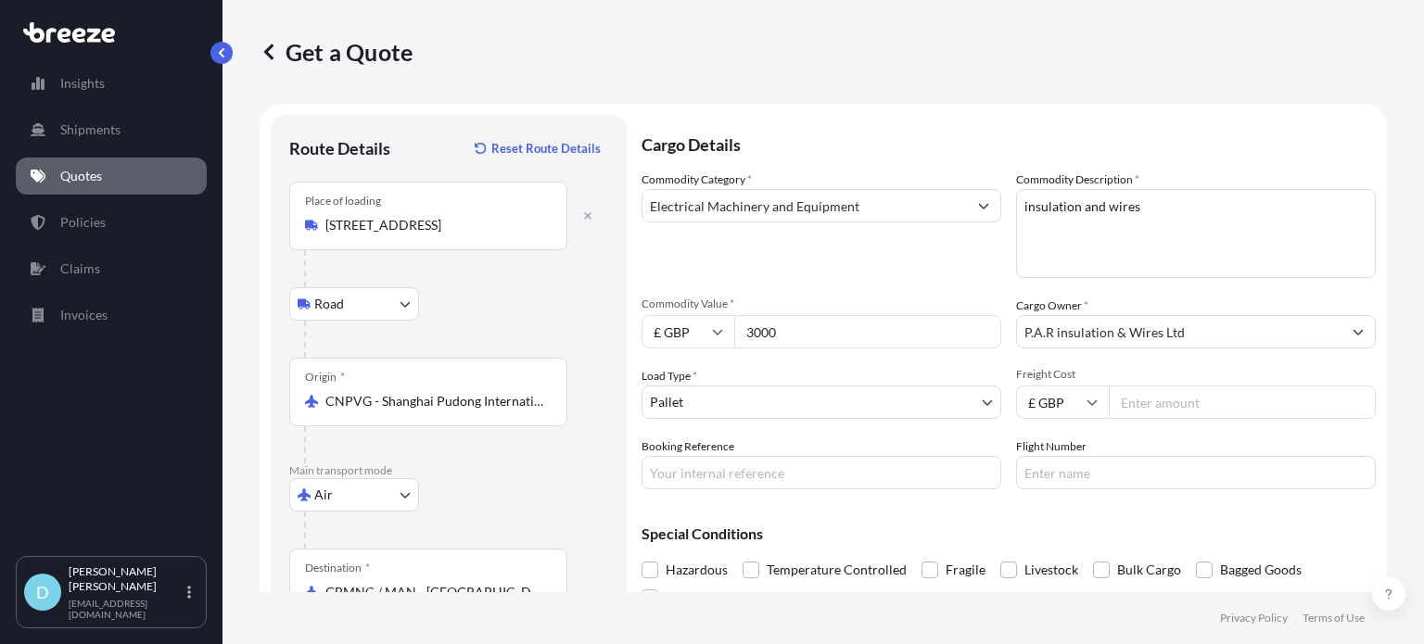
click at [1187, 396] on input "Freight Cost" at bounding box center [1242, 402] width 267 height 33
click at [1181, 388] on input "1200" at bounding box center [1242, 402] width 267 height 33
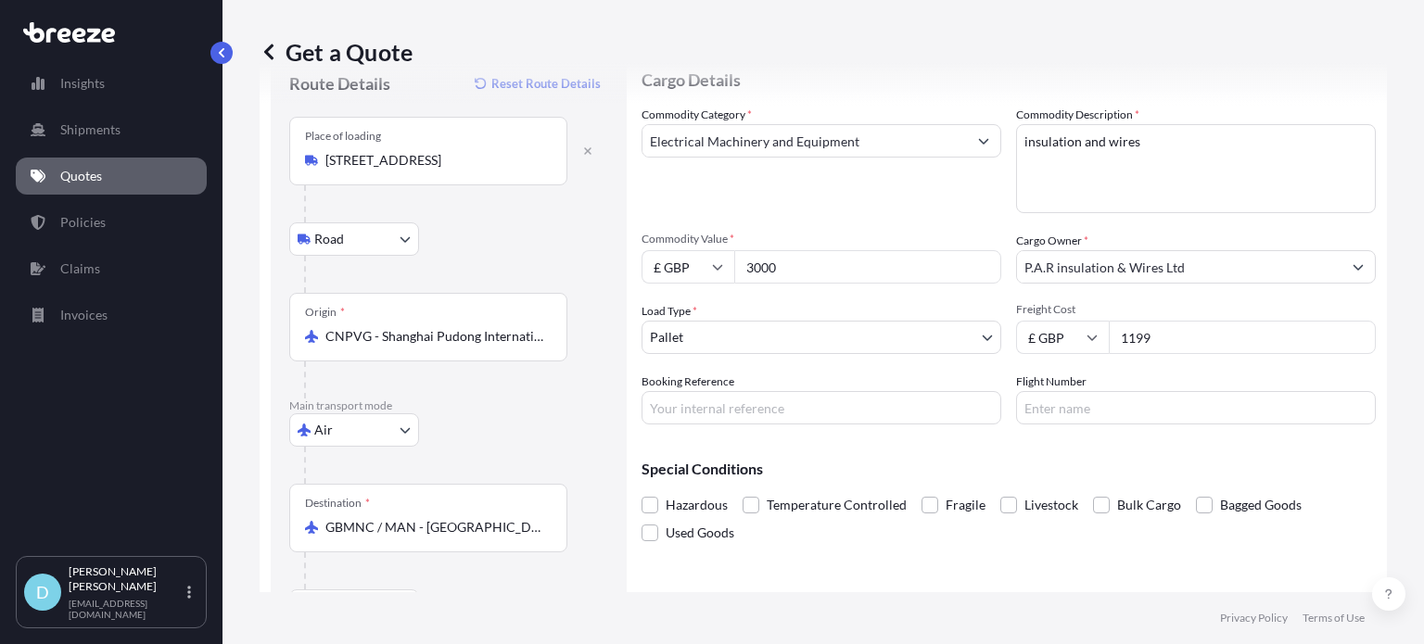
scroll to position [50, 0]
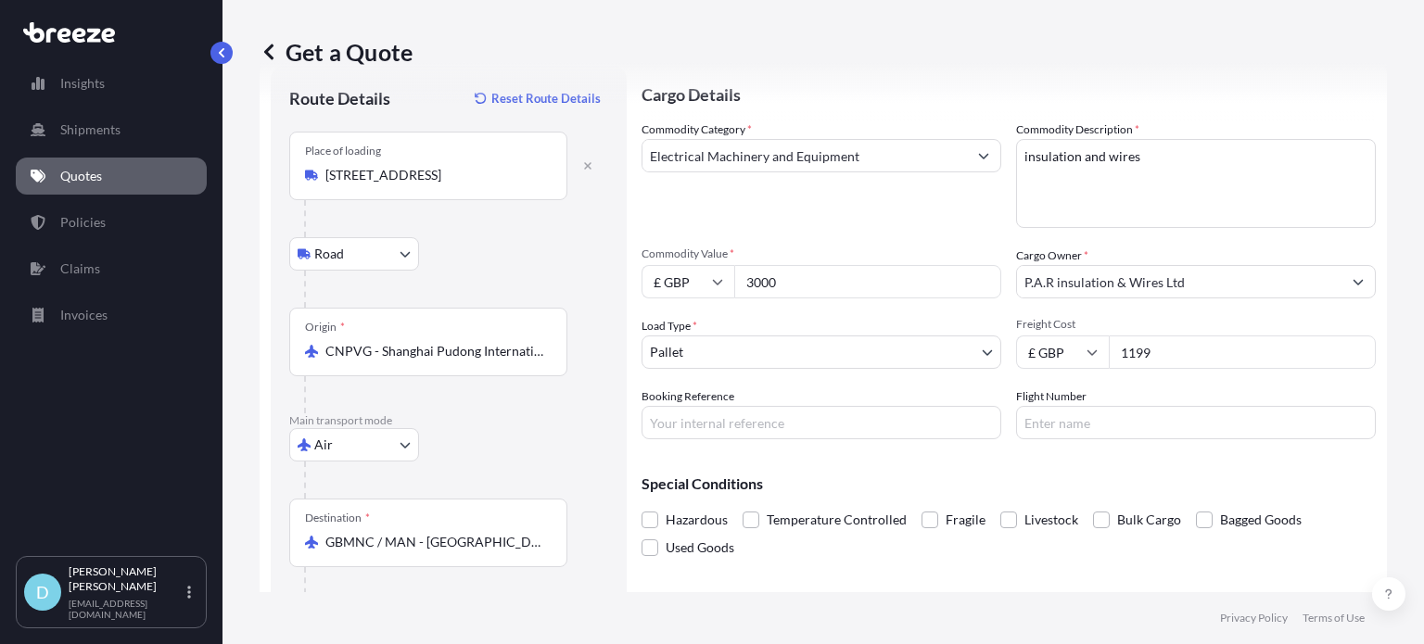
type input "1199"
click at [1087, 496] on div "Special Conditions Hazardous Temperature Controlled Fragile Livestock Bulk Carg…" at bounding box center [1009, 508] width 734 height 108
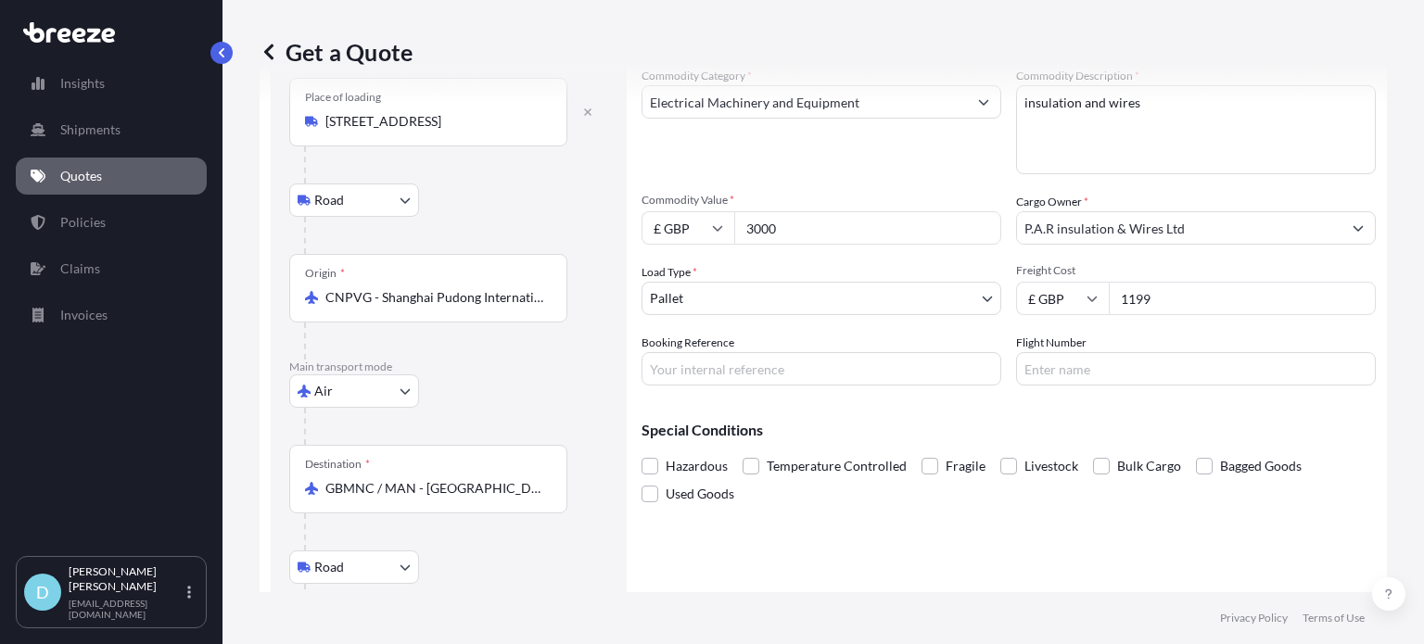
scroll to position [229, 0]
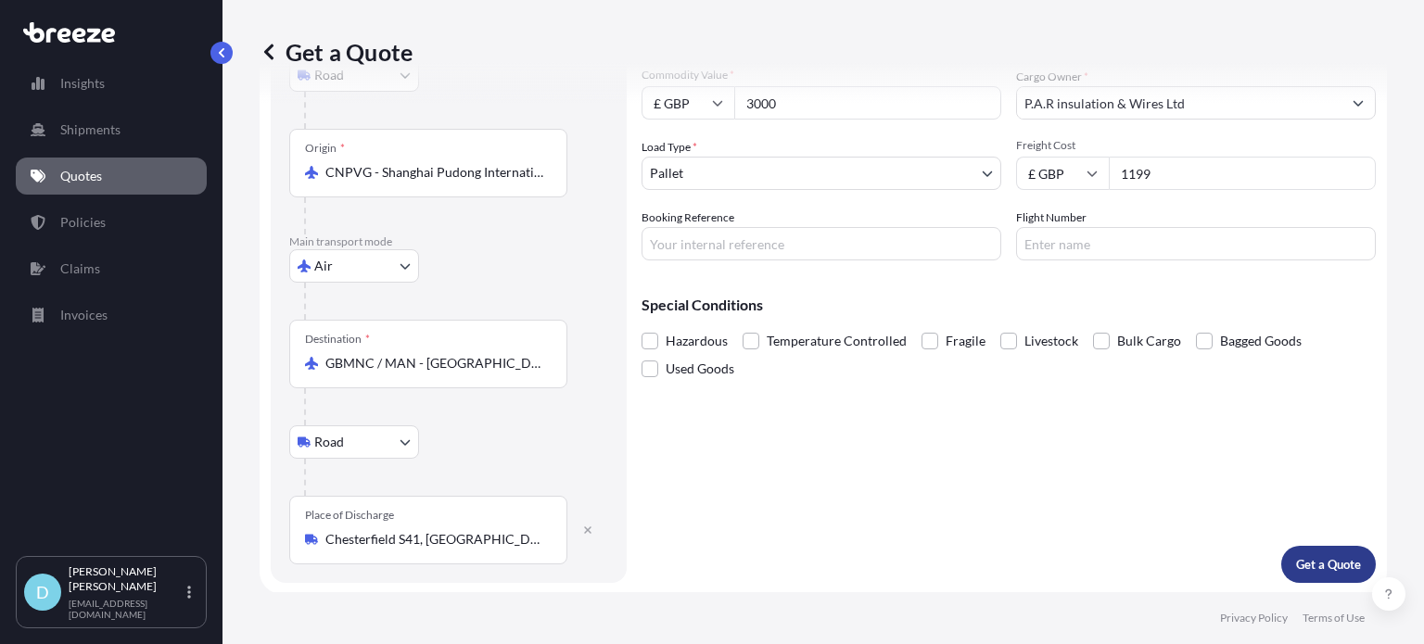
click at [1281, 555] on button "Get a Quote" at bounding box center [1328, 564] width 95 height 37
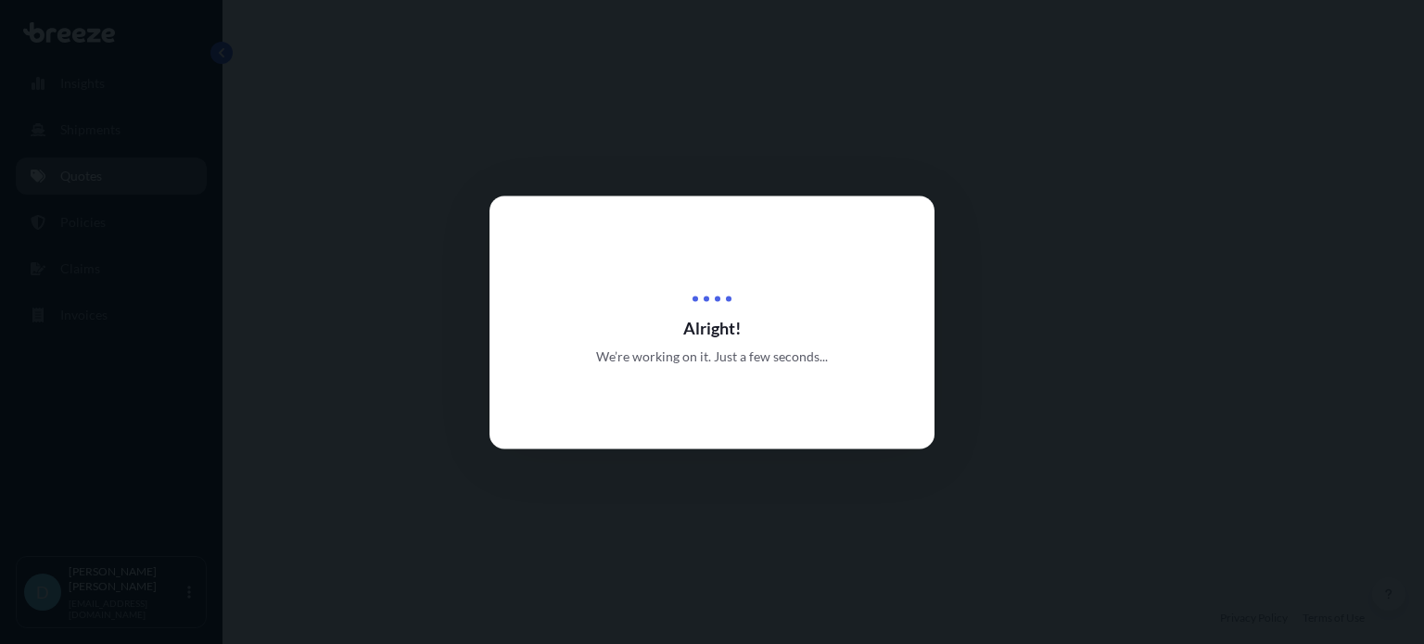
select select "Road"
select select "Air"
select select "Road"
select select "1"
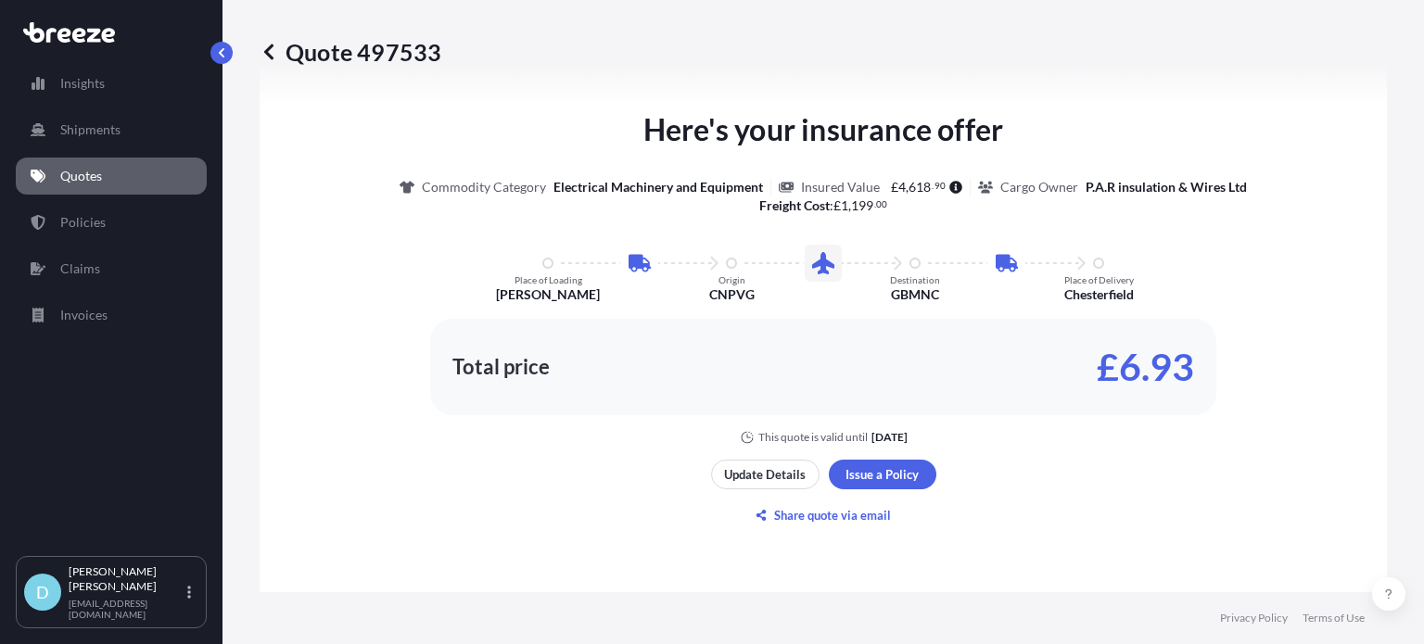
scroll to position [1108, 0]
click at [848, 515] on p "Share quote via email" at bounding box center [832, 516] width 117 height 19
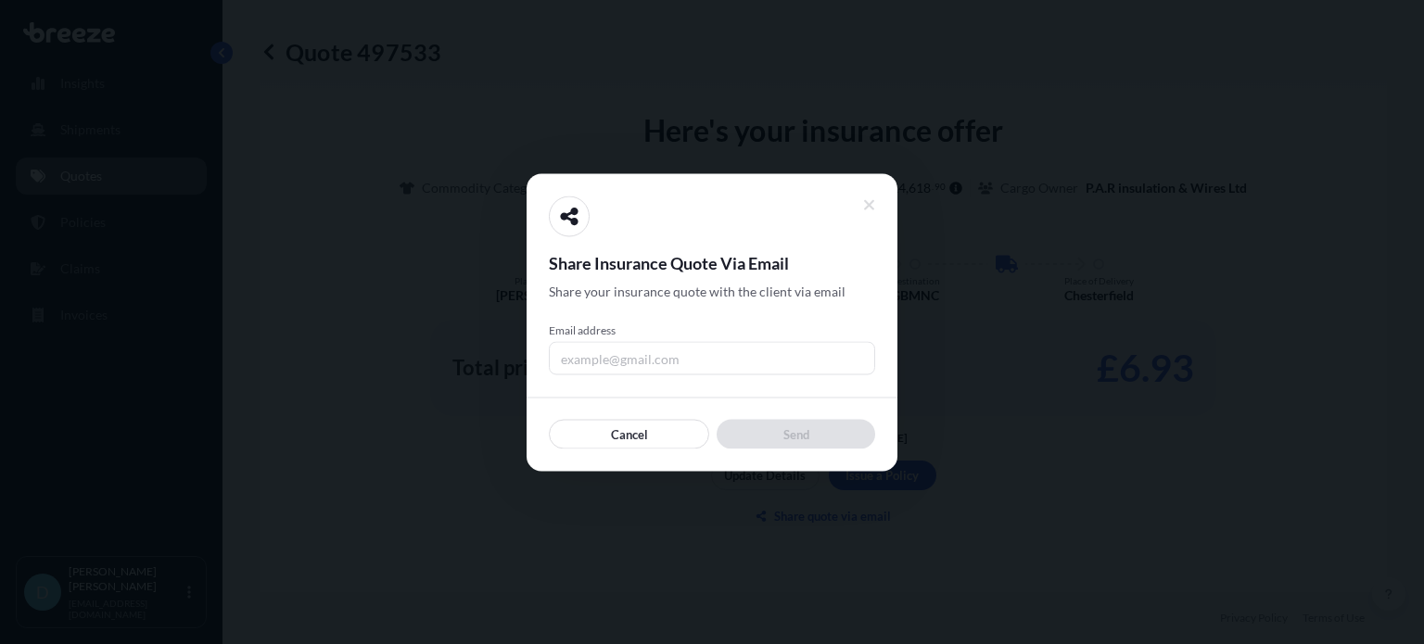
click at [741, 370] on input "Email address" at bounding box center [712, 357] width 326 height 33
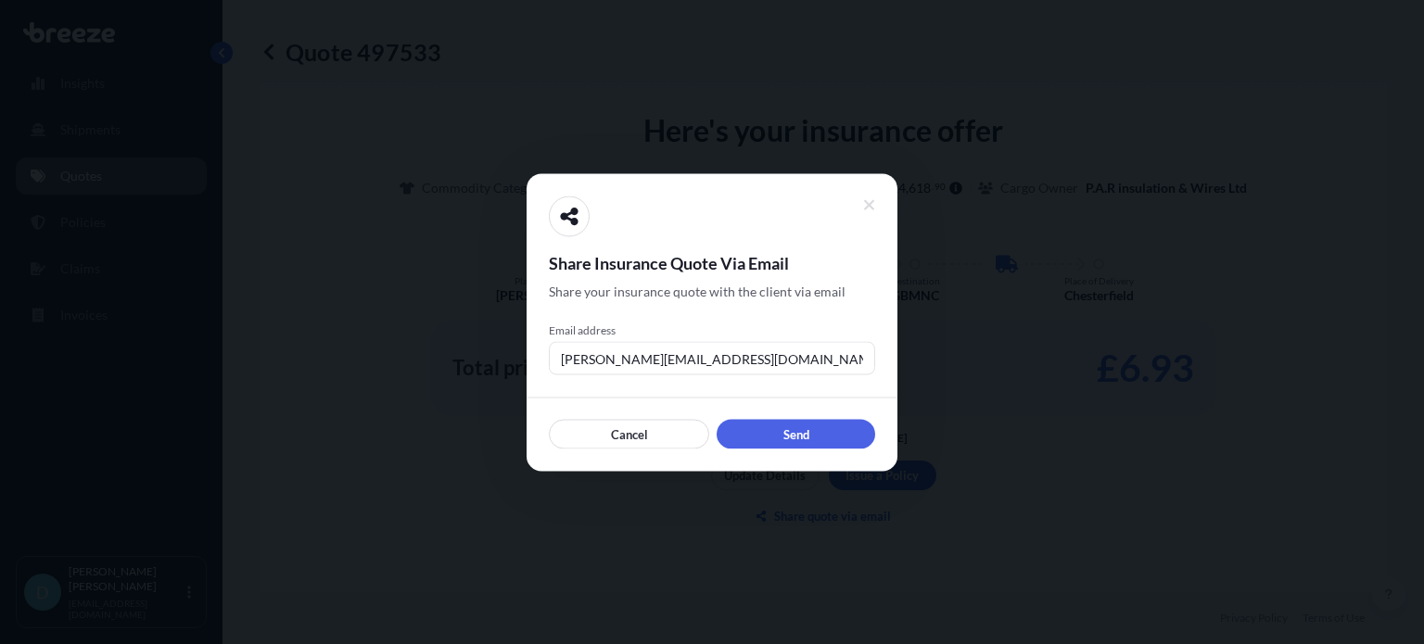
type input "[PERSON_NAME][EMAIL_ADDRESS][DOMAIN_NAME]"
